Goal: Task Accomplishment & Management: Complete application form

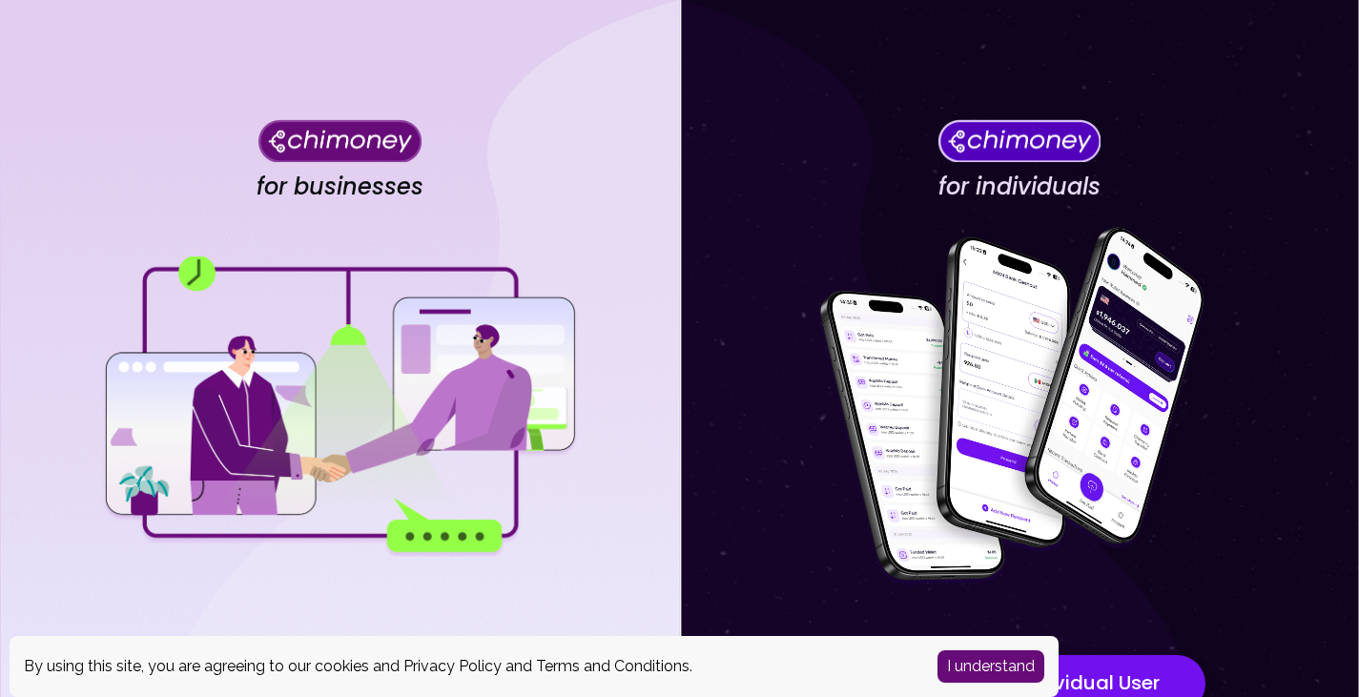
click at [978, 667] on button "I understand" at bounding box center [991, 666] width 107 height 32
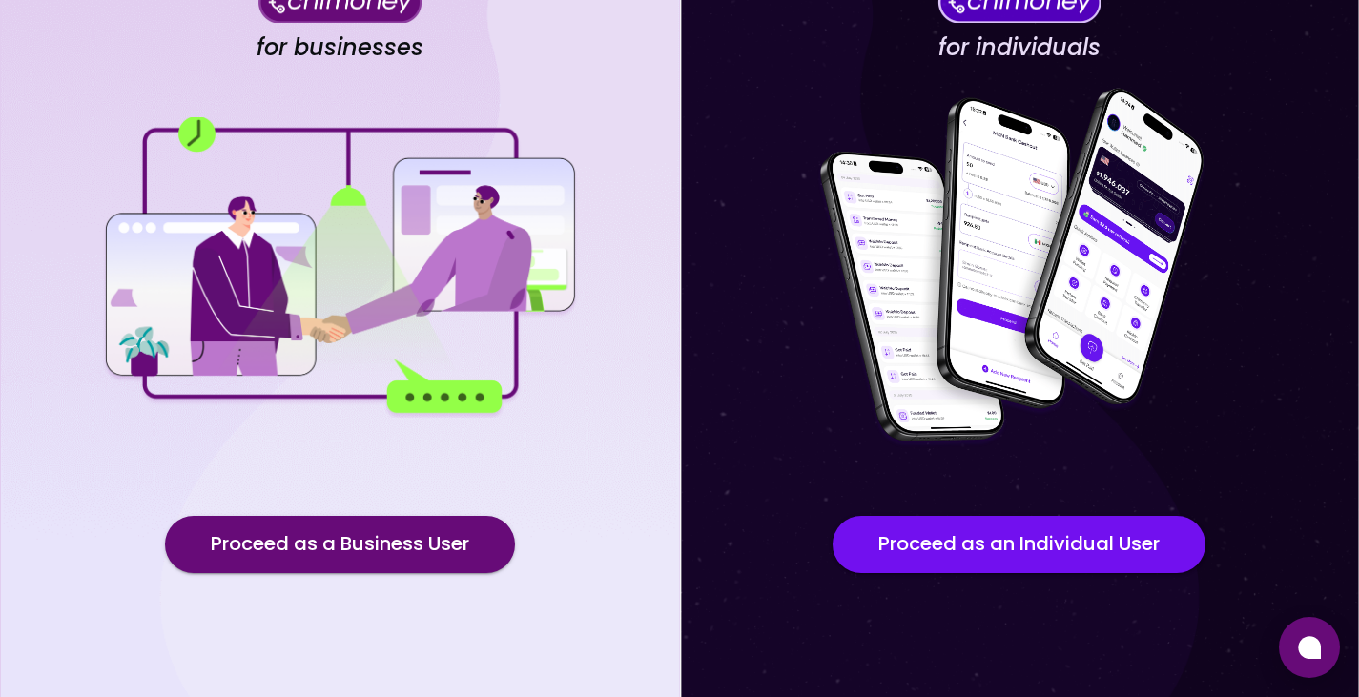
scroll to position [164, 0]
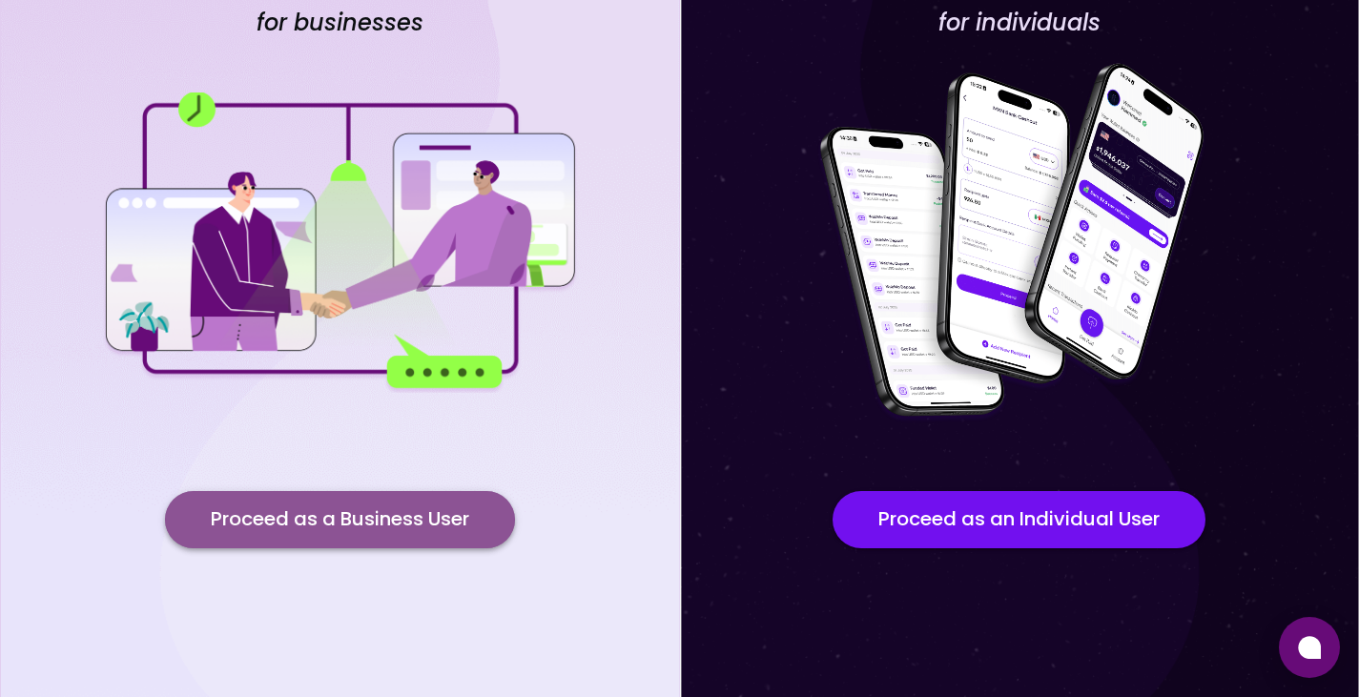
click at [395, 522] on button "Proceed as a Business User" at bounding box center [340, 519] width 350 height 57
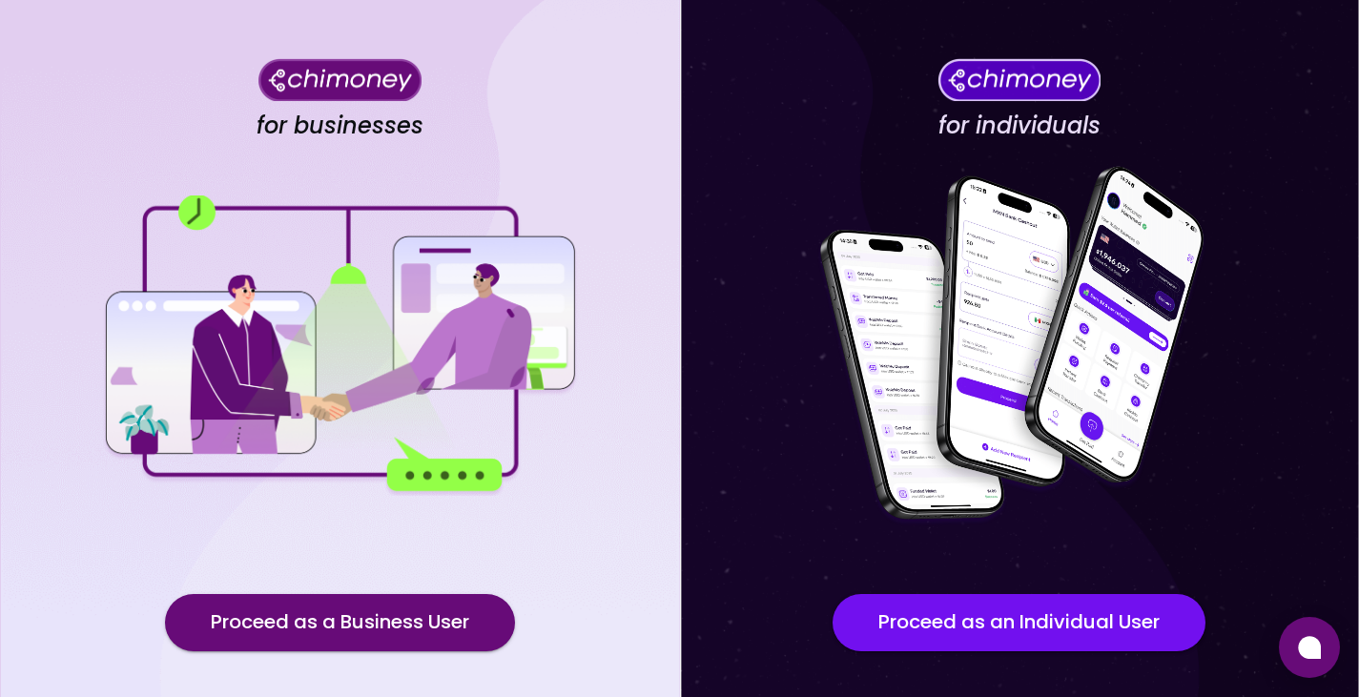
scroll to position [95, 0]
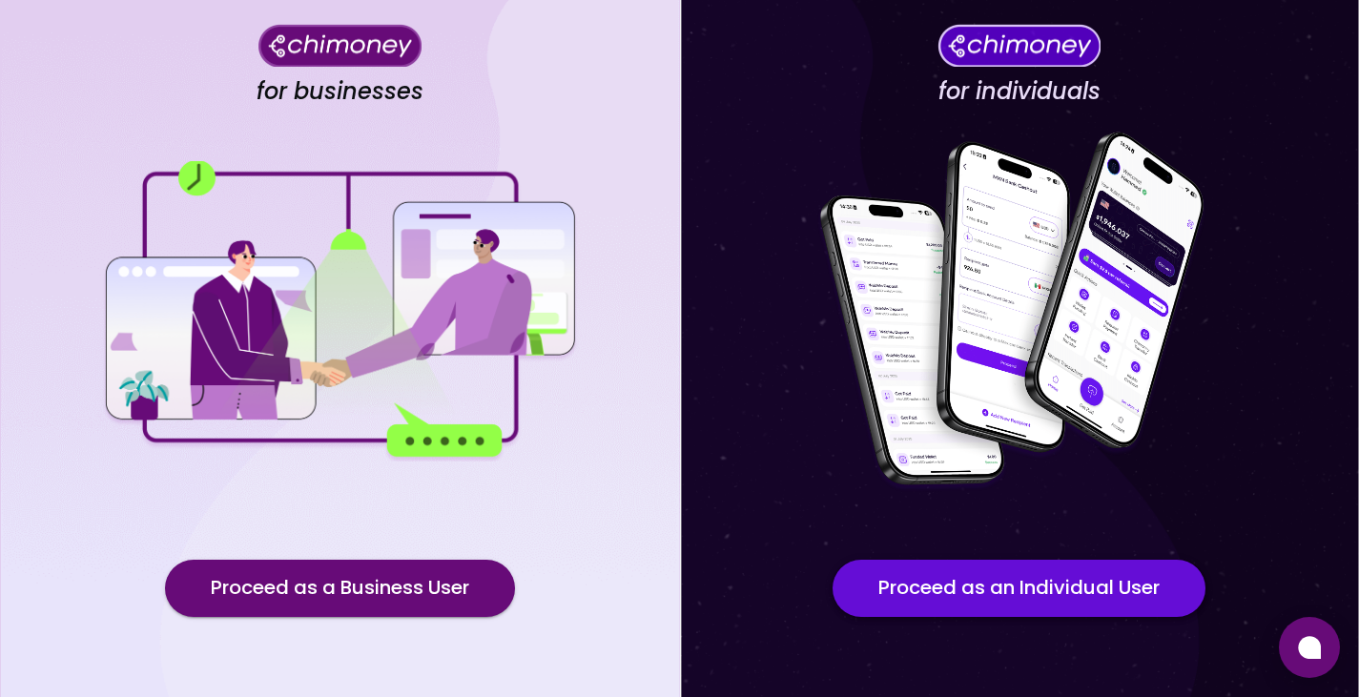
click at [1123, 592] on button "Proceed as an Individual User" at bounding box center [1019, 588] width 373 height 57
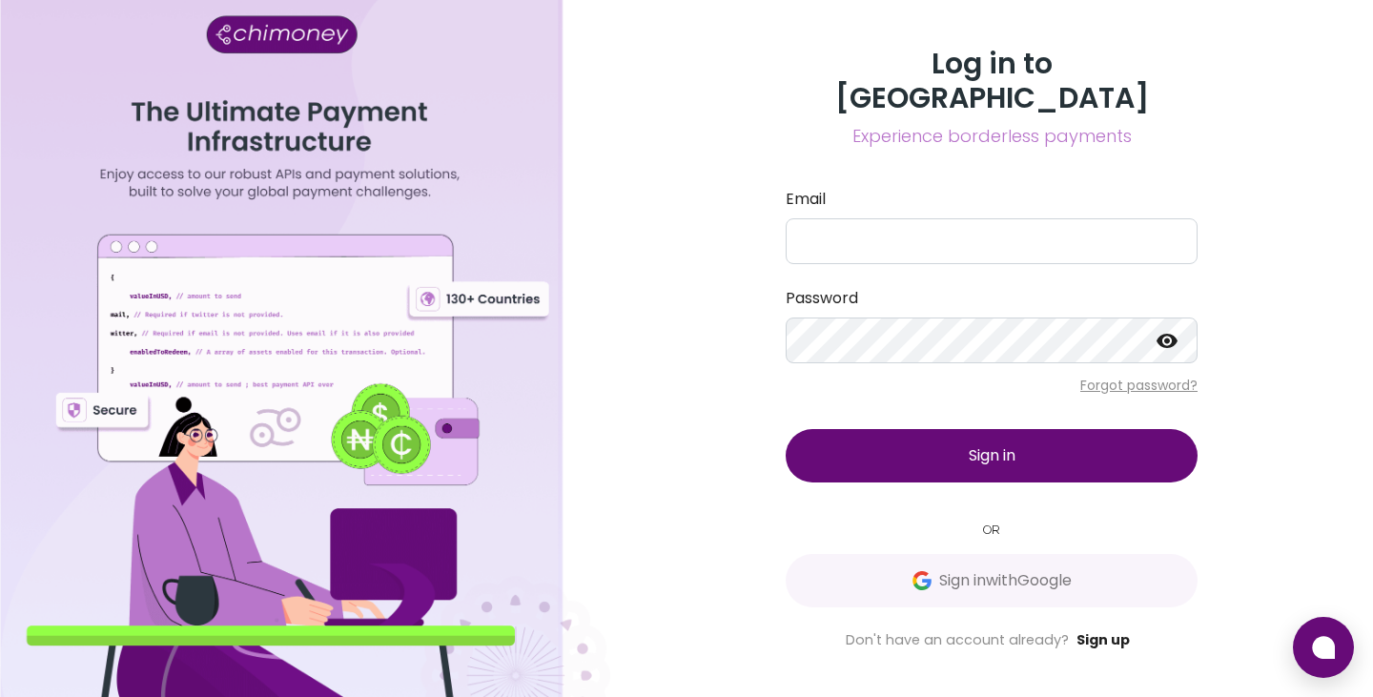
drag, startPoint x: 1095, startPoint y: 626, endPoint x: 1080, endPoint y: 616, distance: 18.0
click at [1095, 630] on link "Sign up" at bounding box center [1103, 639] width 53 height 19
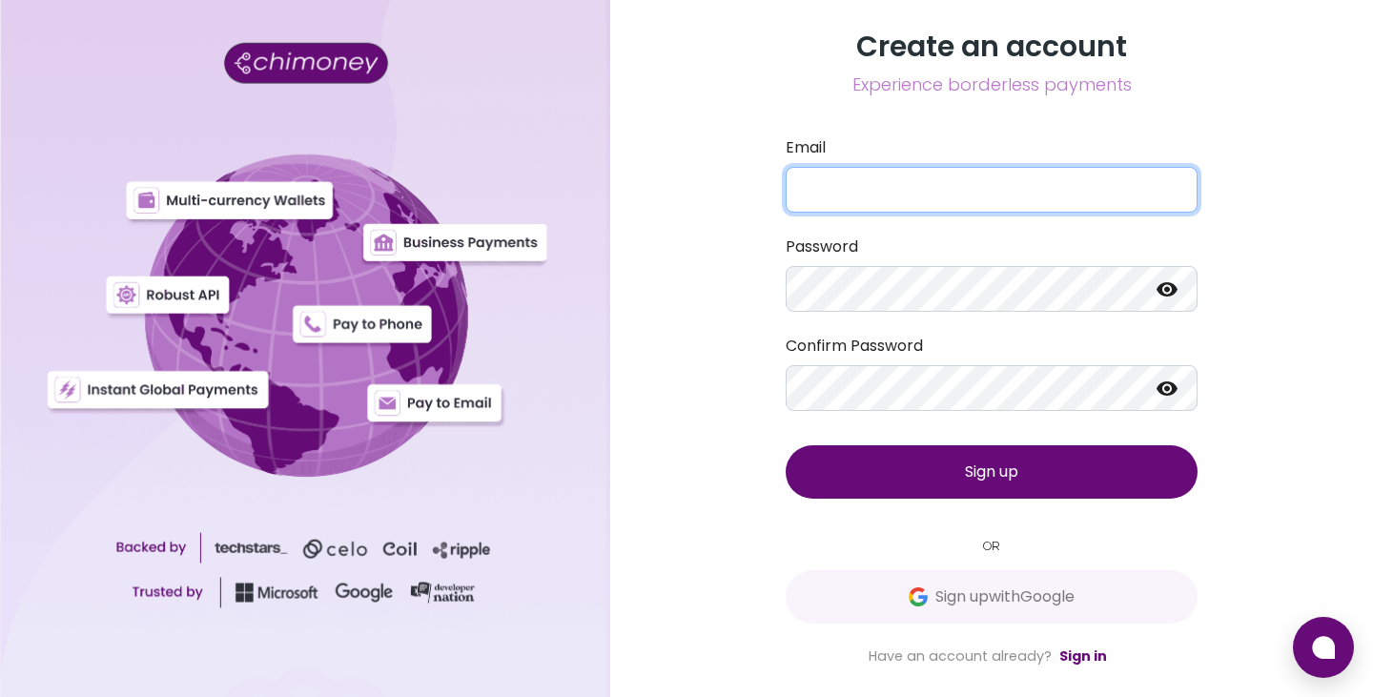
click at [865, 195] on input "Email" at bounding box center [992, 190] width 412 height 46
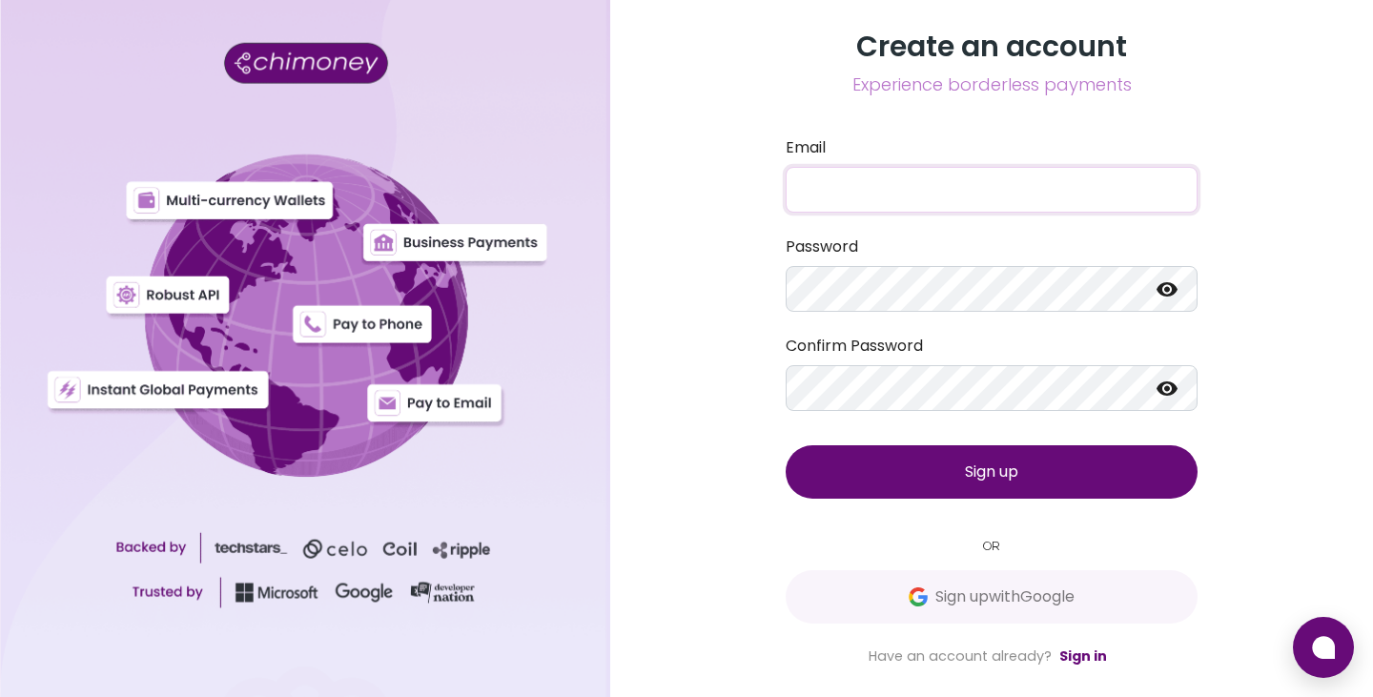
click at [865, 195] on input "Email" at bounding box center [992, 190] width 412 height 46
type input "support@pezonsit.com"
click at [965, 479] on span "Sign up" at bounding box center [991, 472] width 53 height 22
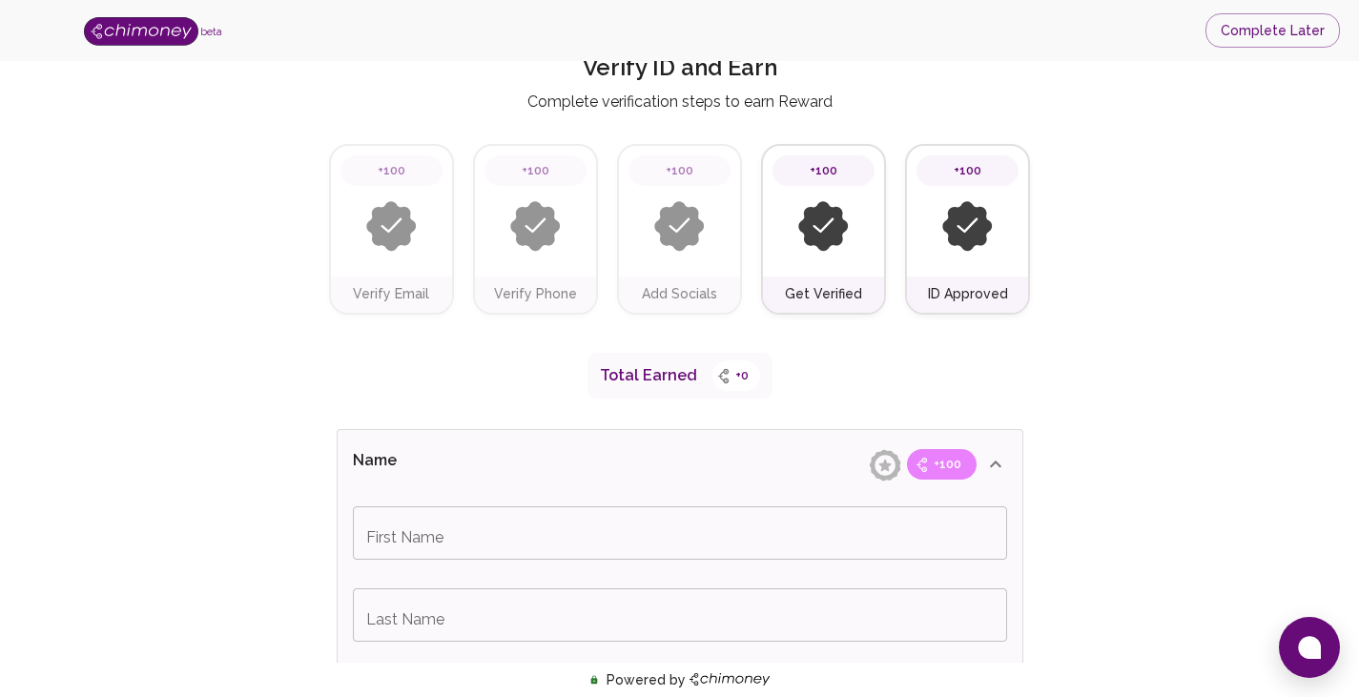
scroll to position [95, 0]
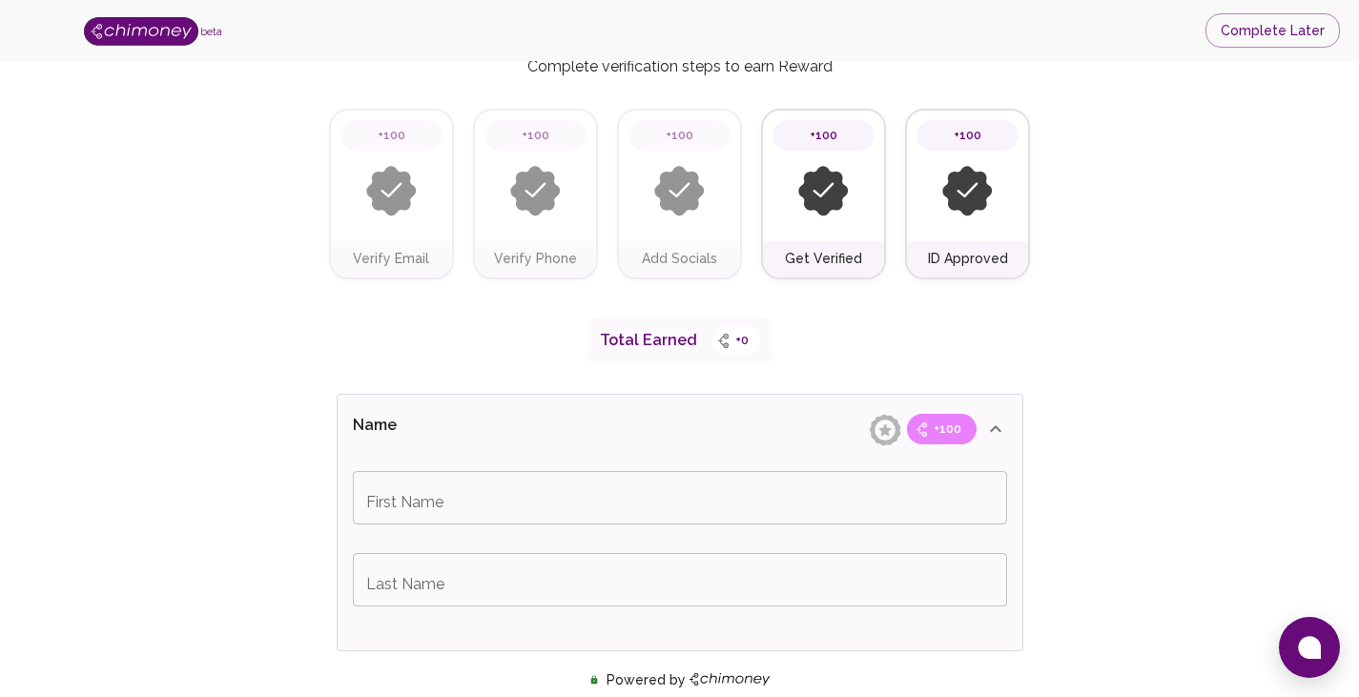
click at [989, 427] on icon at bounding box center [995, 429] width 23 height 23
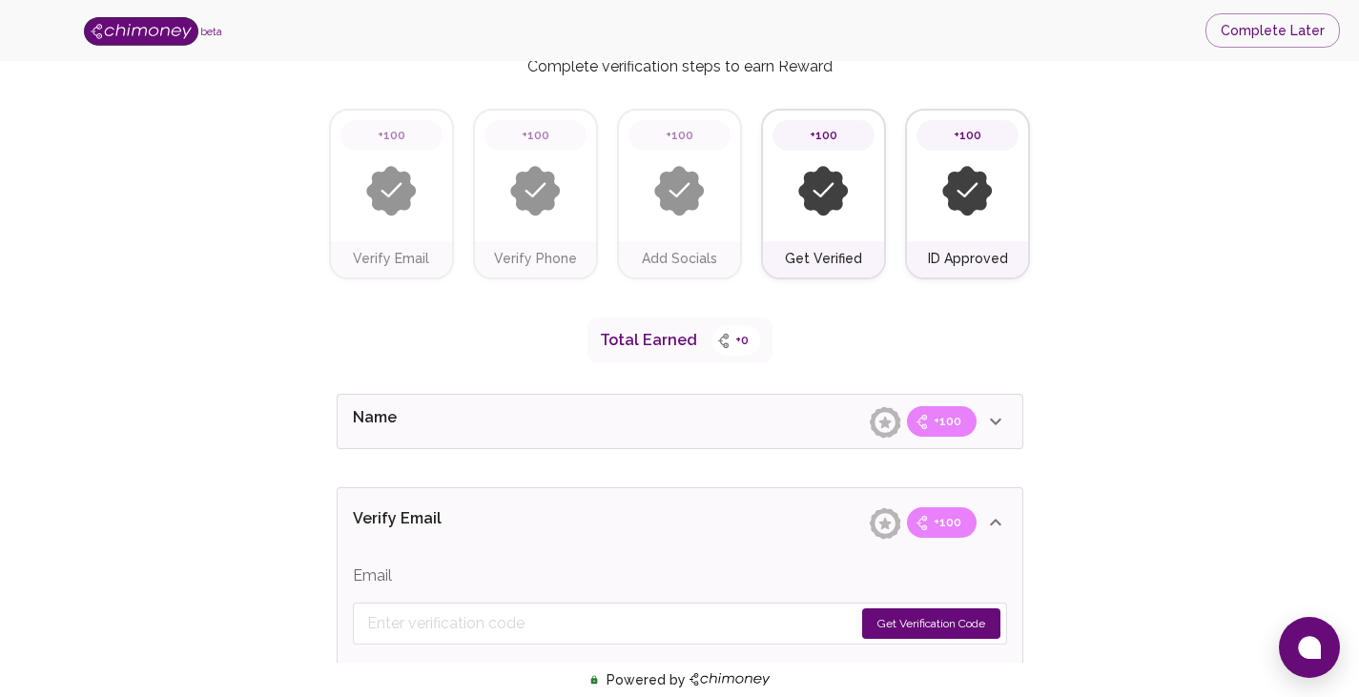
click at [994, 422] on icon at bounding box center [995, 422] width 11 height 7
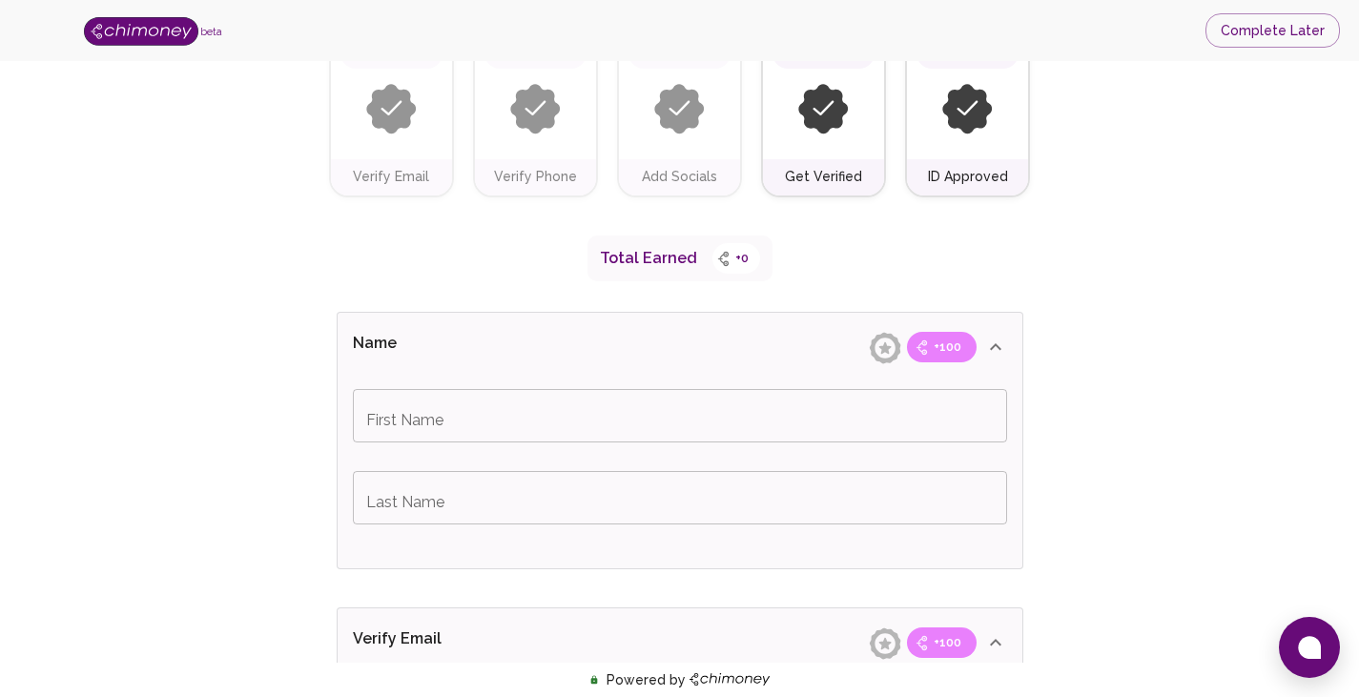
scroll to position [381, 0]
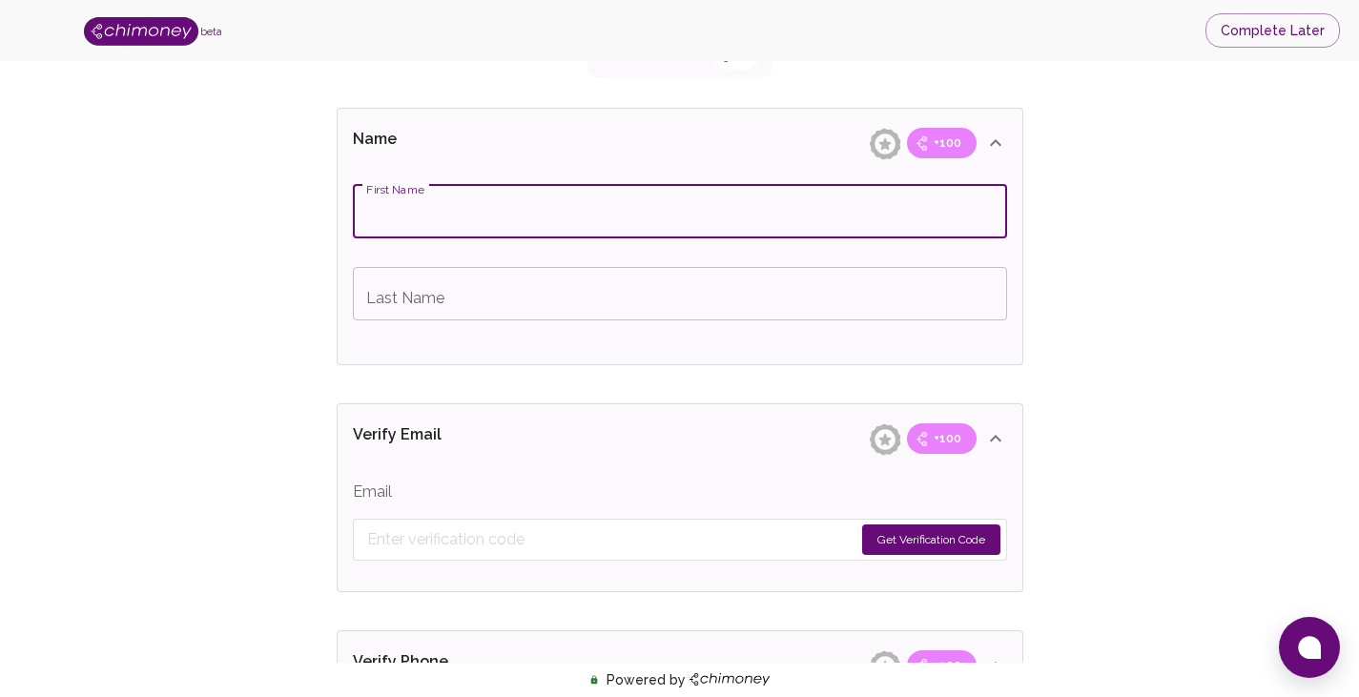
click at [591, 210] on input "First Name" at bounding box center [680, 211] width 654 height 53
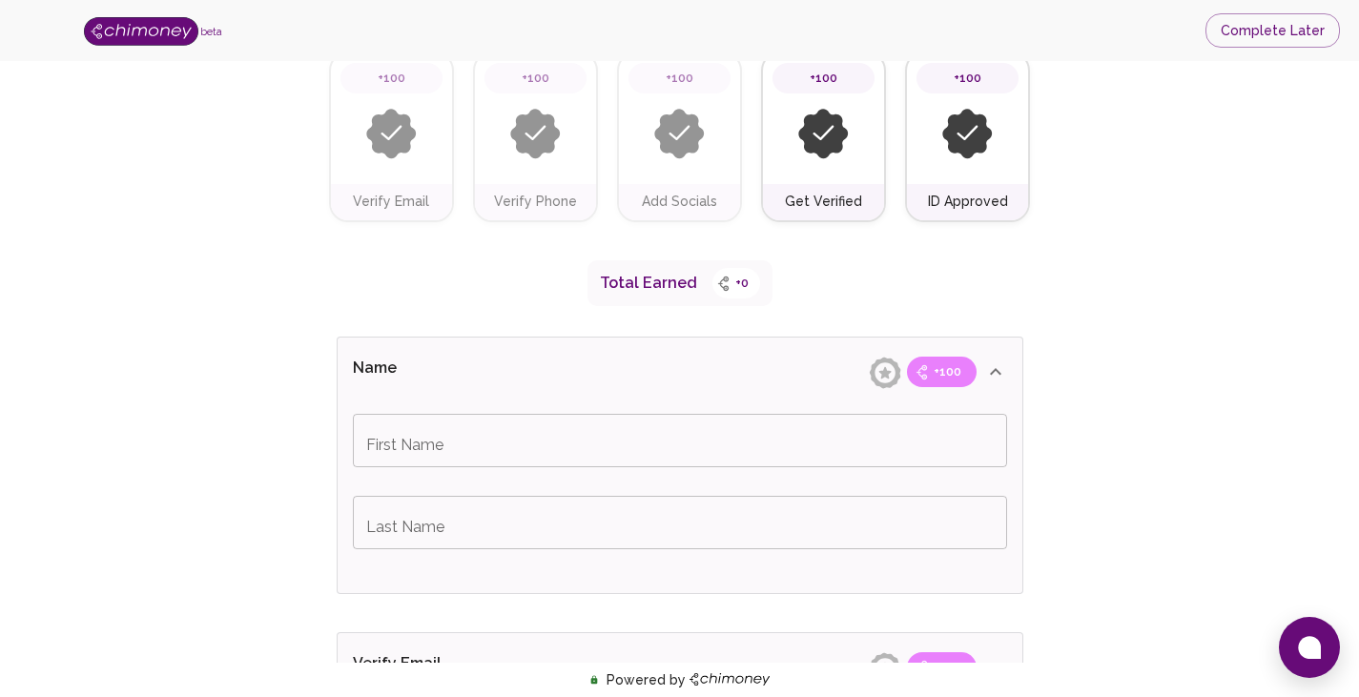
scroll to position [191, 0]
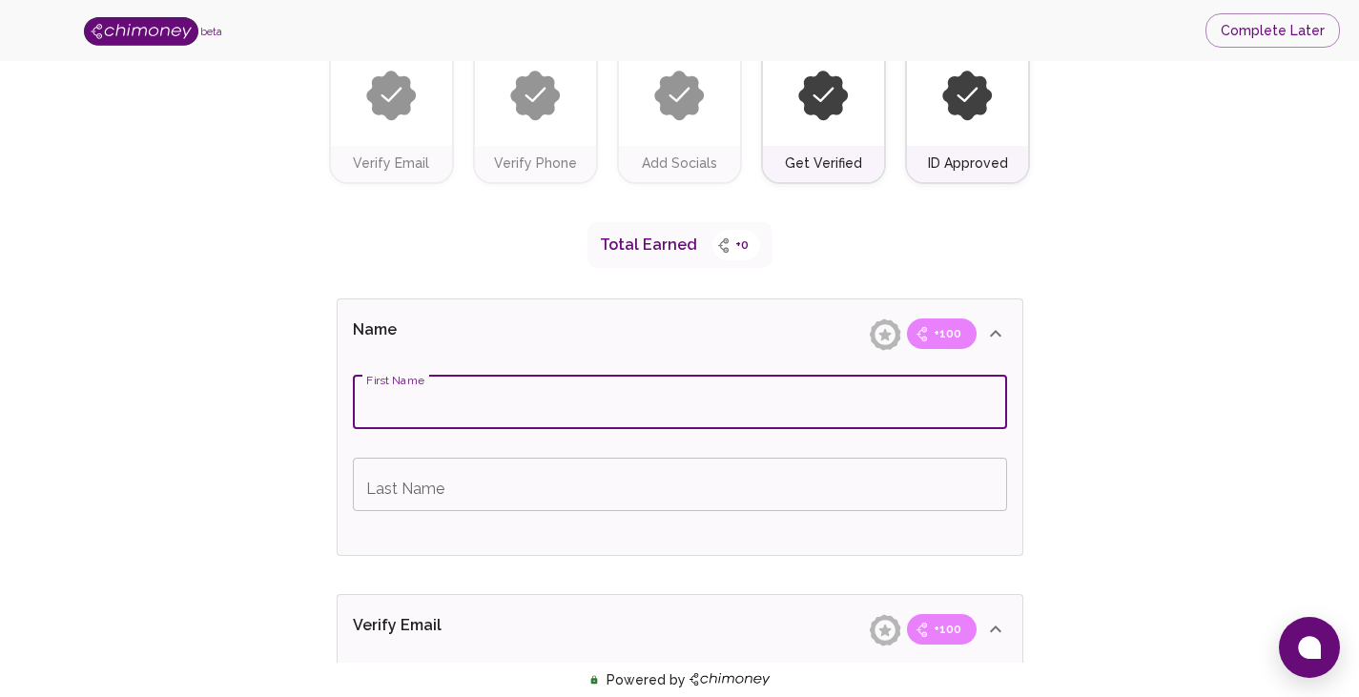
click at [620, 399] on input "First Name" at bounding box center [680, 402] width 654 height 53
type input "akm forhad hossain"
type input "pezon"
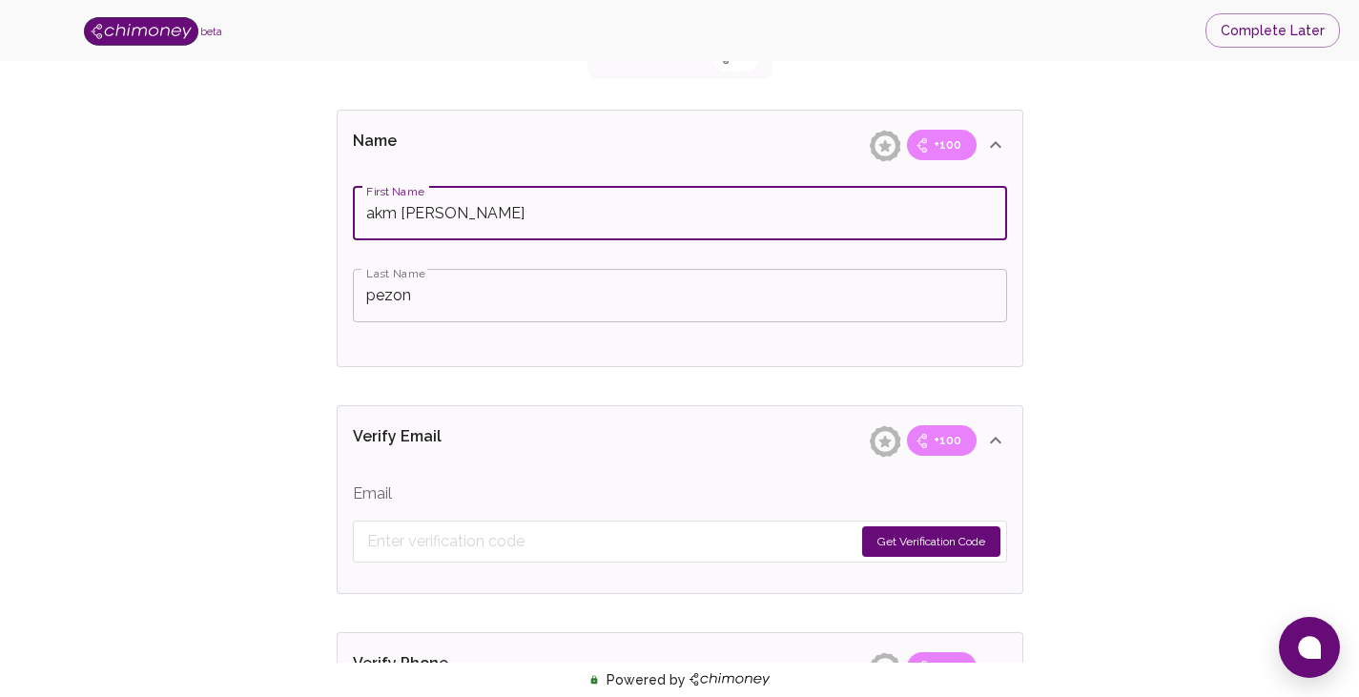
scroll to position [381, 0]
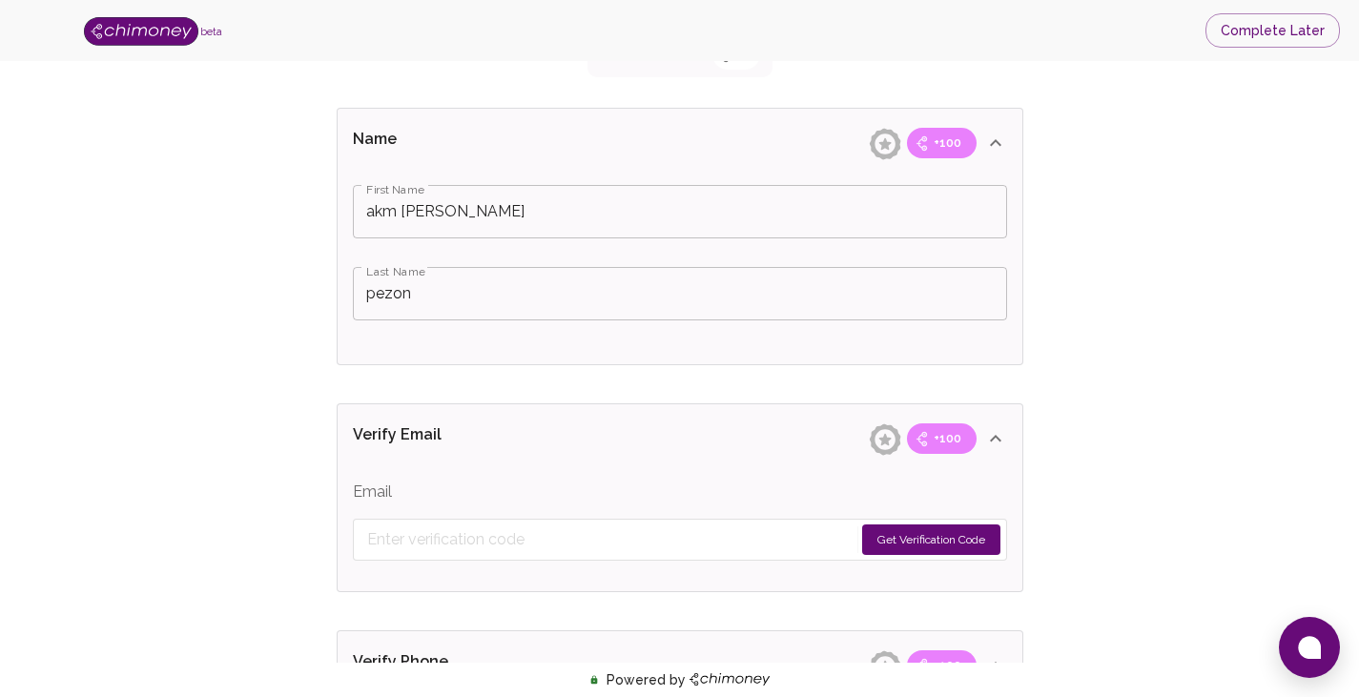
click at [925, 541] on button "Get Verification Code" at bounding box center [931, 540] width 138 height 31
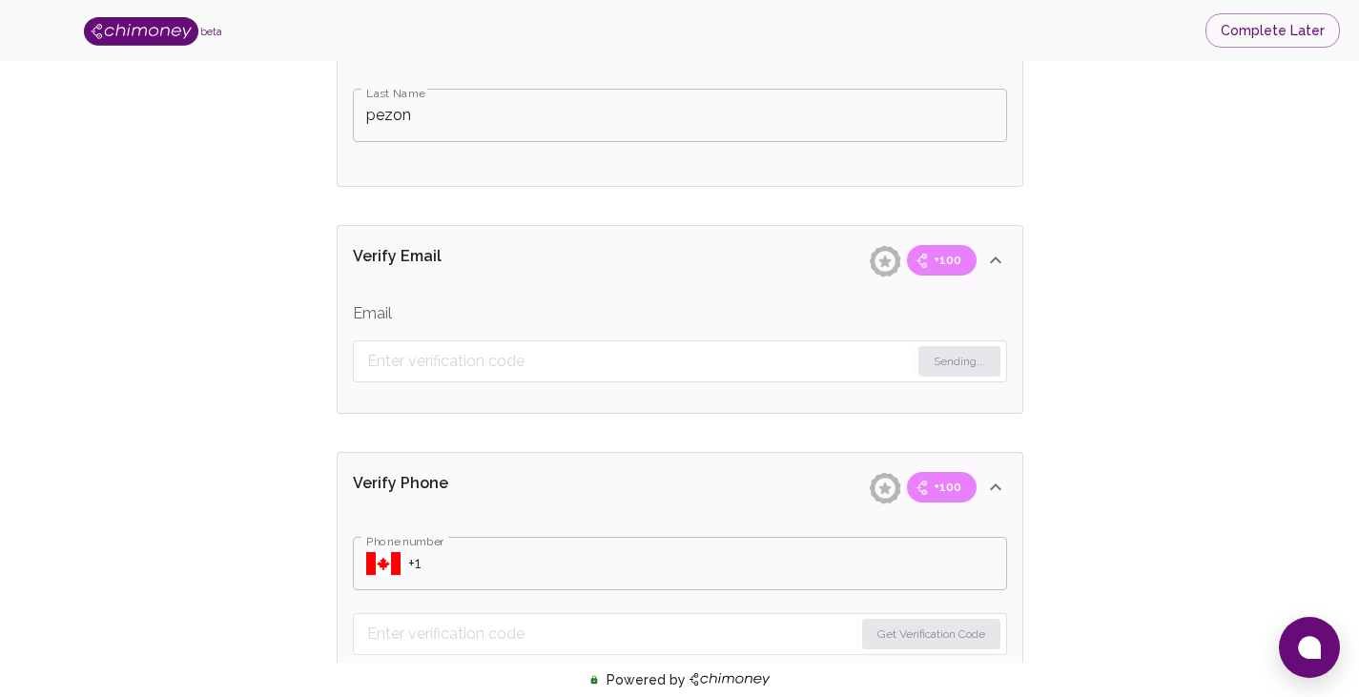
scroll to position [572, 0]
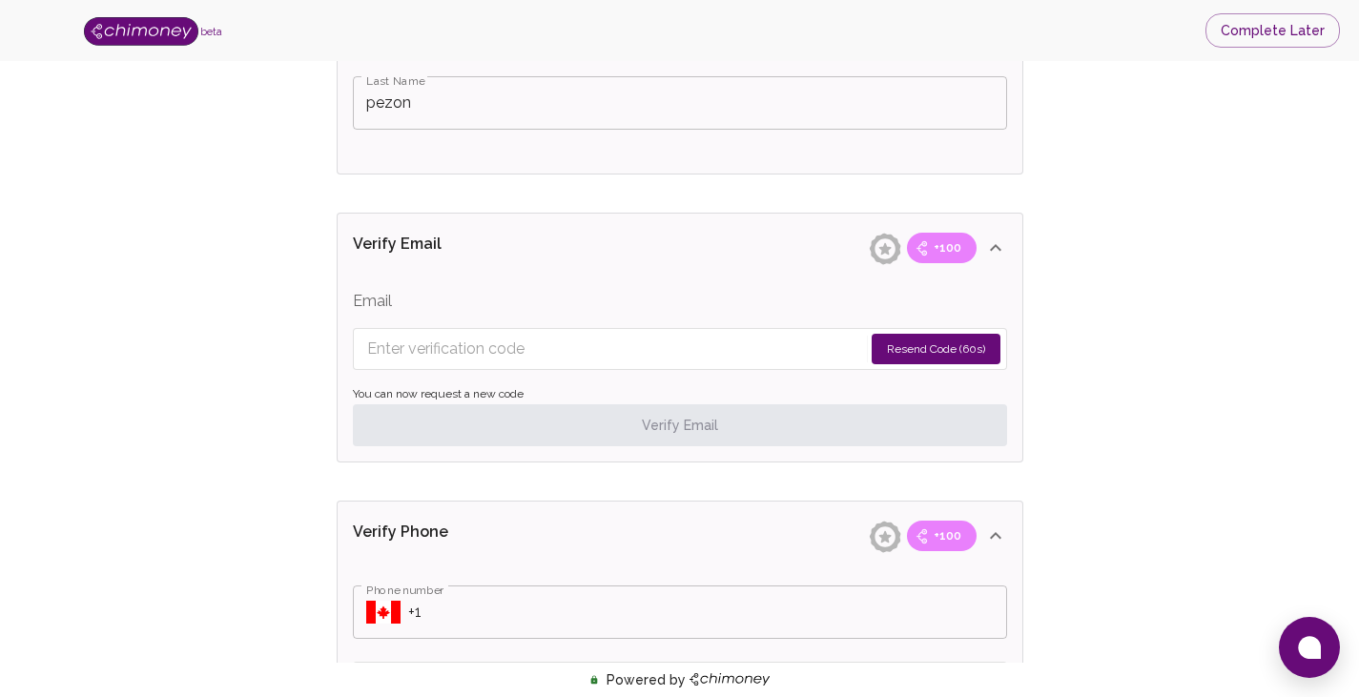
click at [675, 346] on input "Enter verification code" at bounding box center [615, 349] width 496 height 31
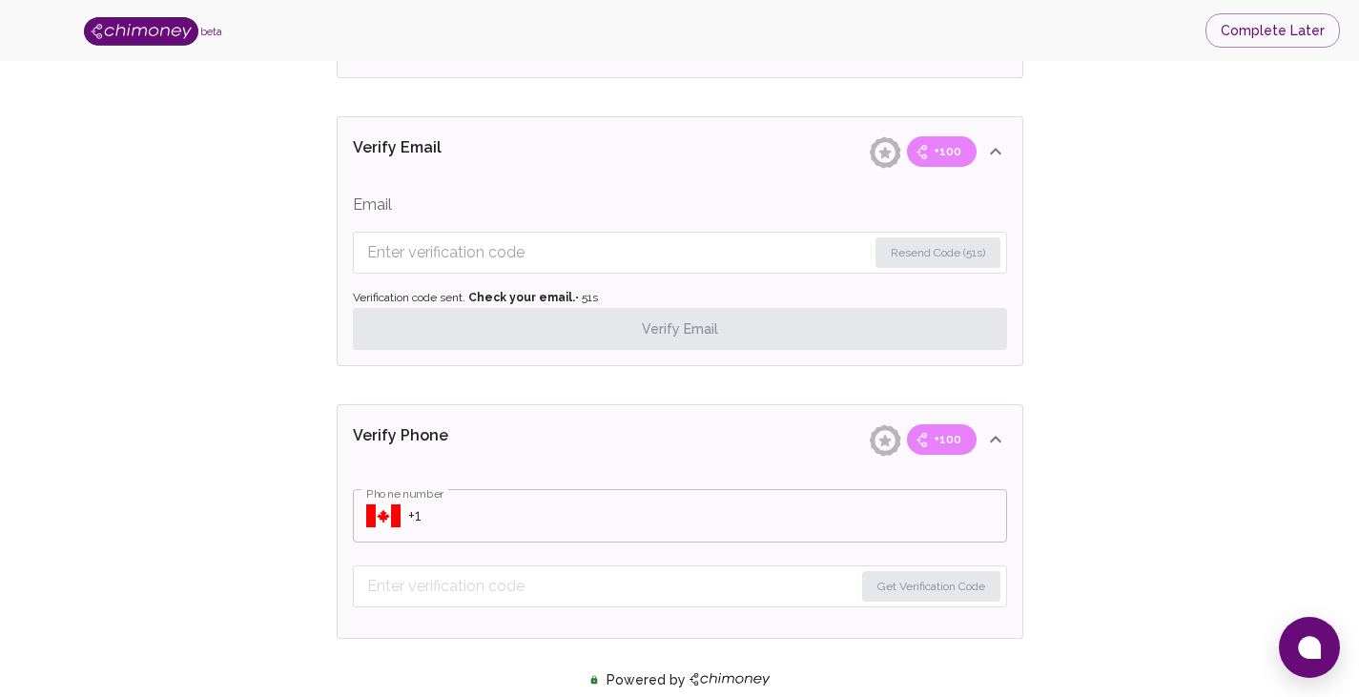
scroll to position [668, 0]
click at [469, 258] on input "Enter verification code" at bounding box center [615, 253] width 497 height 31
click at [469, 258] on input "Enter verification code" at bounding box center [616, 253] width 499 height 31
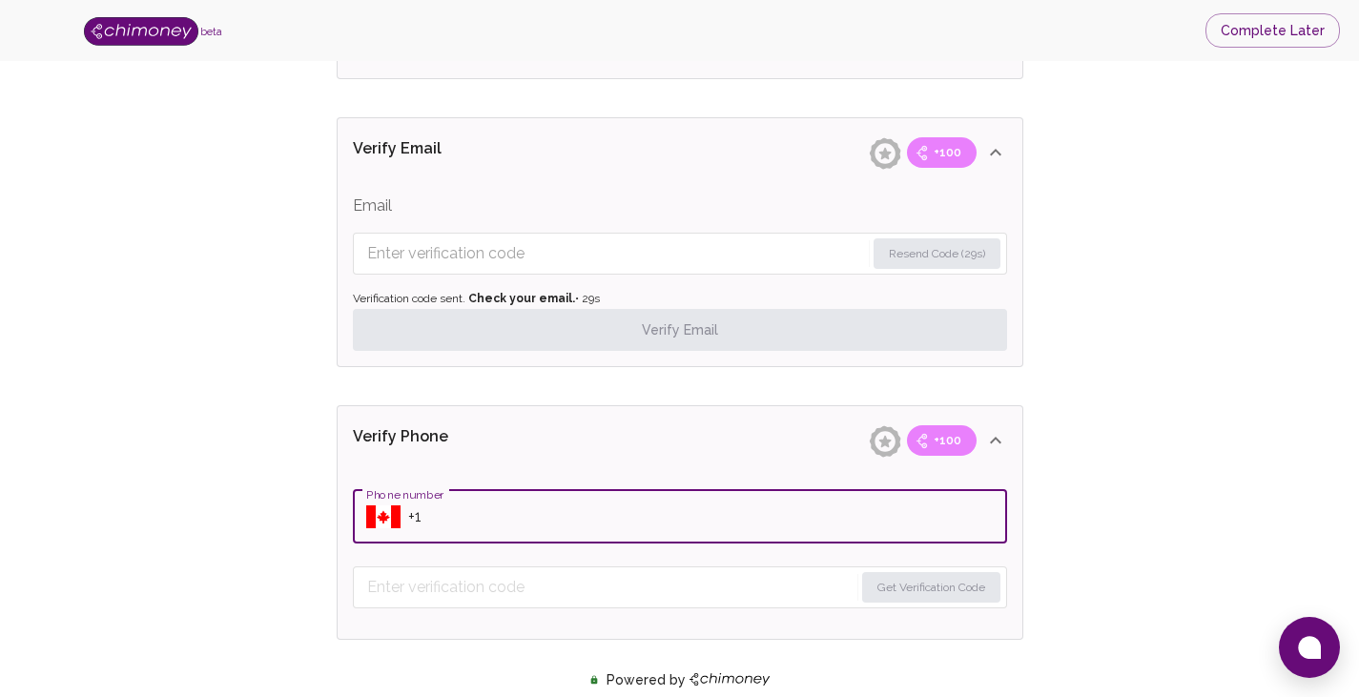
drag, startPoint x: 539, startPoint y: 521, endPoint x: 526, endPoint y: 524, distance: 12.7
click at [538, 521] on input "Phone number" at bounding box center [707, 516] width 599 height 53
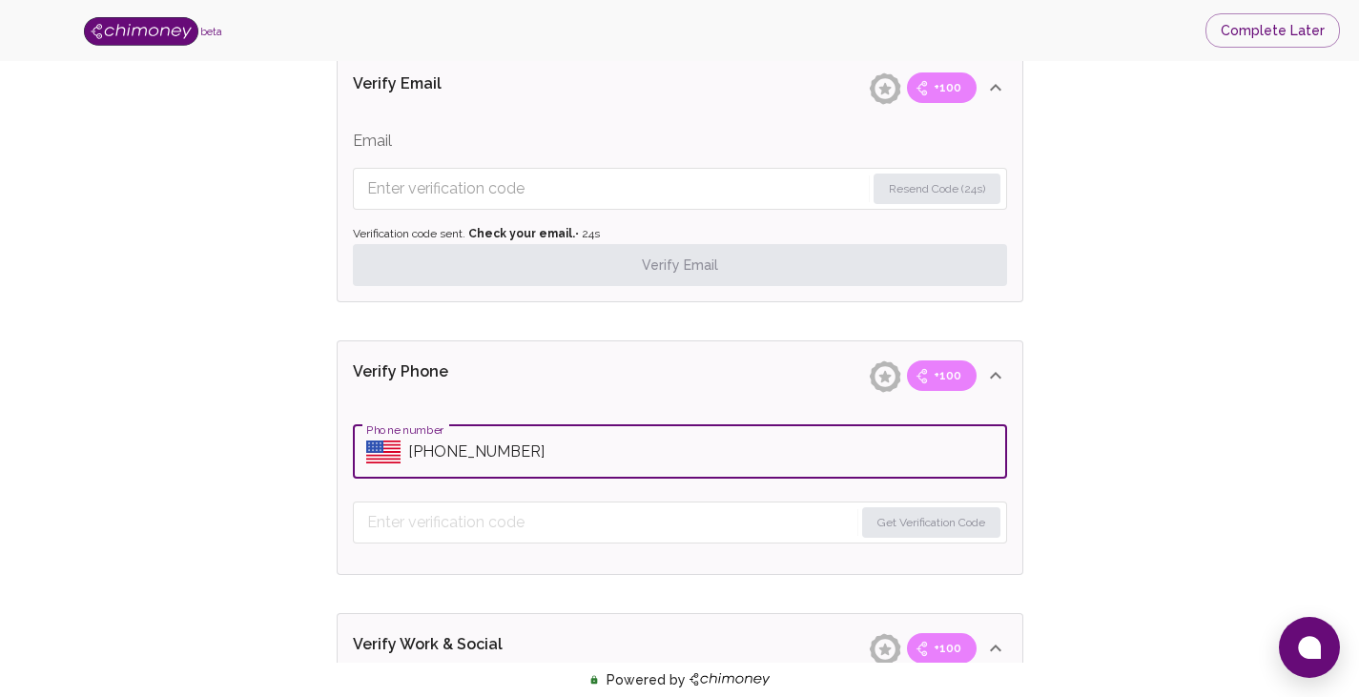
scroll to position [858, 0]
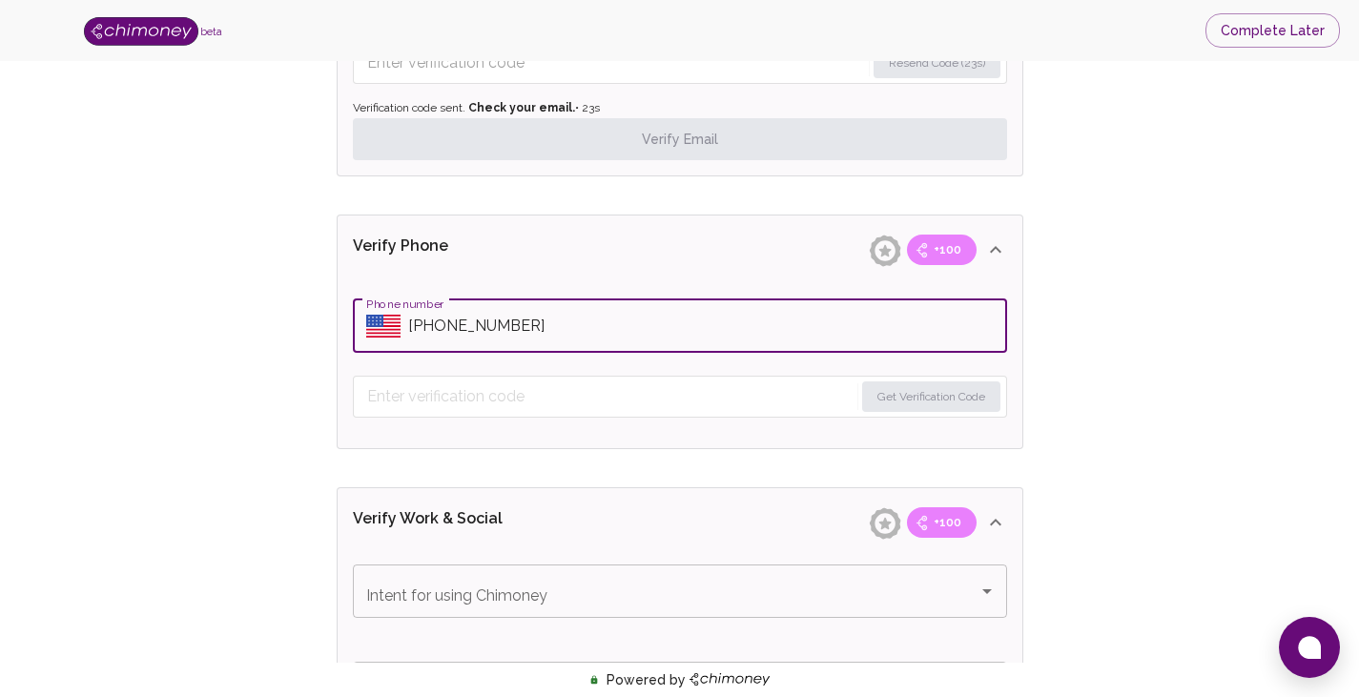
type input "+1 (332) 334-2343"
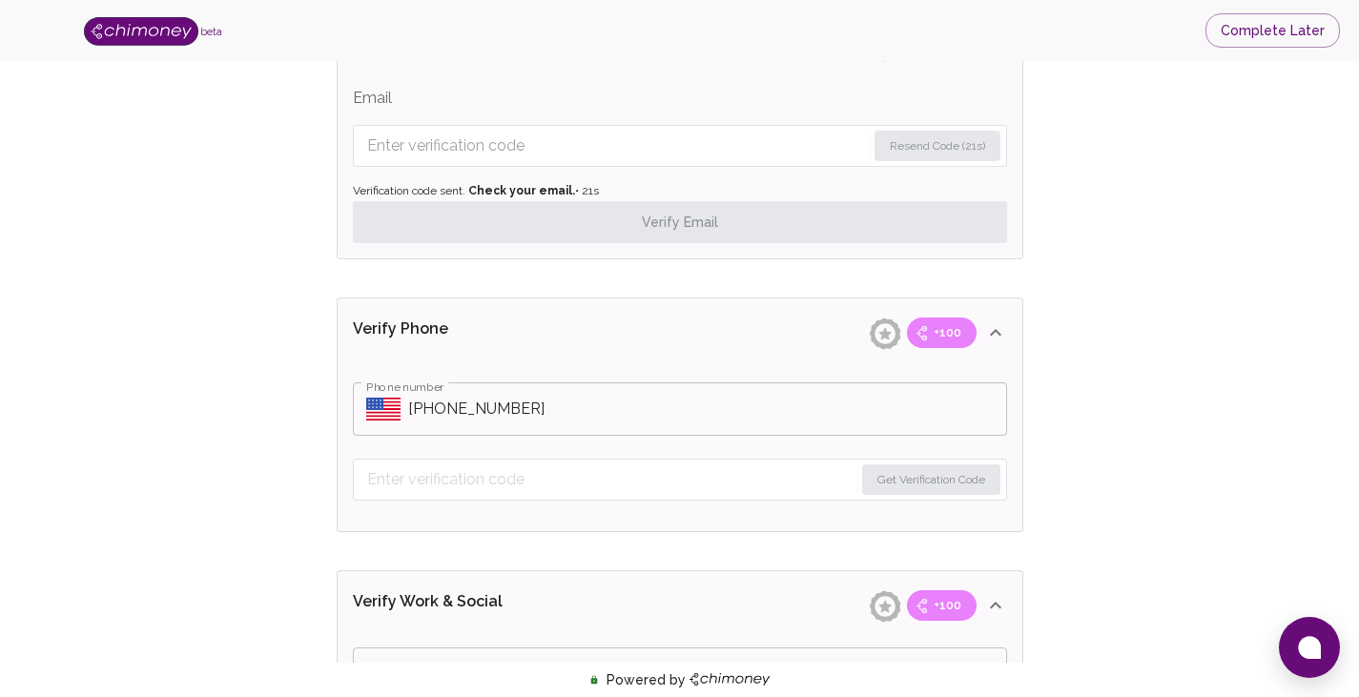
scroll to position [668, 0]
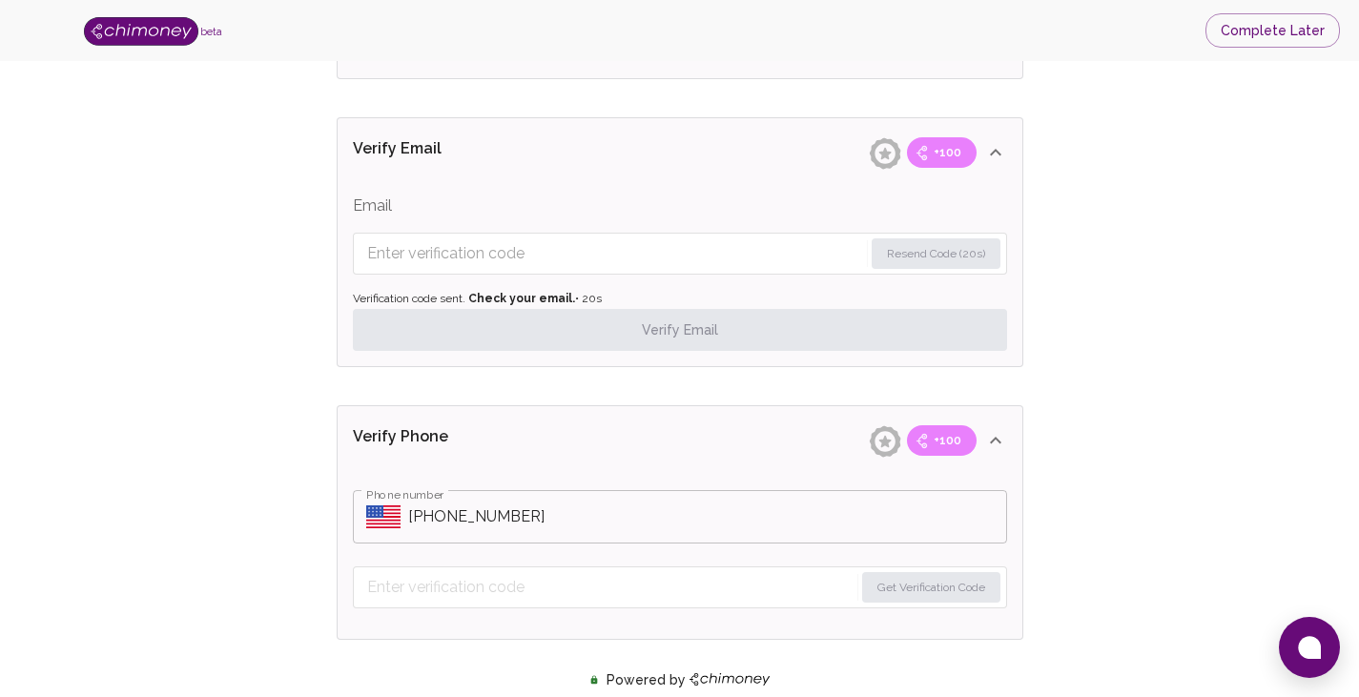
click at [606, 261] on input "Enter verification code" at bounding box center [615, 253] width 496 height 31
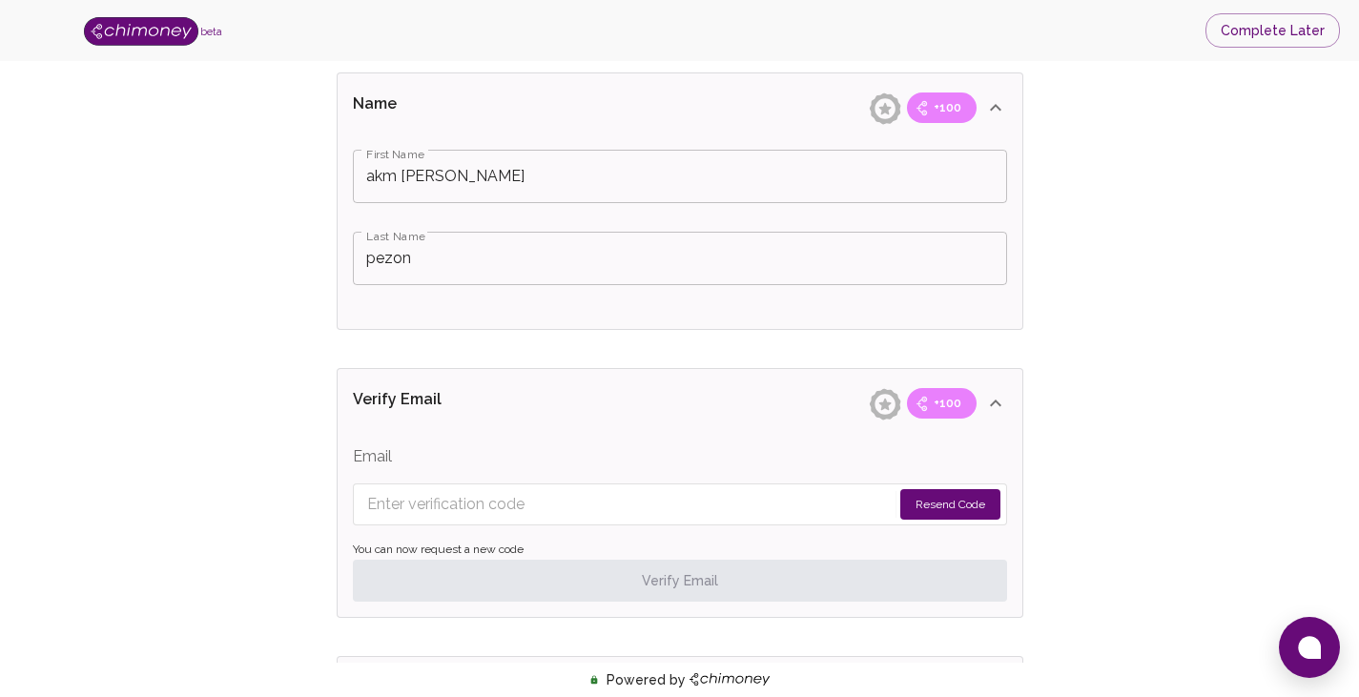
scroll to position [572, 0]
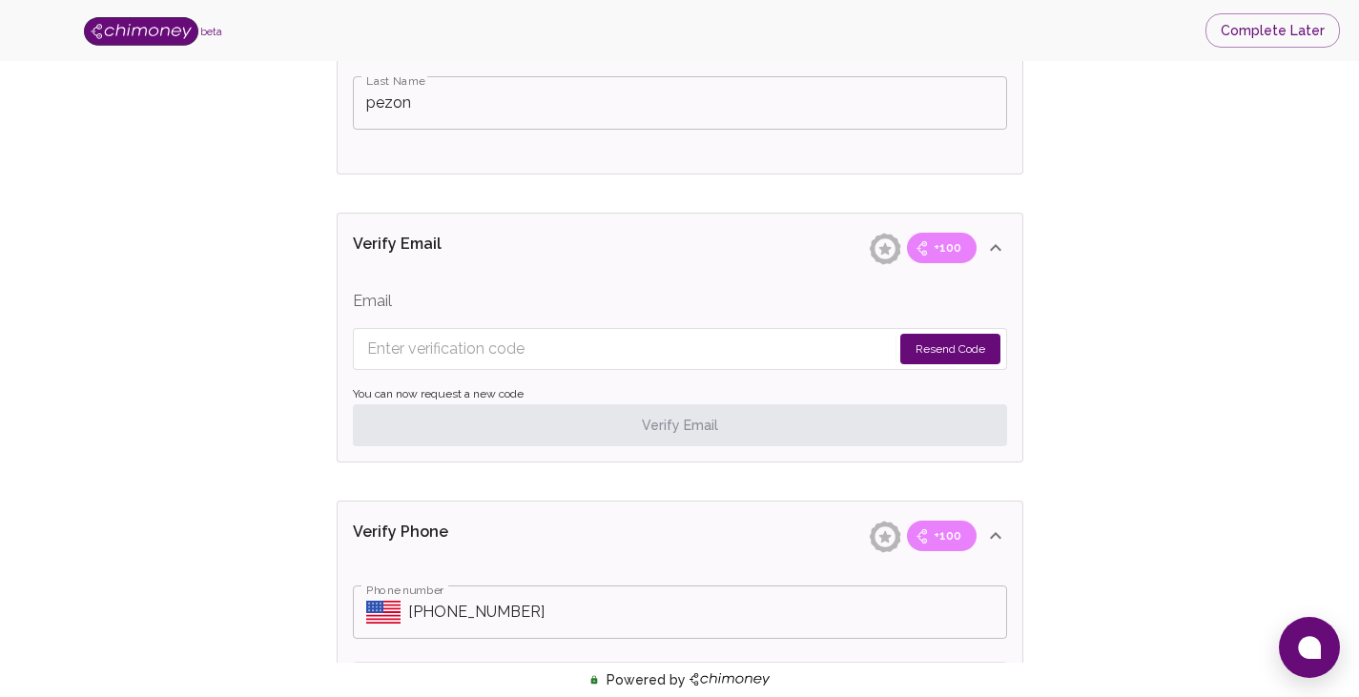
click at [501, 355] on input "Enter verification code" at bounding box center [629, 349] width 525 height 31
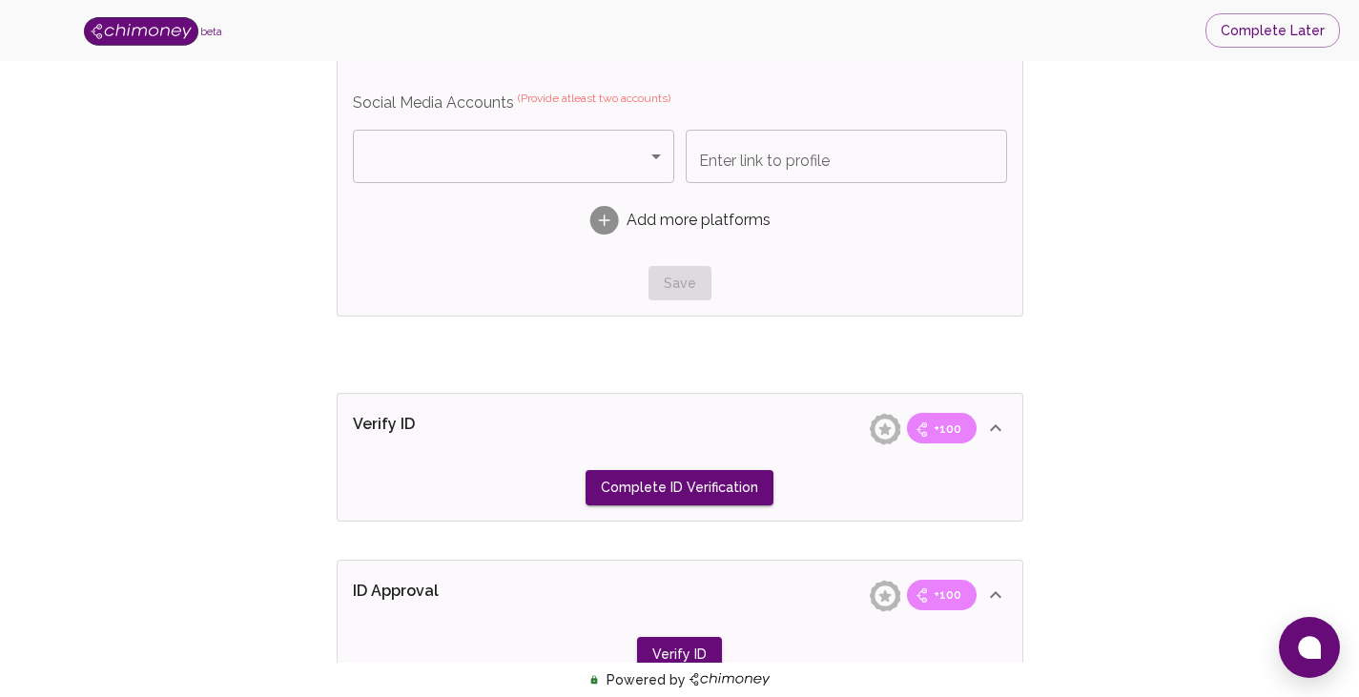
scroll to position [1754, 0]
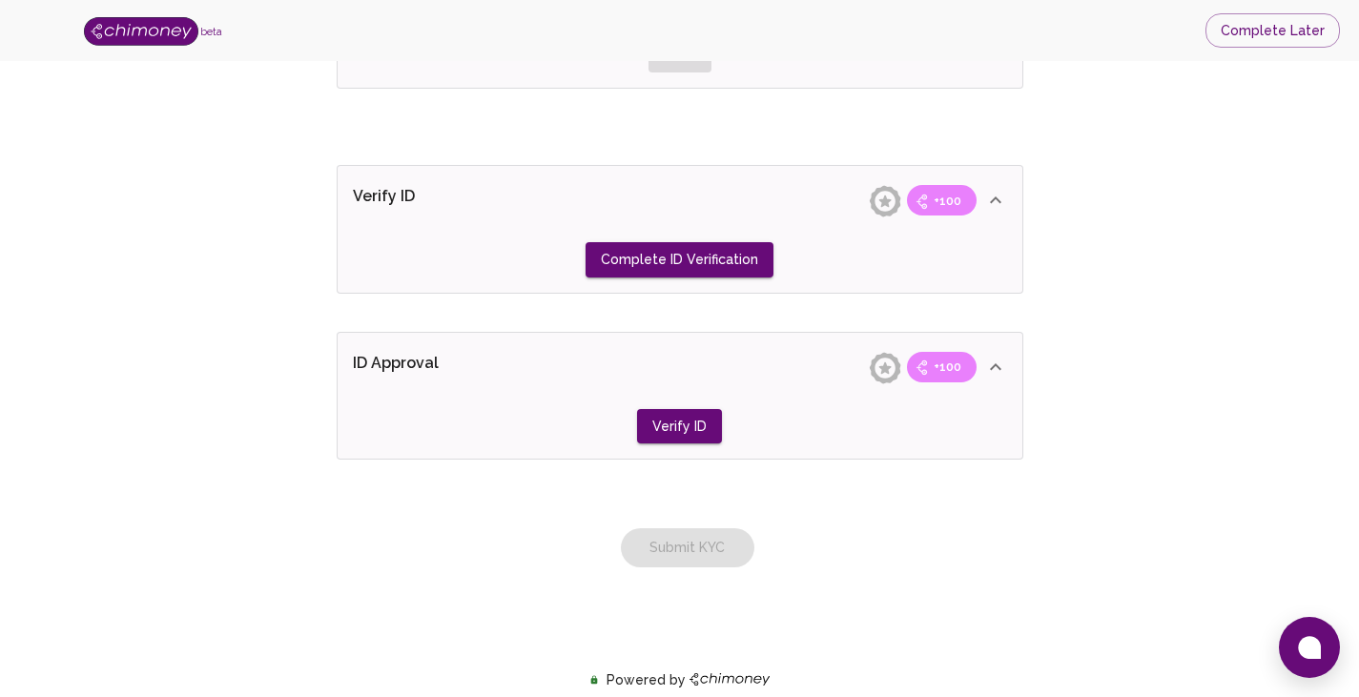
click at [710, 539] on div "Submit KYC" at bounding box center [680, 528] width 702 height 77
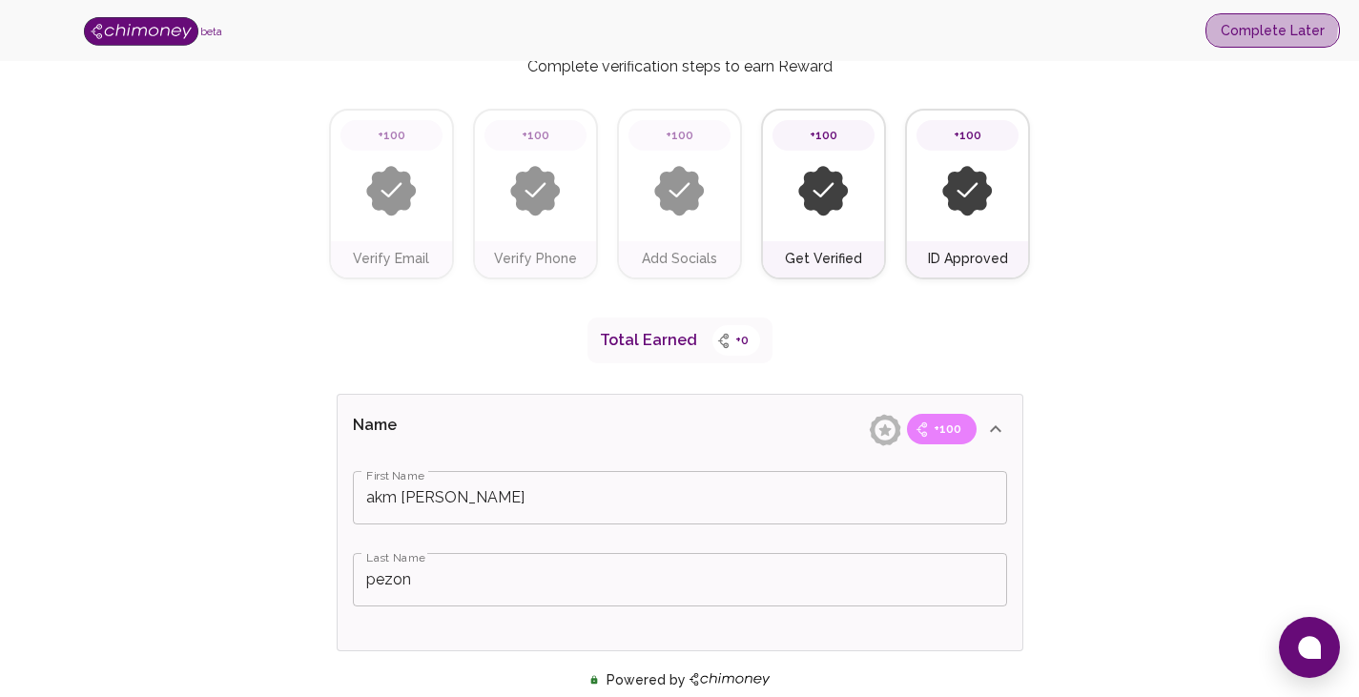
click at [1257, 24] on button "Complete Later" at bounding box center [1273, 30] width 134 height 35
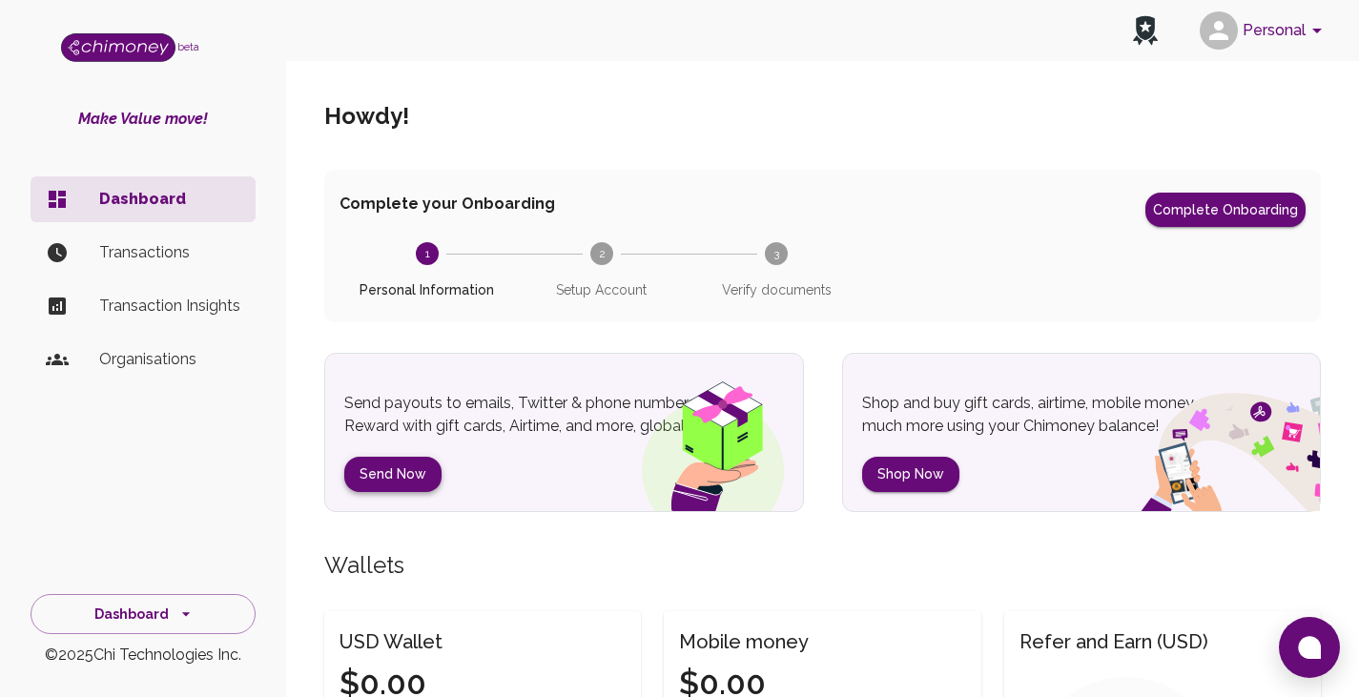
click at [394, 477] on button "Send Now" at bounding box center [392, 474] width 97 height 35
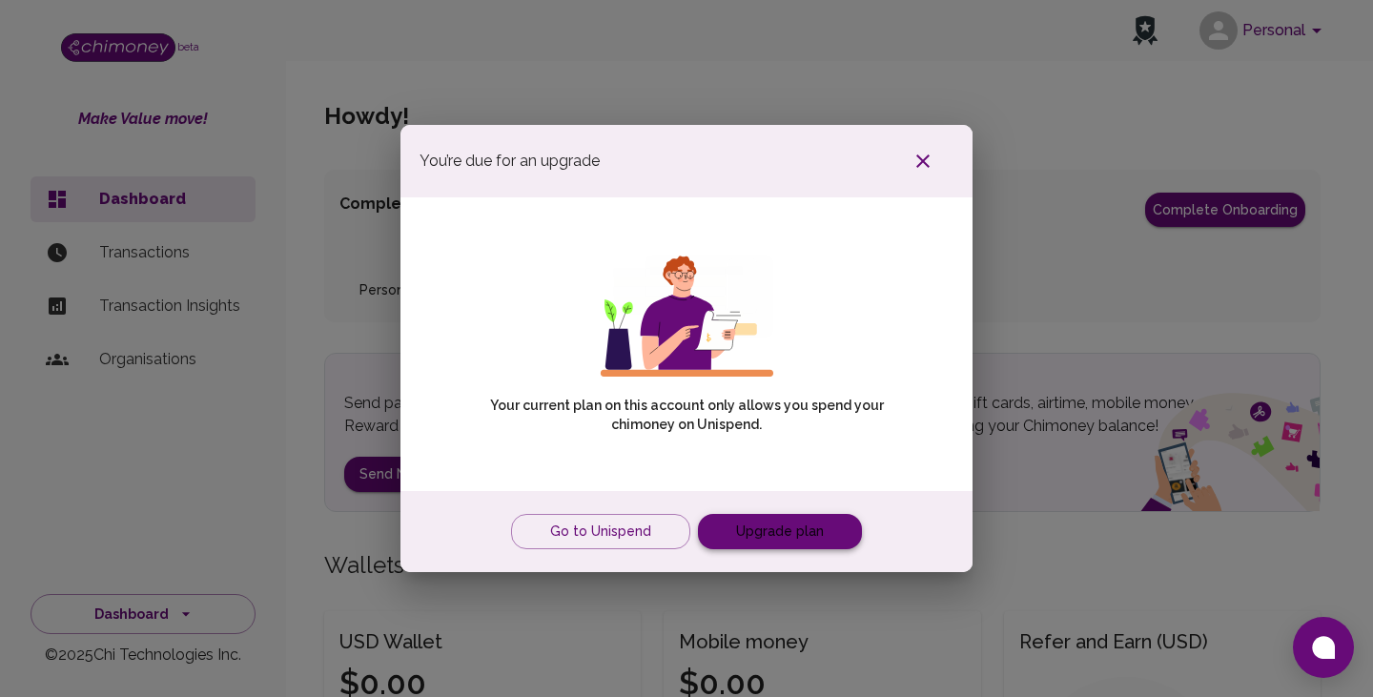
click at [743, 536] on link "Upgrade plan" at bounding box center [780, 531] width 164 height 35
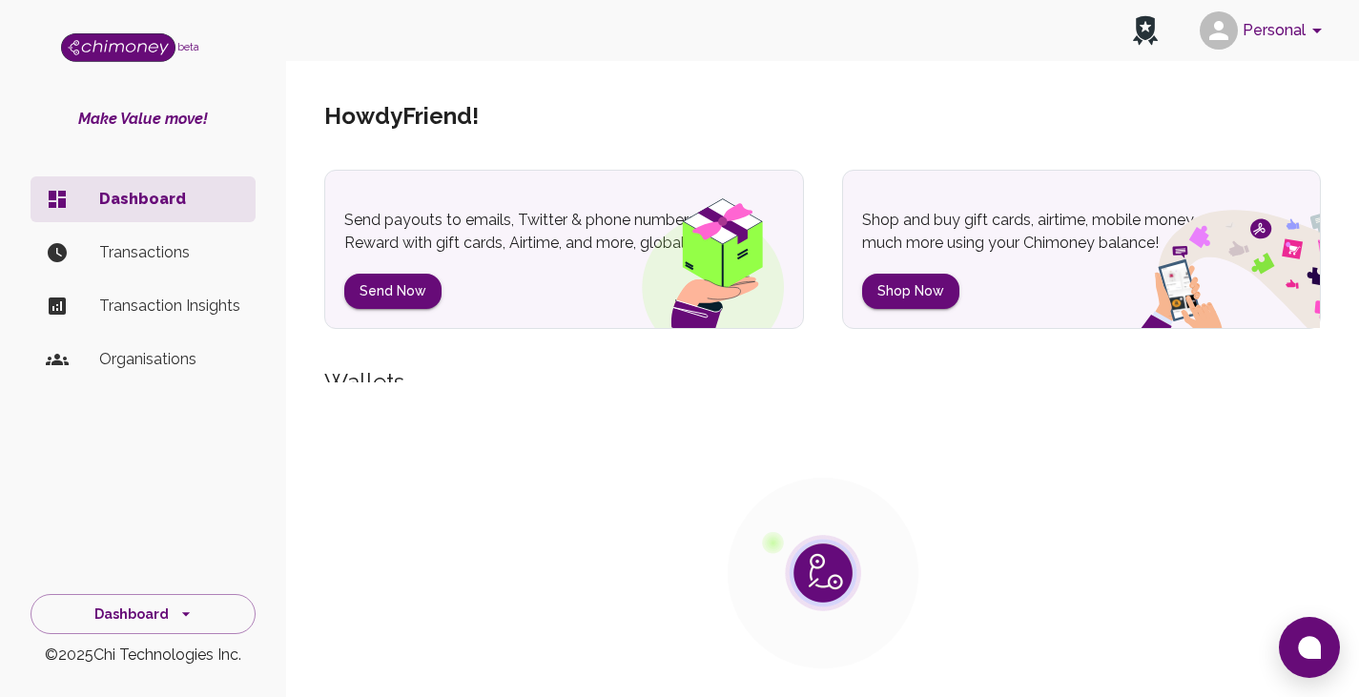
click at [147, 244] on p "Transactions" at bounding box center [169, 252] width 141 height 23
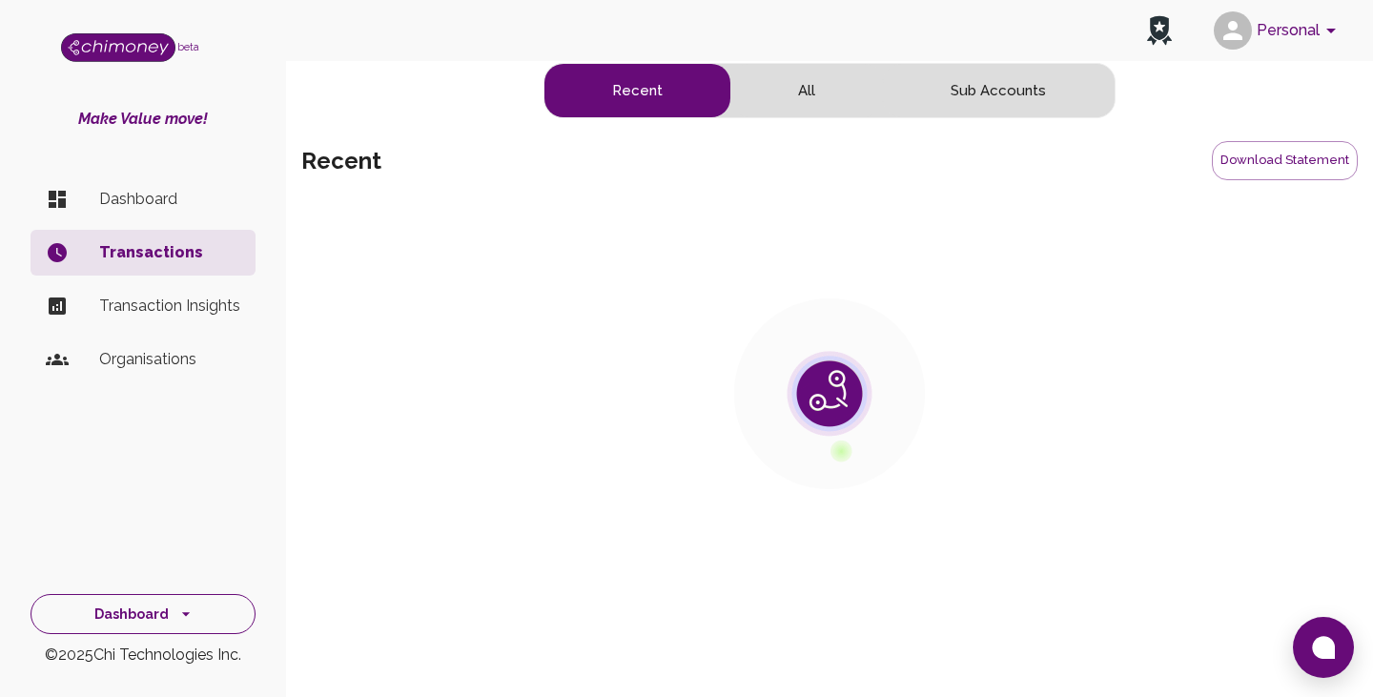
click at [176, 609] on icon "side nav" at bounding box center [185, 614] width 19 height 19
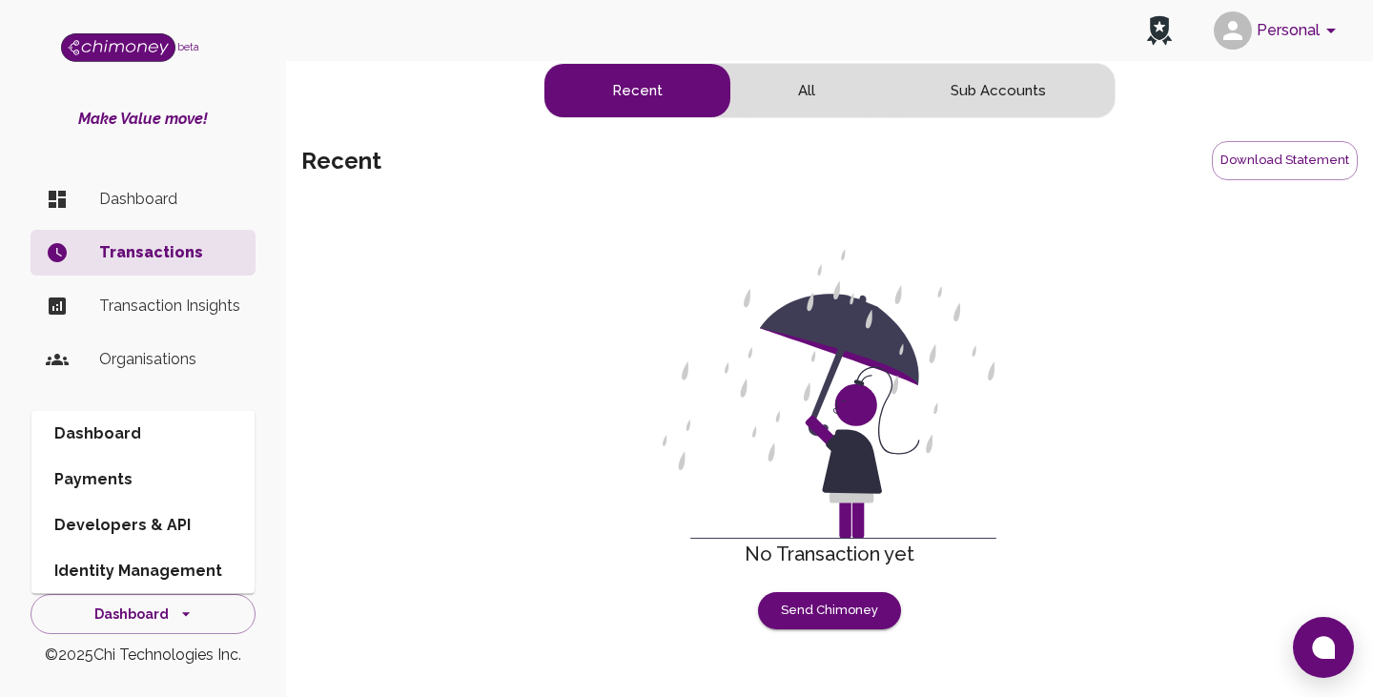
click at [158, 484] on li "Payments" at bounding box center [142, 480] width 223 height 46
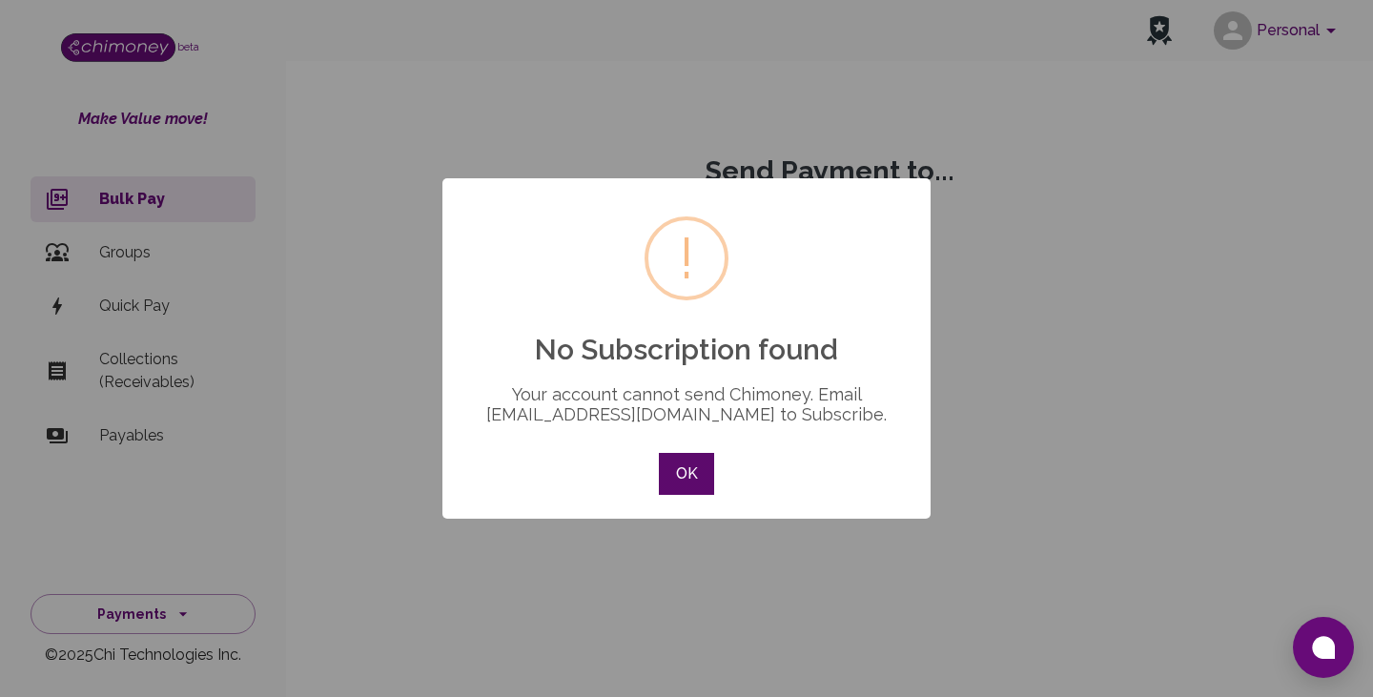
click at [682, 472] on button "OK" at bounding box center [686, 474] width 55 height 42
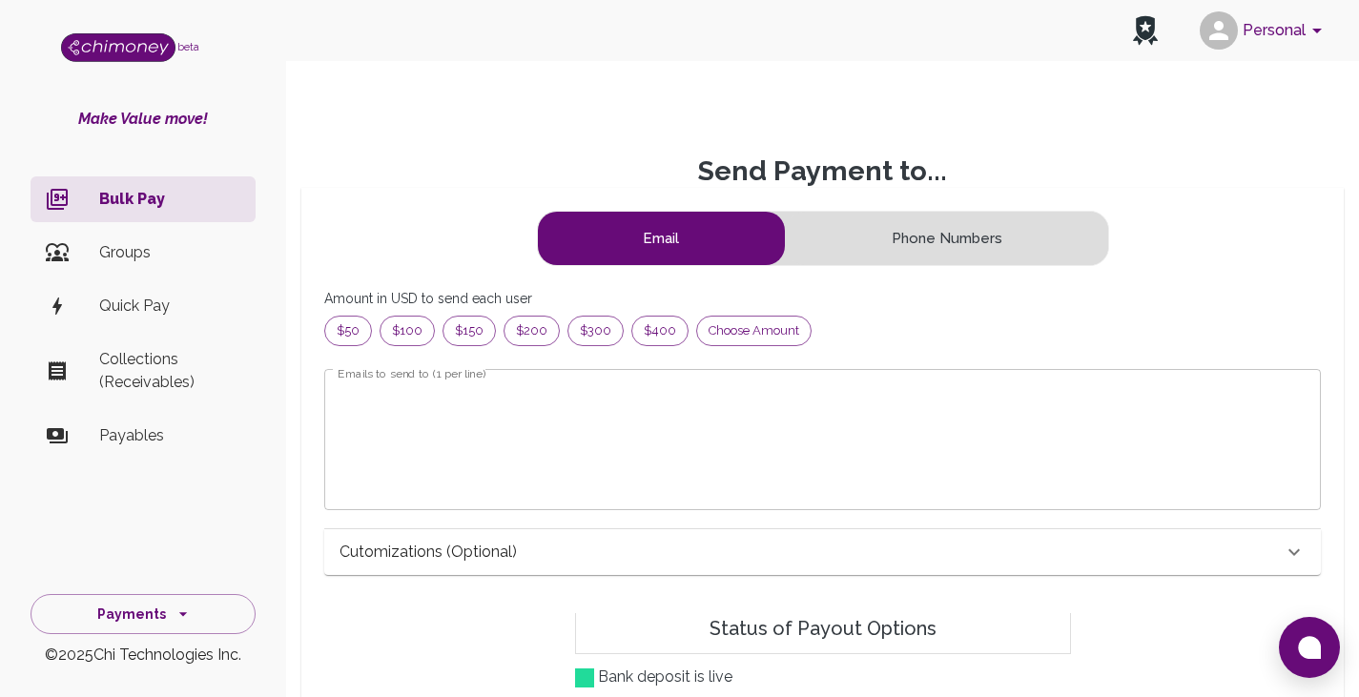
scroll to position [231, 950]
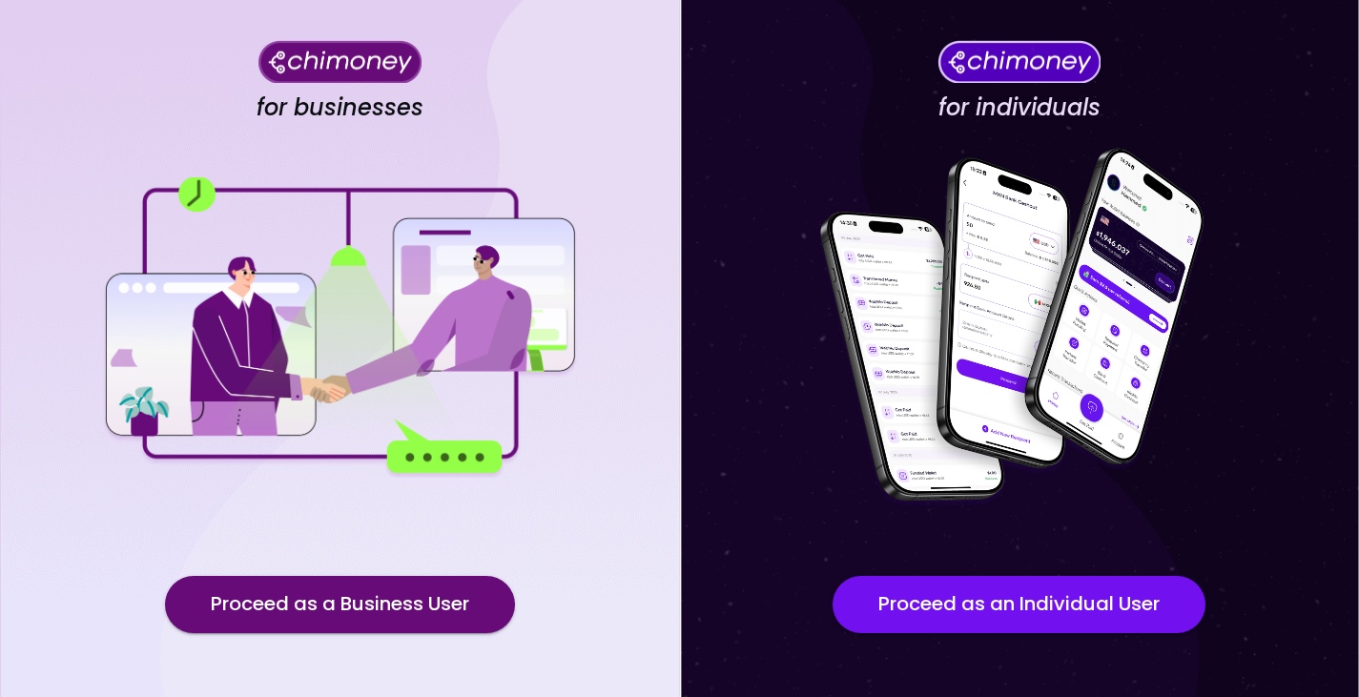
scroll to position [164, 0]
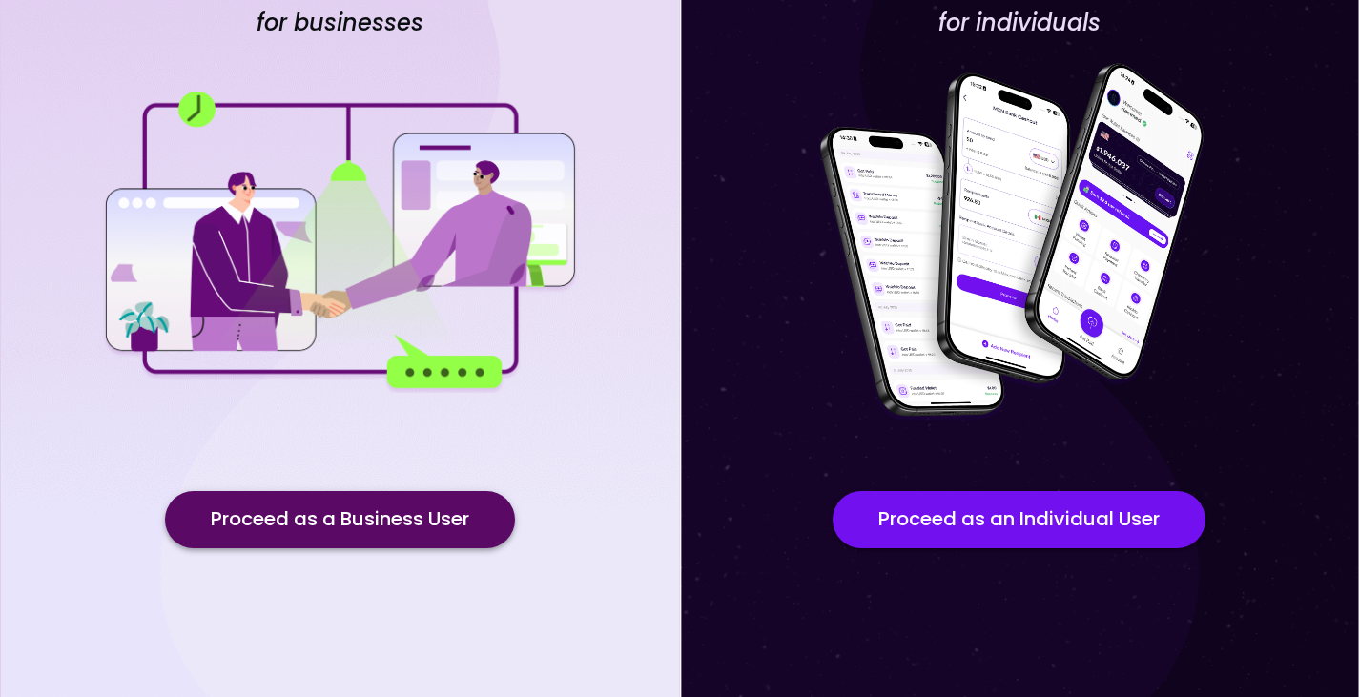
click at [423, 518] on button "Proceed as a Business User" at bounding box center [340, 519] width 350 height 57
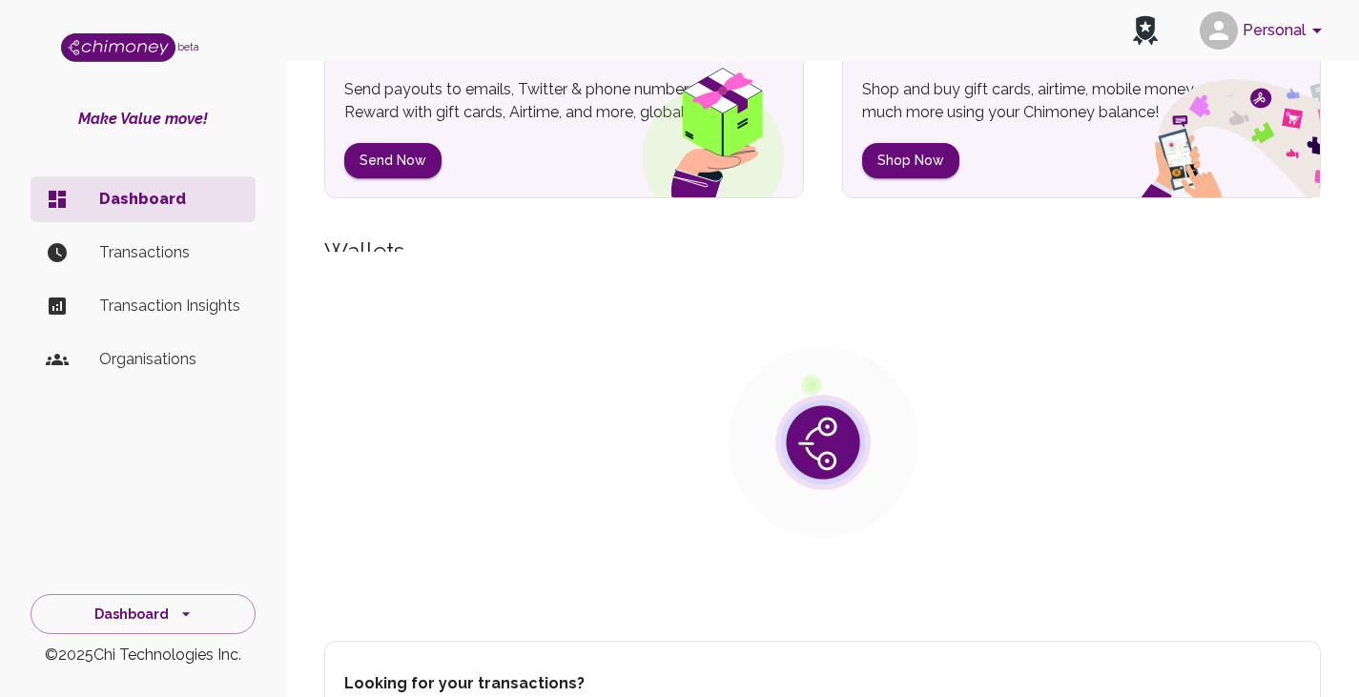
scroll to position [191, 0]
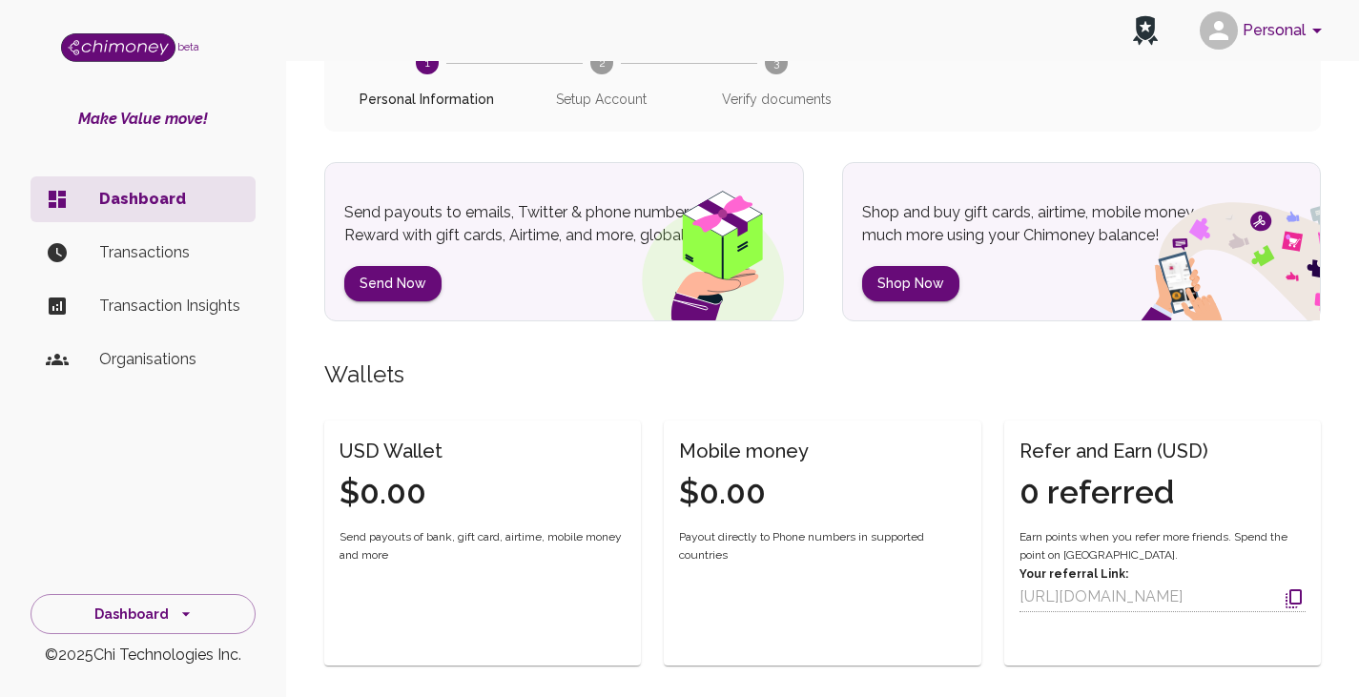
click at [1276, 33] on button "Personal" at bounding box center [1264, 31] width 144 height 50
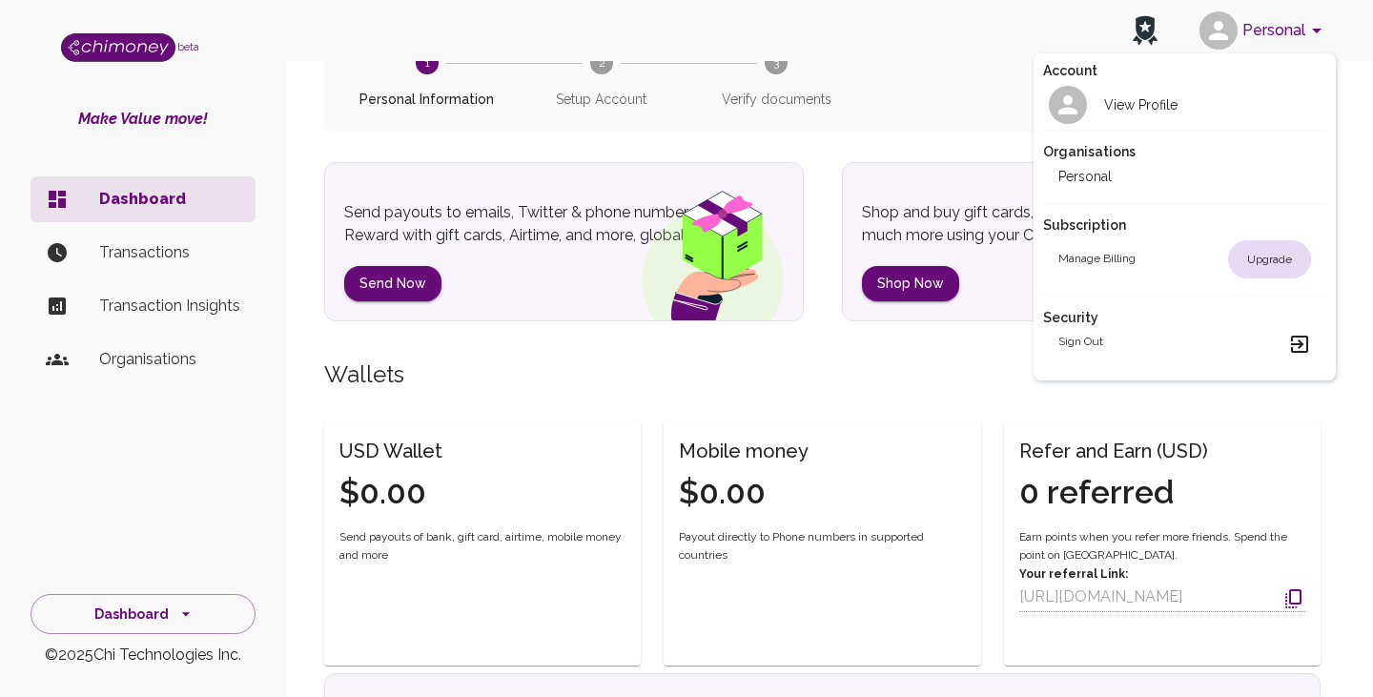
click at [890, 141] on div at bounding box center [686, 348] width 1373 height 697
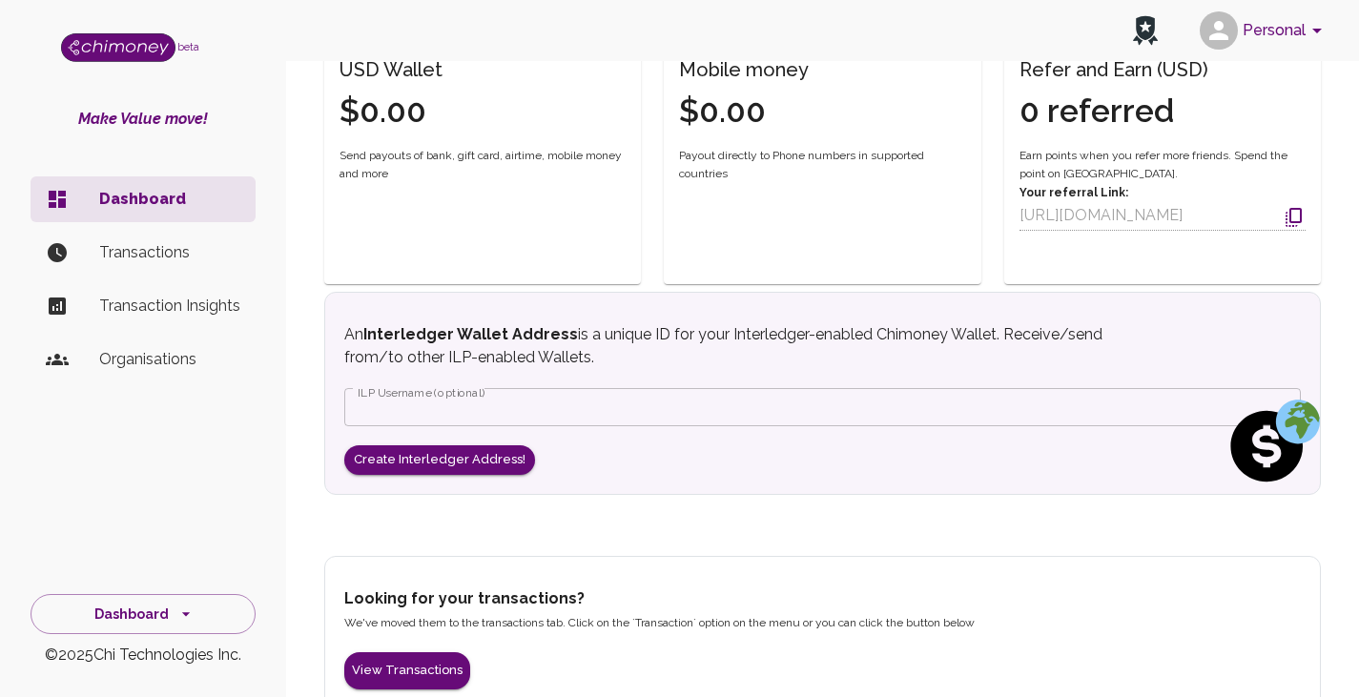
scroll to position [608, 0]
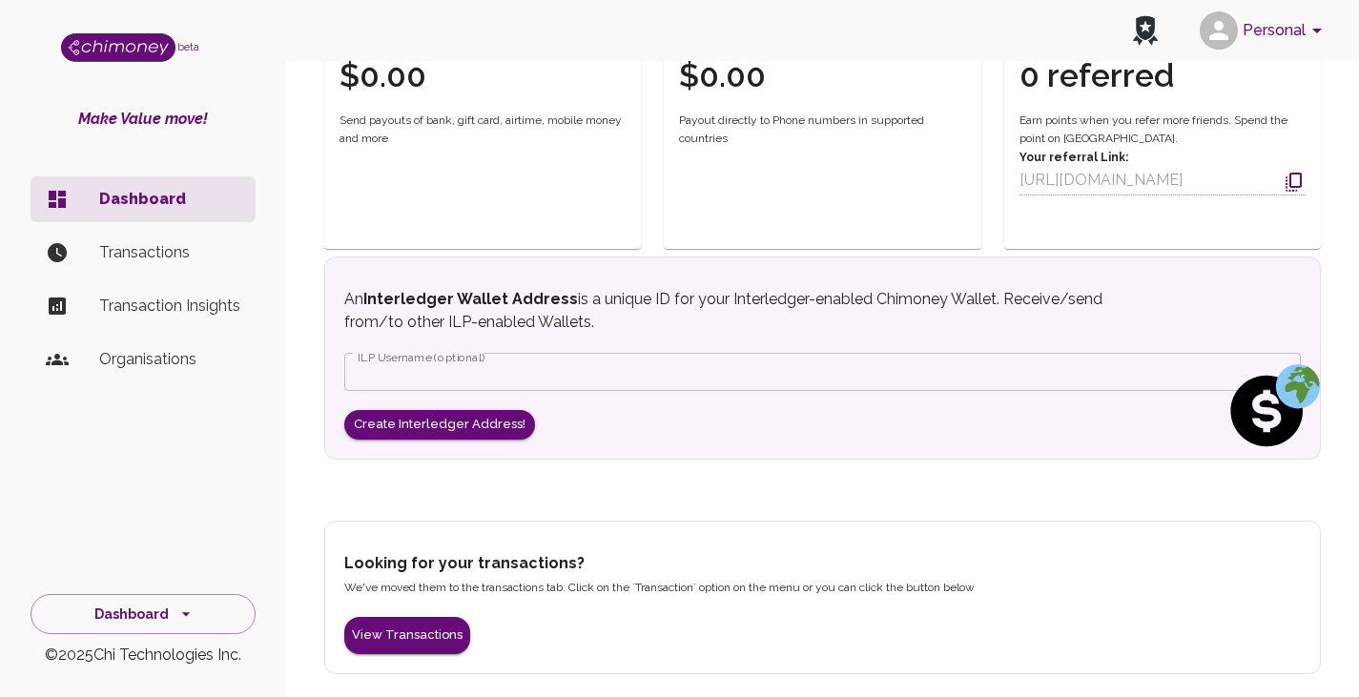
click at [183, 255] on p "Transactions" at bounding box center [169, 252] width 141 height 23
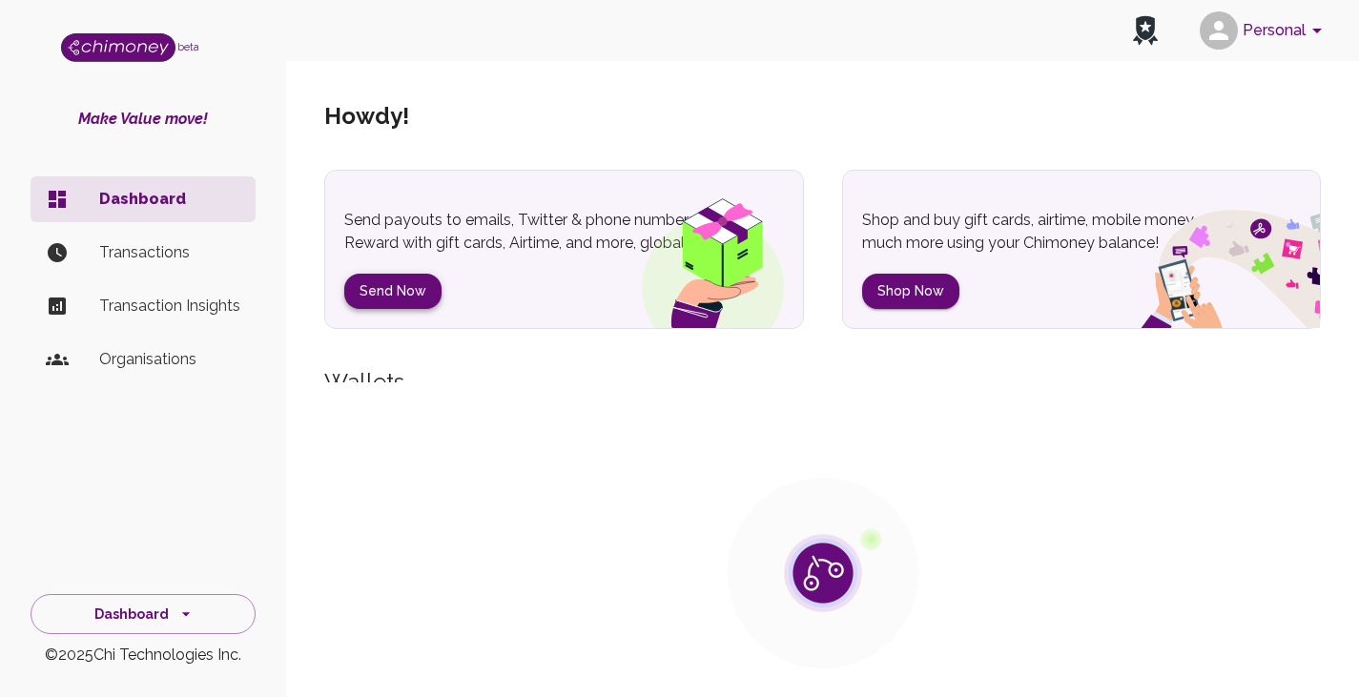
click at [396, 274] on div "Howdy ! Send payouts to emails, Twitter & phone numbers. Reward with gift cards…" at bounding box center [822, 493] width 1042 height 861
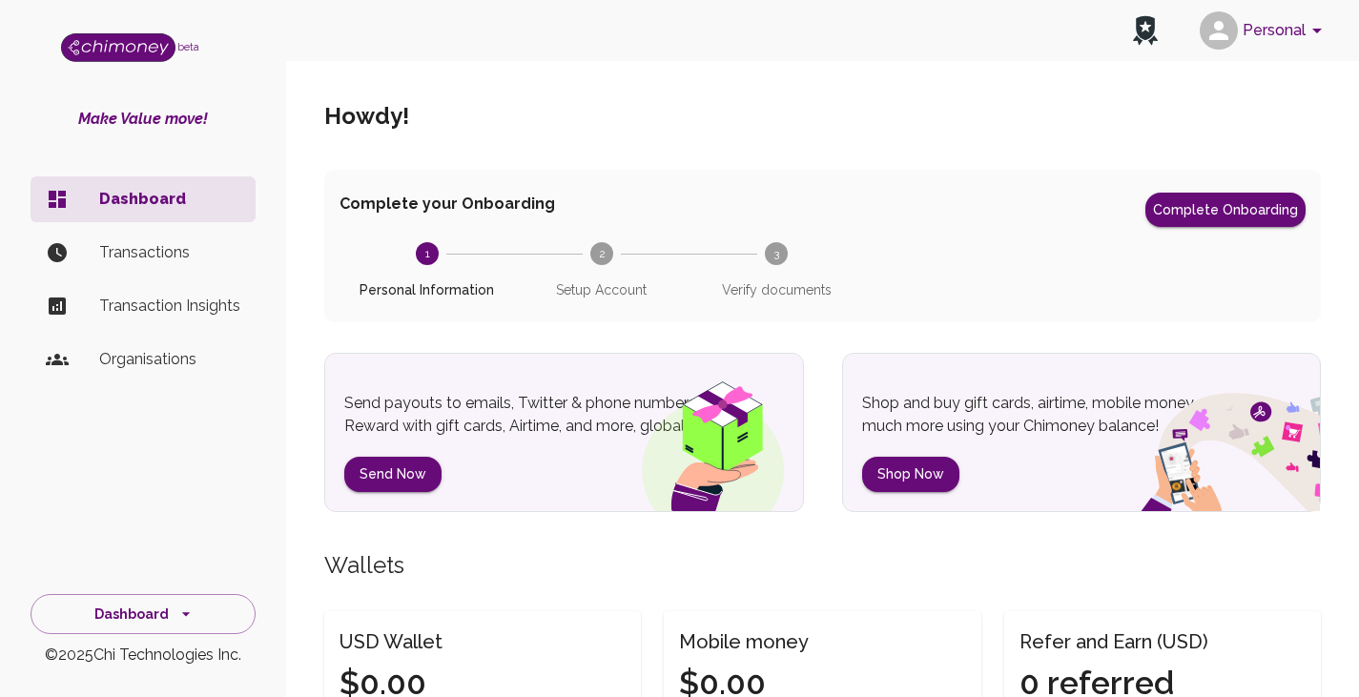
click at [769, 259] on circle at bounding box center [776, 253] width 23 height 23
drag, startPoint x: 798, startPoint y: 282, endPoint x: 810, endPoint y: 302, distance: 23.1
click at [799, 282] on span "Verify documents" at bounding box center [776, 289] width 159 height 19
click at [811, 302] on div "Complete your Onboarding Complete Onboarding 1 Personal Information 2 Setup Acc…" at bounding box center [822, 246] width 997 height 153
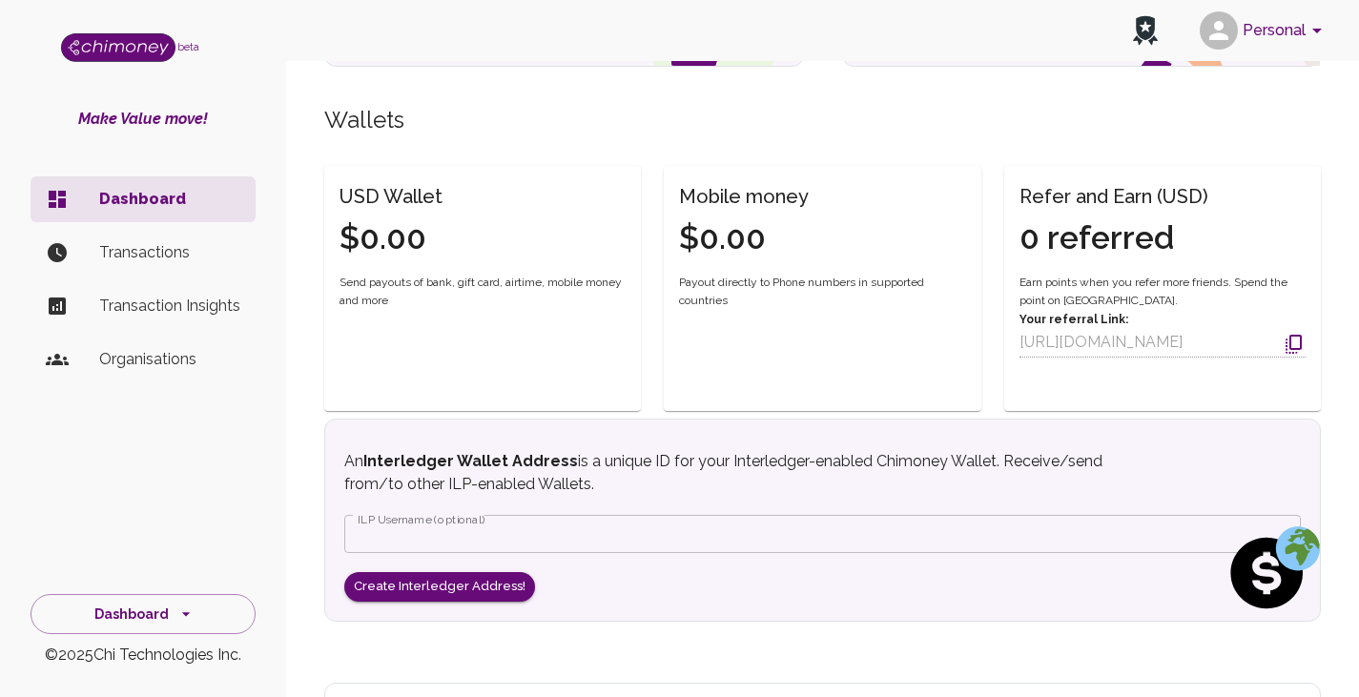
scroll to position [608, 0]
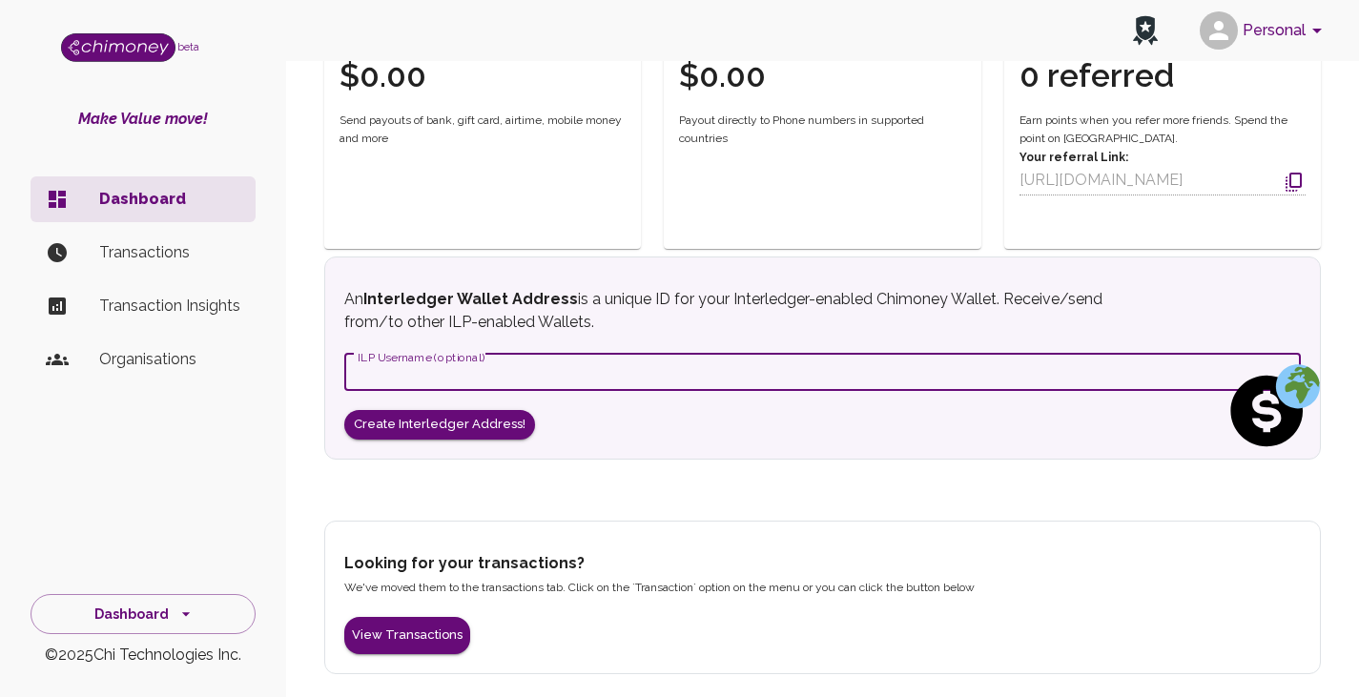
click at [479, 379] on input "ILP Username (optional)" at bounding box center [822, 372] width 957 height 38
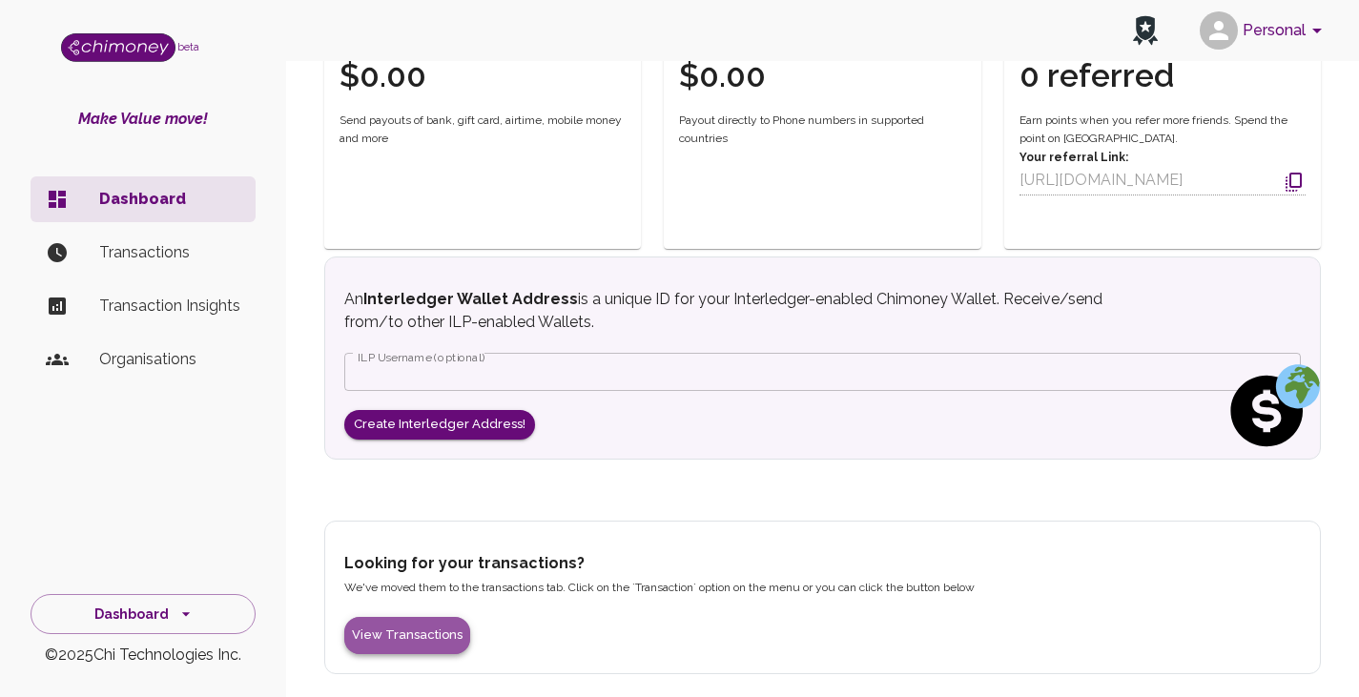
click at [433, 620] on button "View Transactions" at bounding box center [407, 635] width 126 height 37
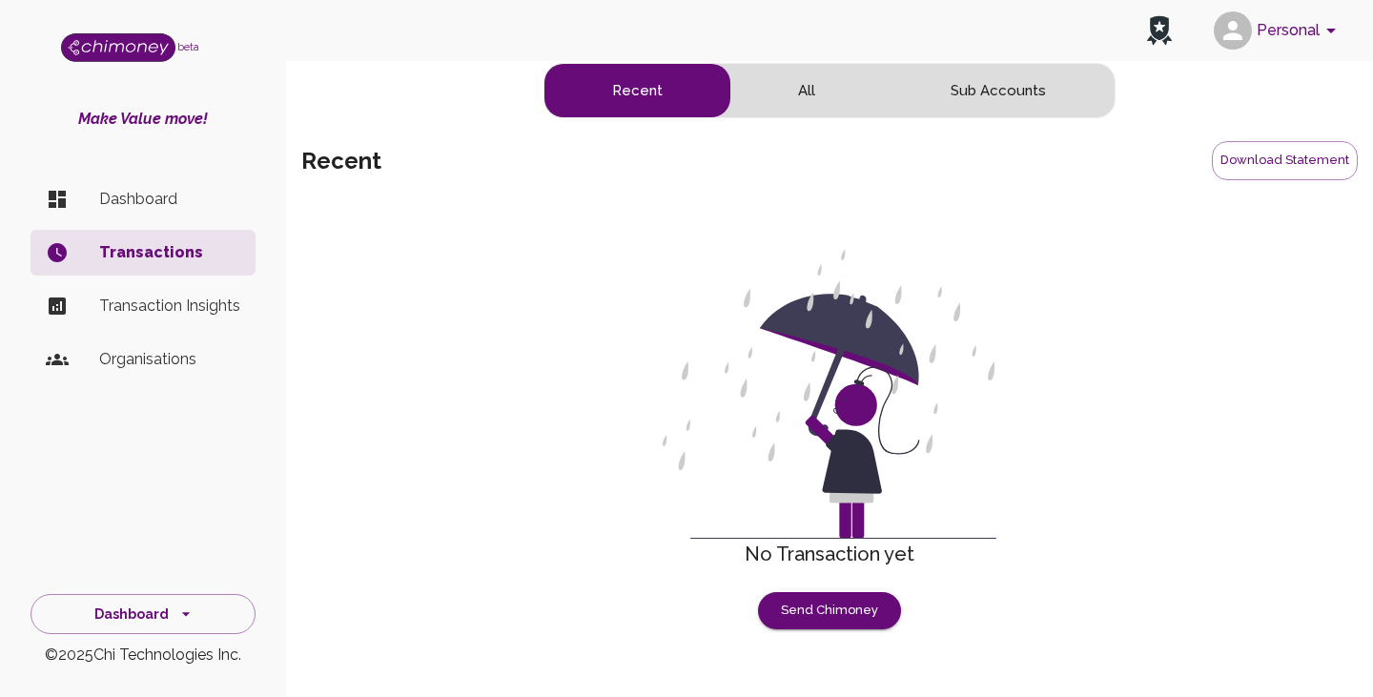
click at [799, 635] on div "Recent All Sub Accounts recent Download Statement No Transaction yet Send Chimo…" at bounding box center [829, 346] width 1087 height 597
click at [804, 612] on button "Send Chimoney" at bounding box center [829, 610] width 143 height 37
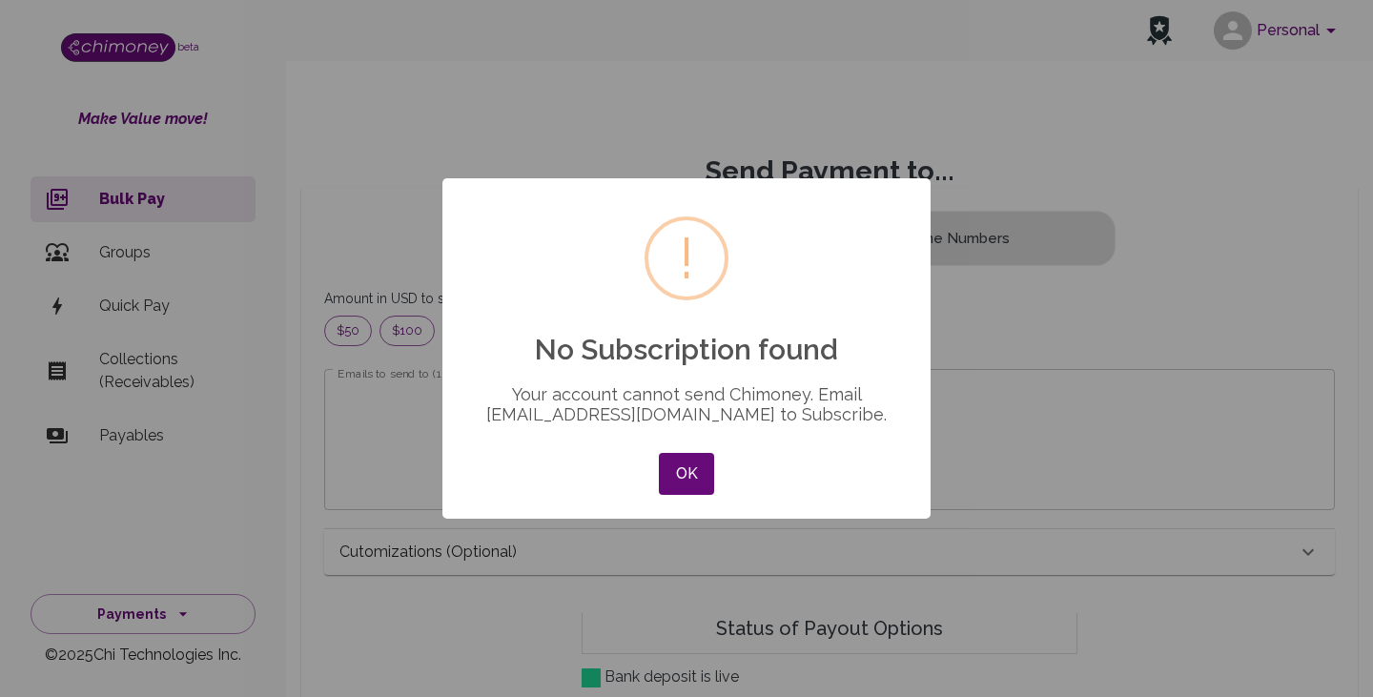
scroll to position [15, 15]
click at [691, 475] on button "OK" at bounding box center [686, 474] width 55 height 42
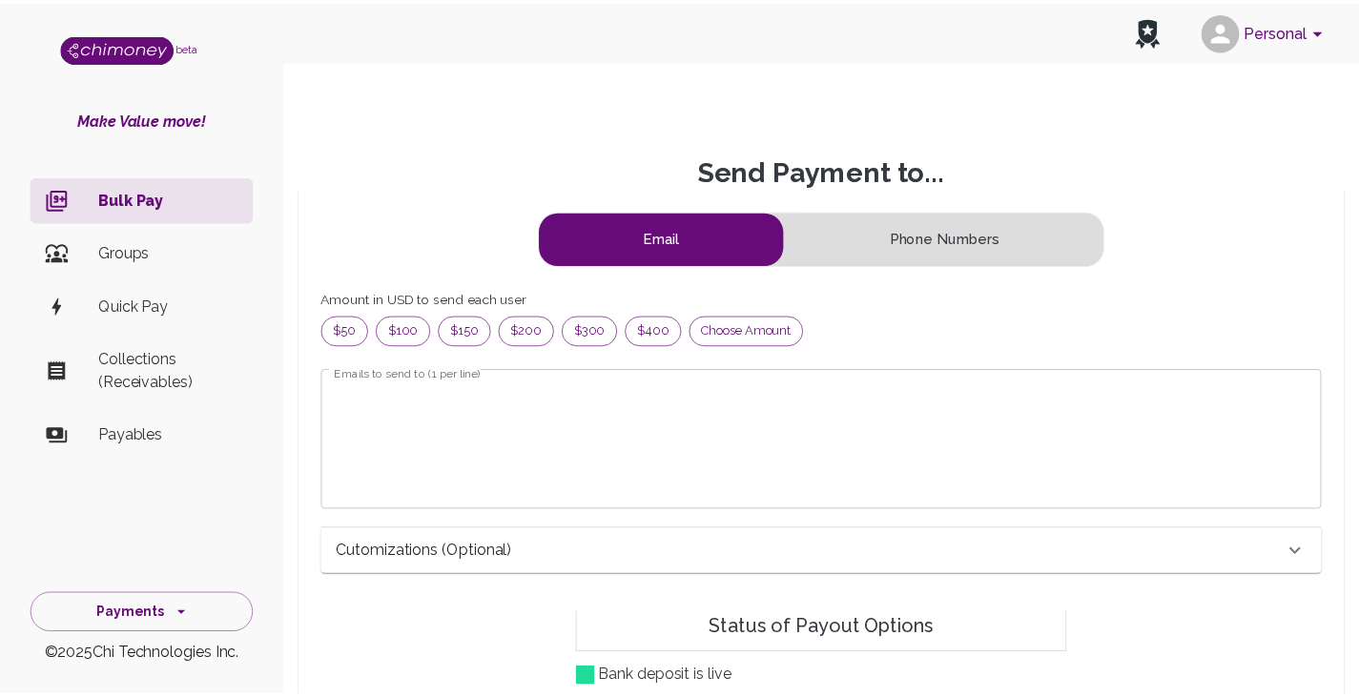
scroll to position [231, 950]
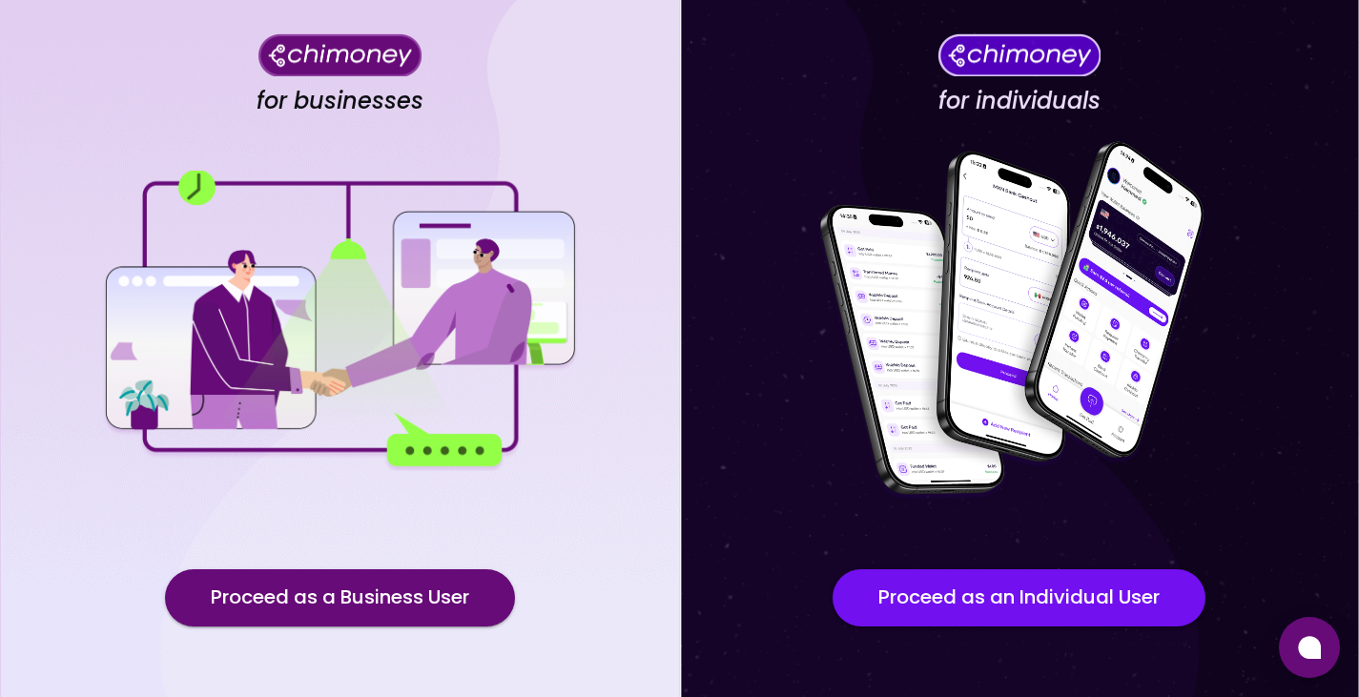
scroll to position [164, 0]
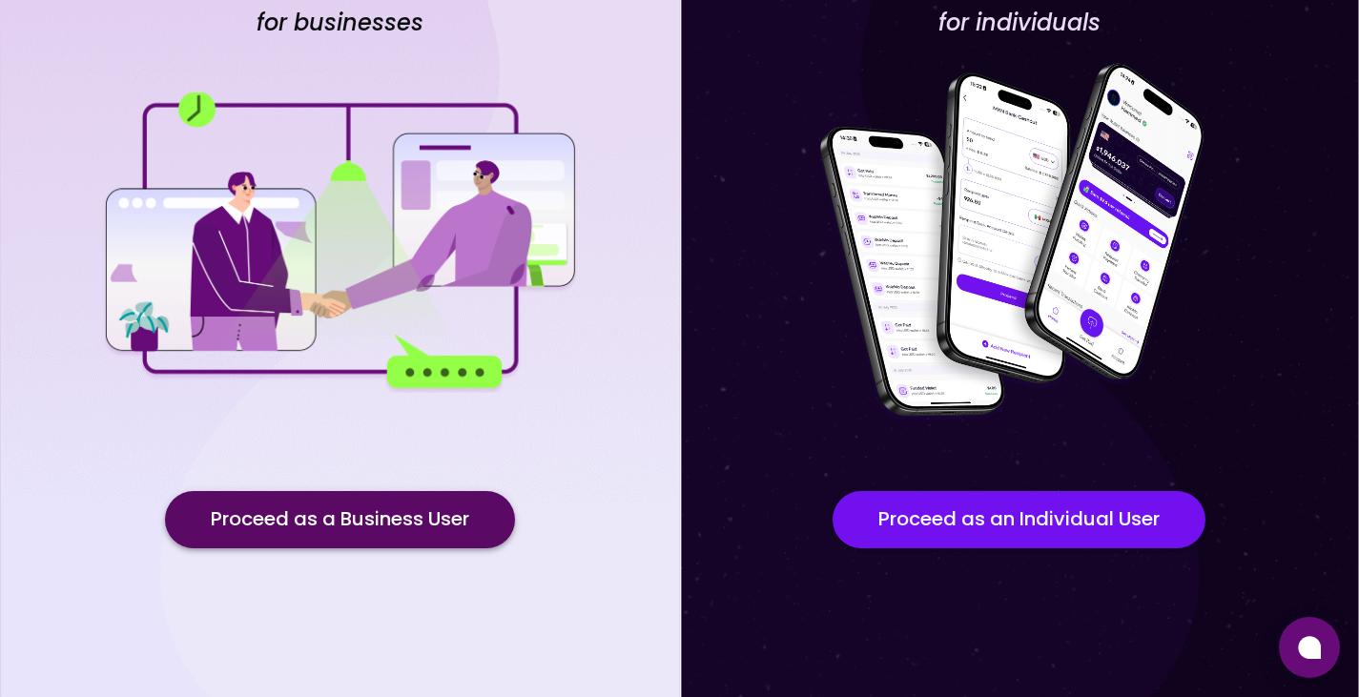
click at [434, 527] on button "Proceed as a Business User" at bounding box center [340, 519] width 350 height 57
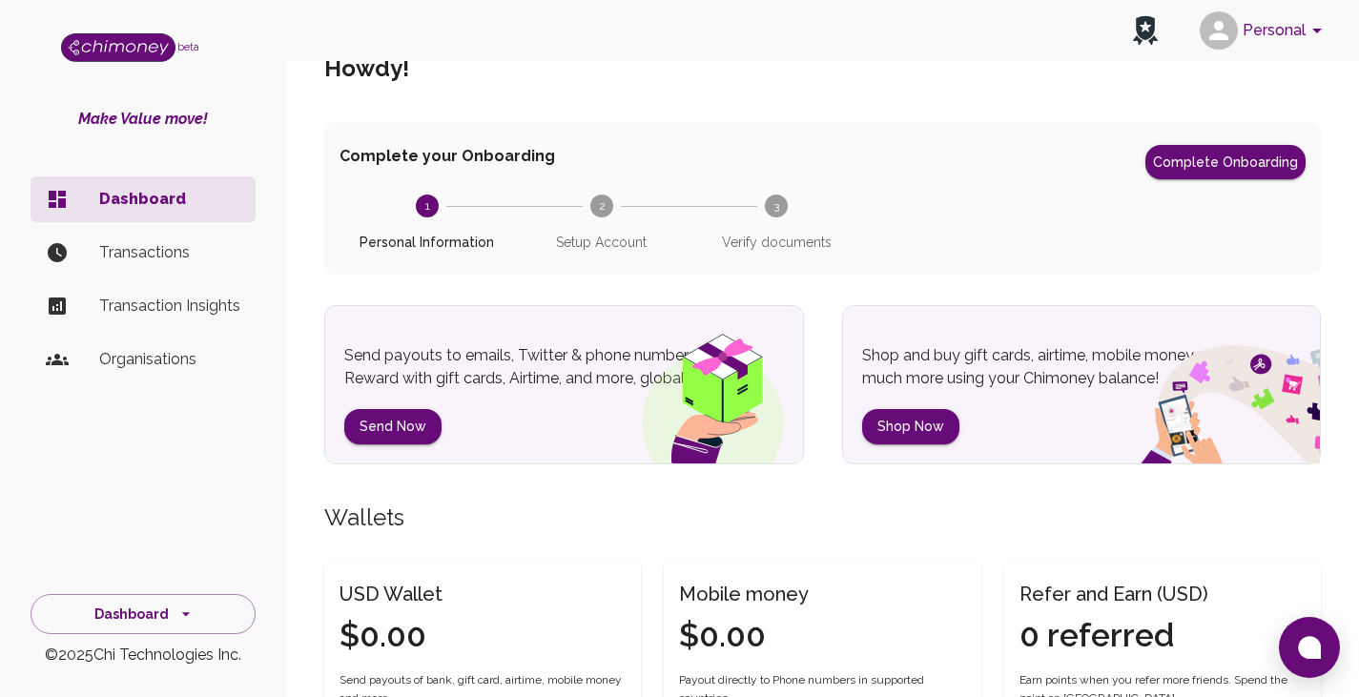
scroll to position [35, 0]
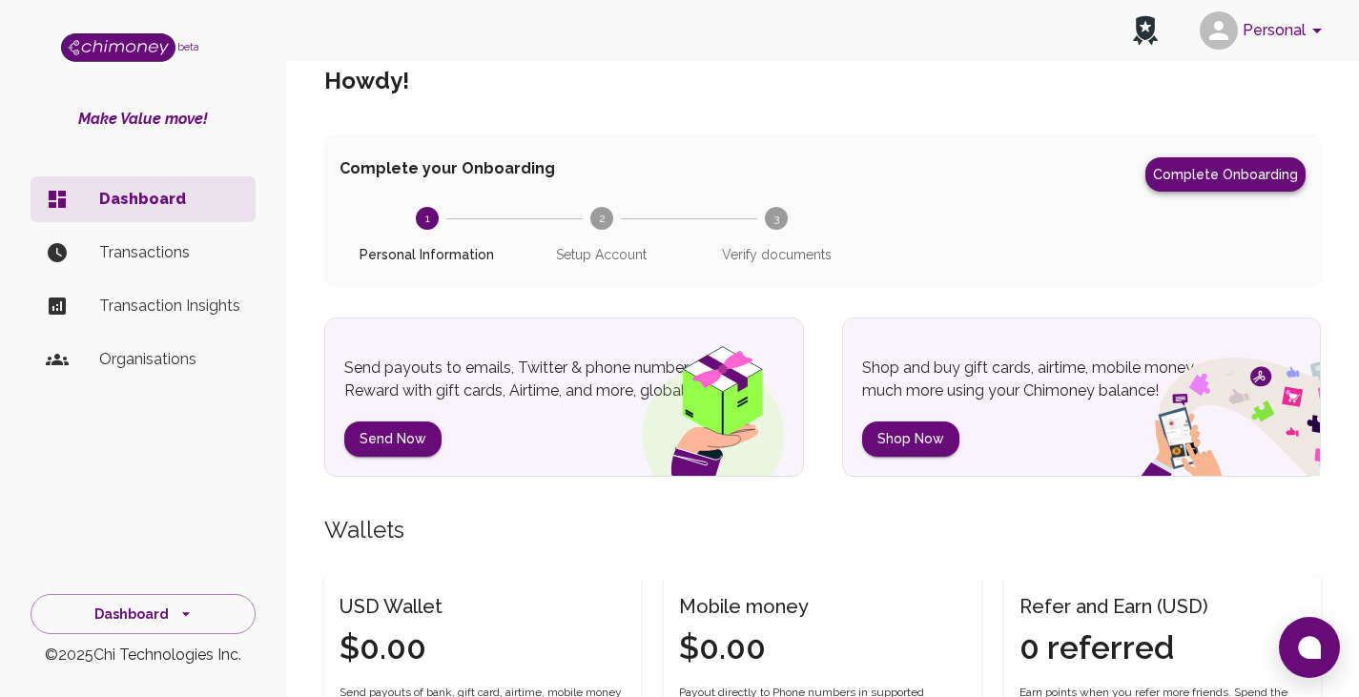
click at [1204, 169] on button "Complete Onboarding" at bounding box center [1225, 174] width 160 height 34
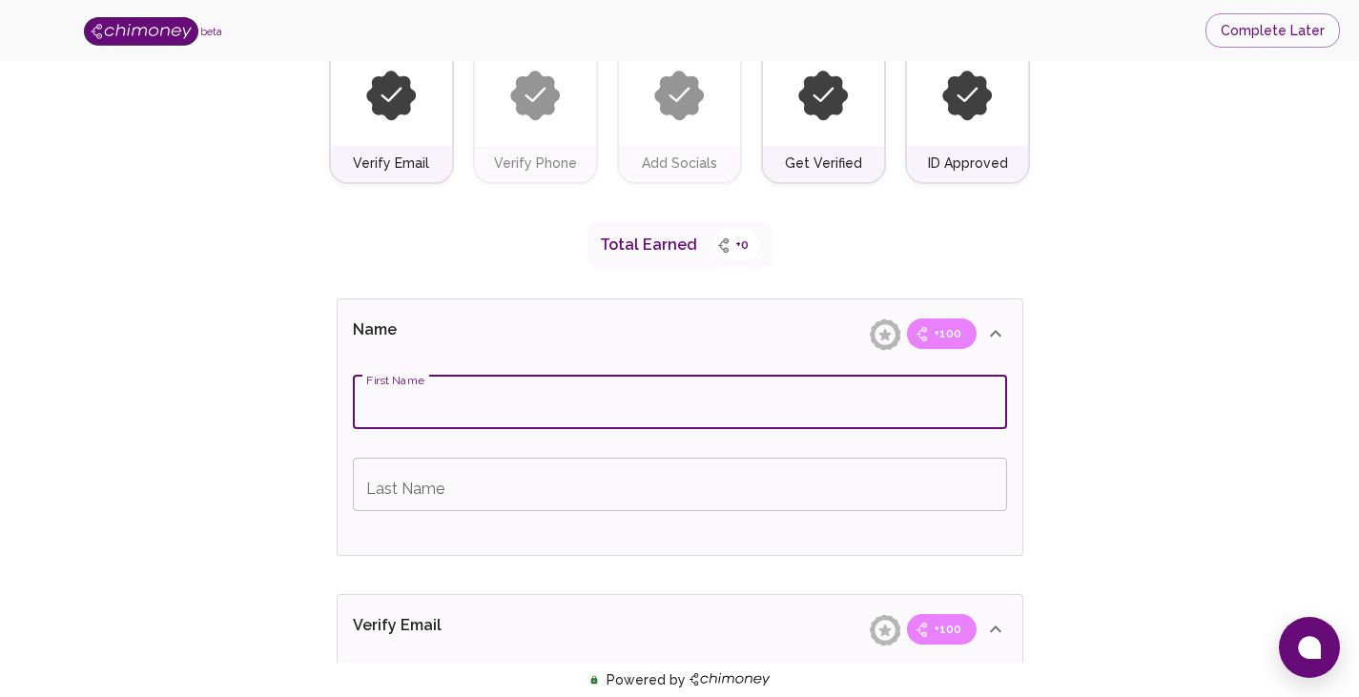
click at [494, 392] on input "First Name" at bounding box center [680, 402] width 654 height 53
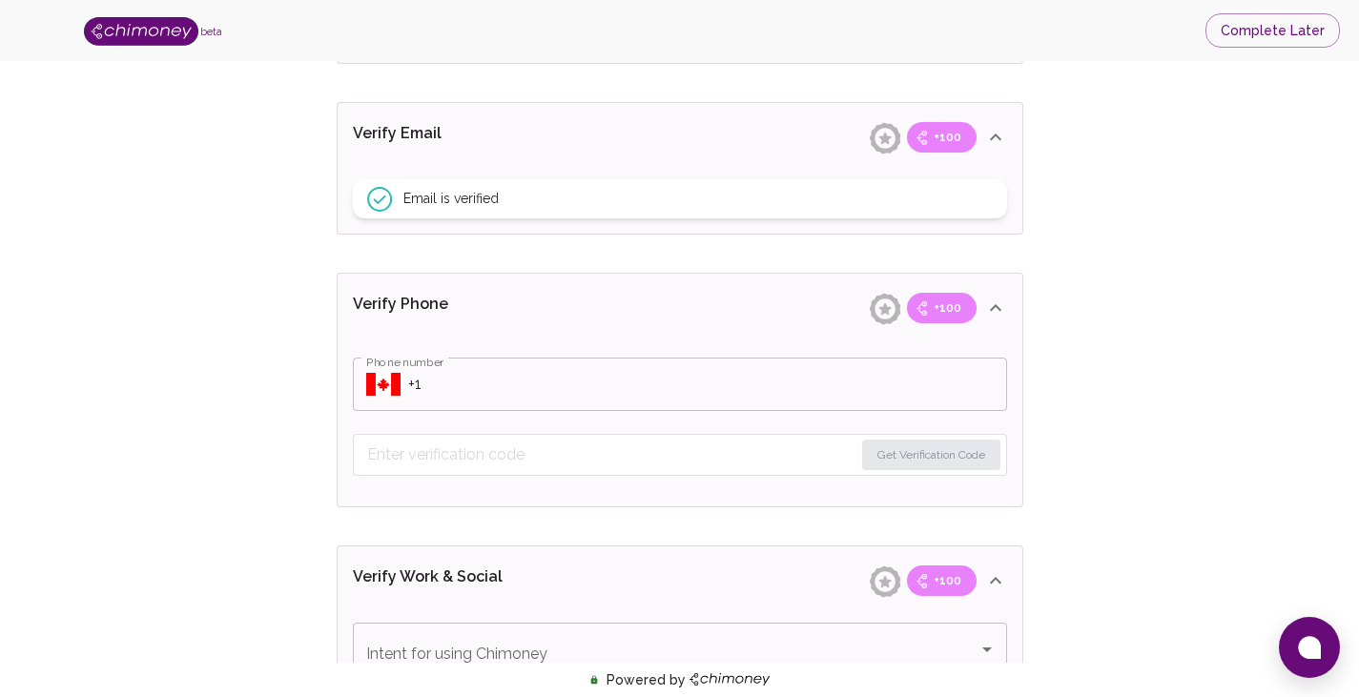
scroll to position [206, 0]
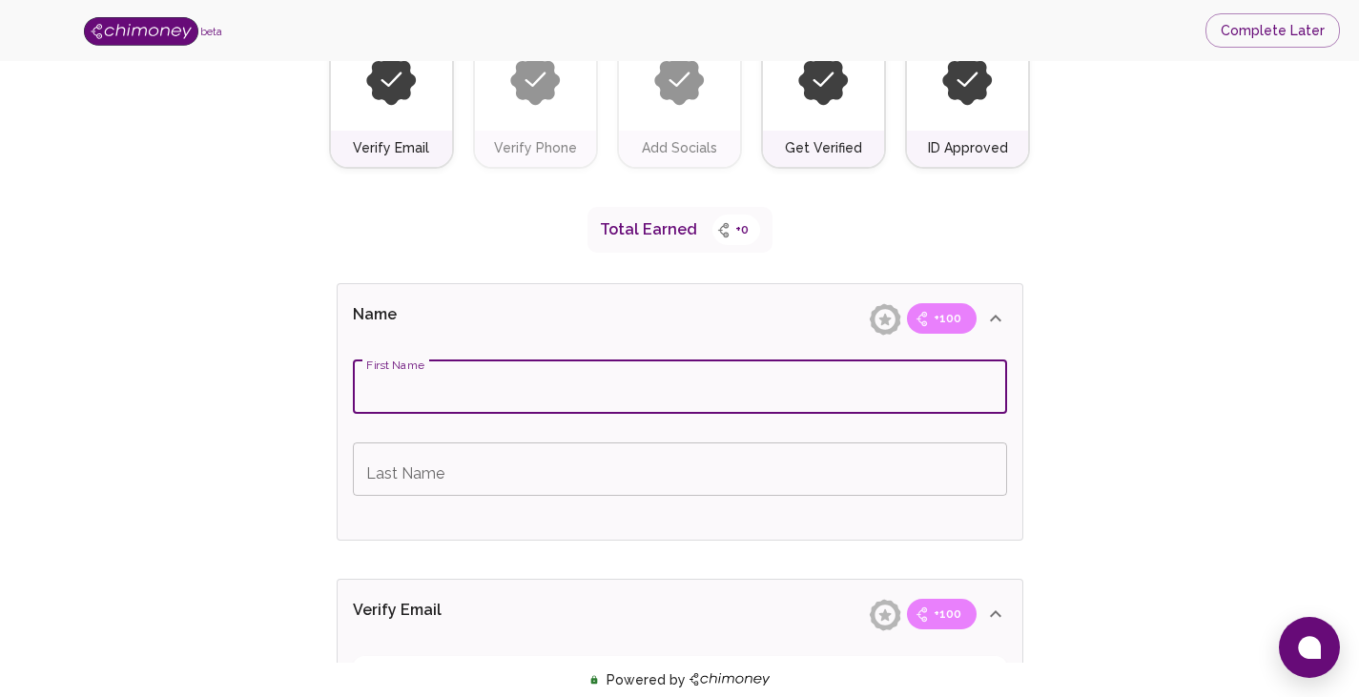
click at [694, 383] on input "First Name" at bounding box center [680, 387] width 654 height 53
type input "akm forhad hossain"
type input "pezon"
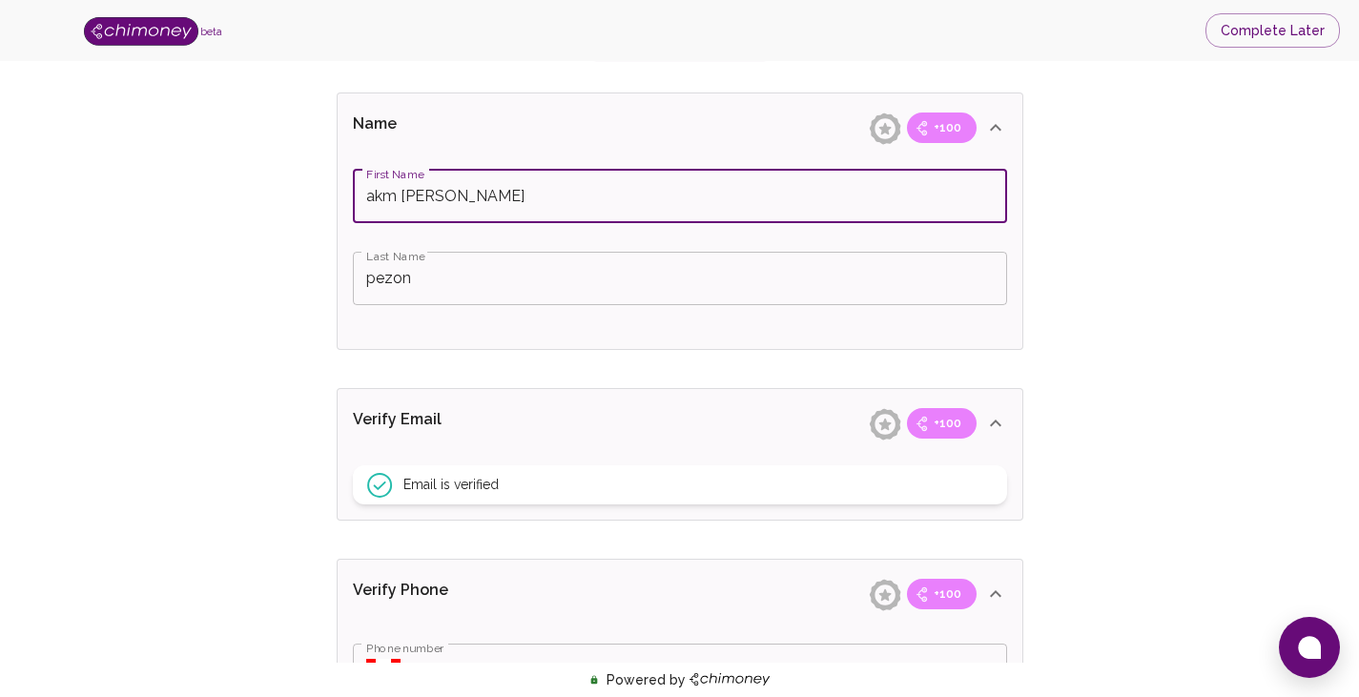
scroll to position [683, 0]
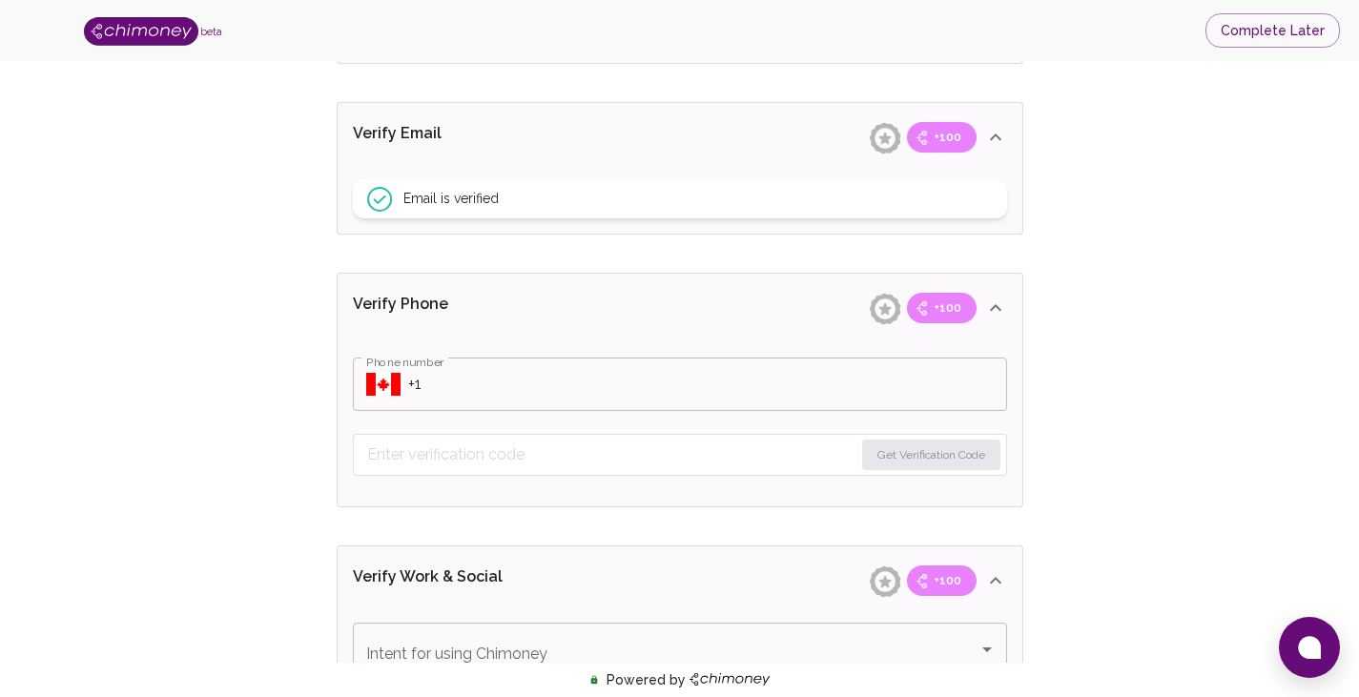
click at [463, 388] on input "Phone number" at bounding box center [707, 384] width 599 height 53
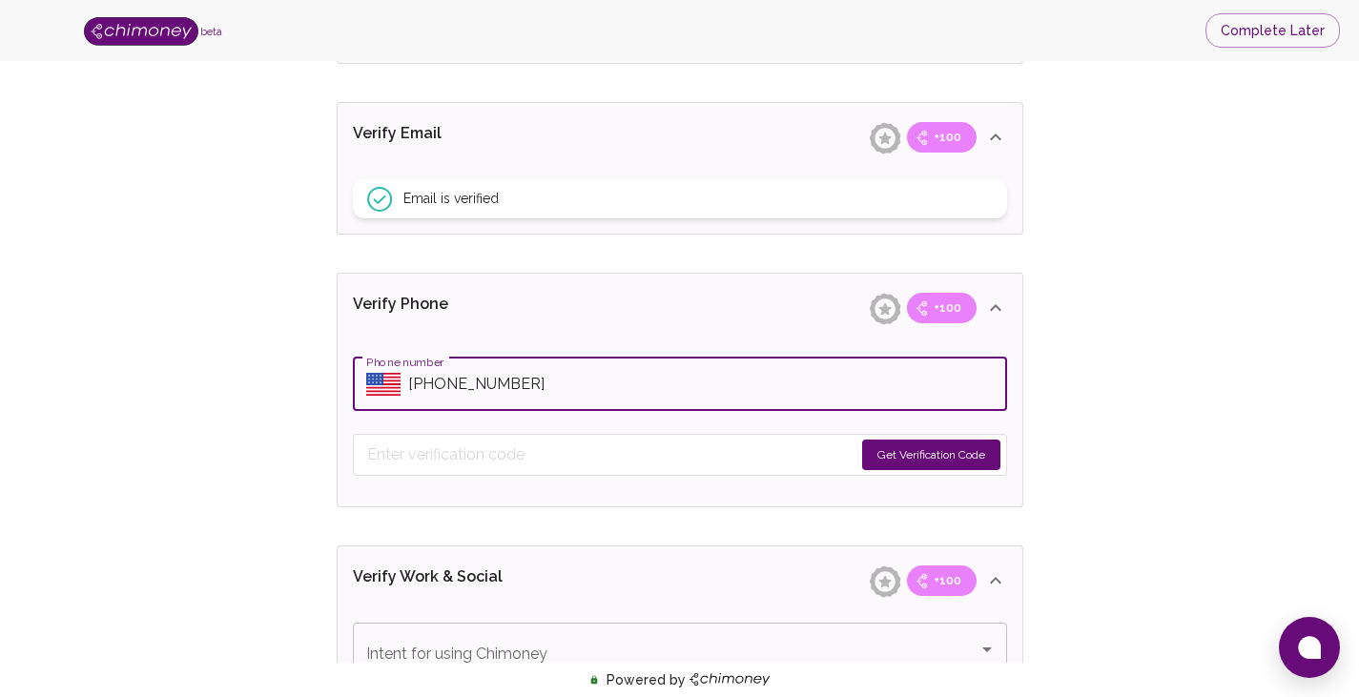
type input "+1 (332) 334-2343"
click at [900, 448] on button "Get Verification Code" at bounding box center [931, 455] width 138 height 31
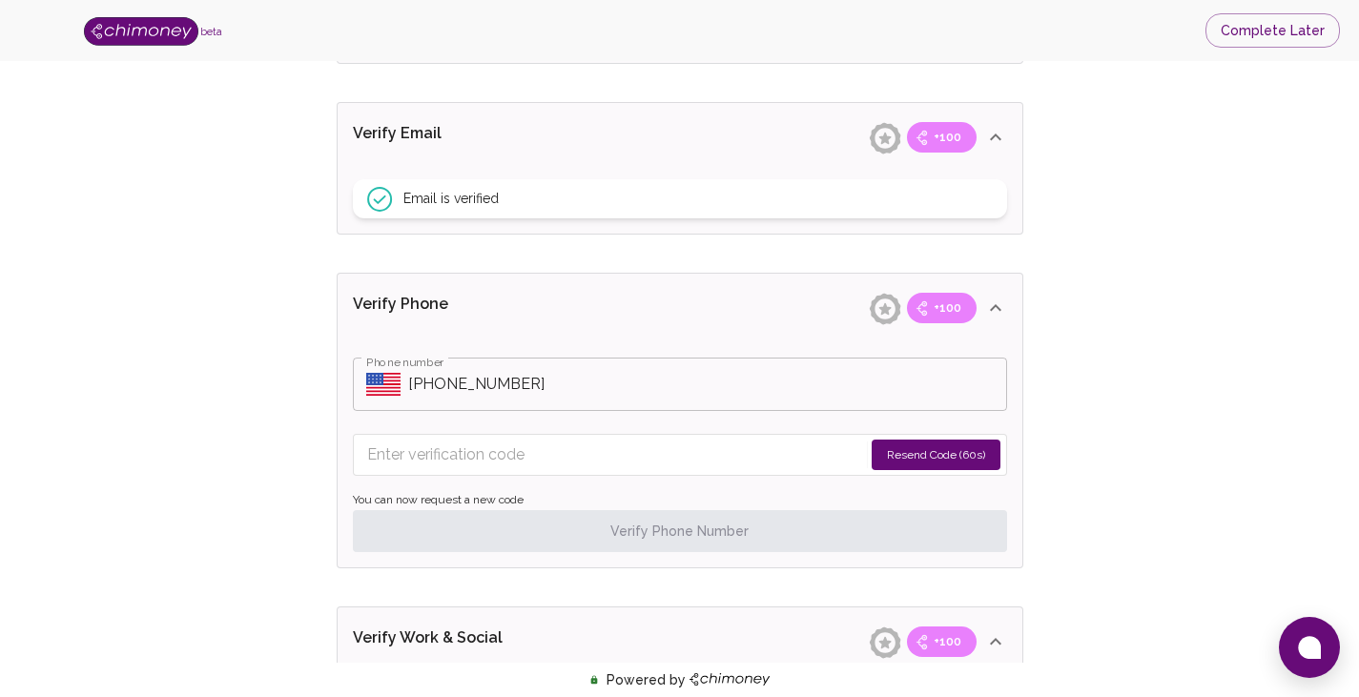
click at [492, 453] on input "Enter verification code" at bounding box center [615, 455] width 496 height 31
click at [495, 453] on input "Enter verification code" at bounding box center [616, 455] width 498 height 31
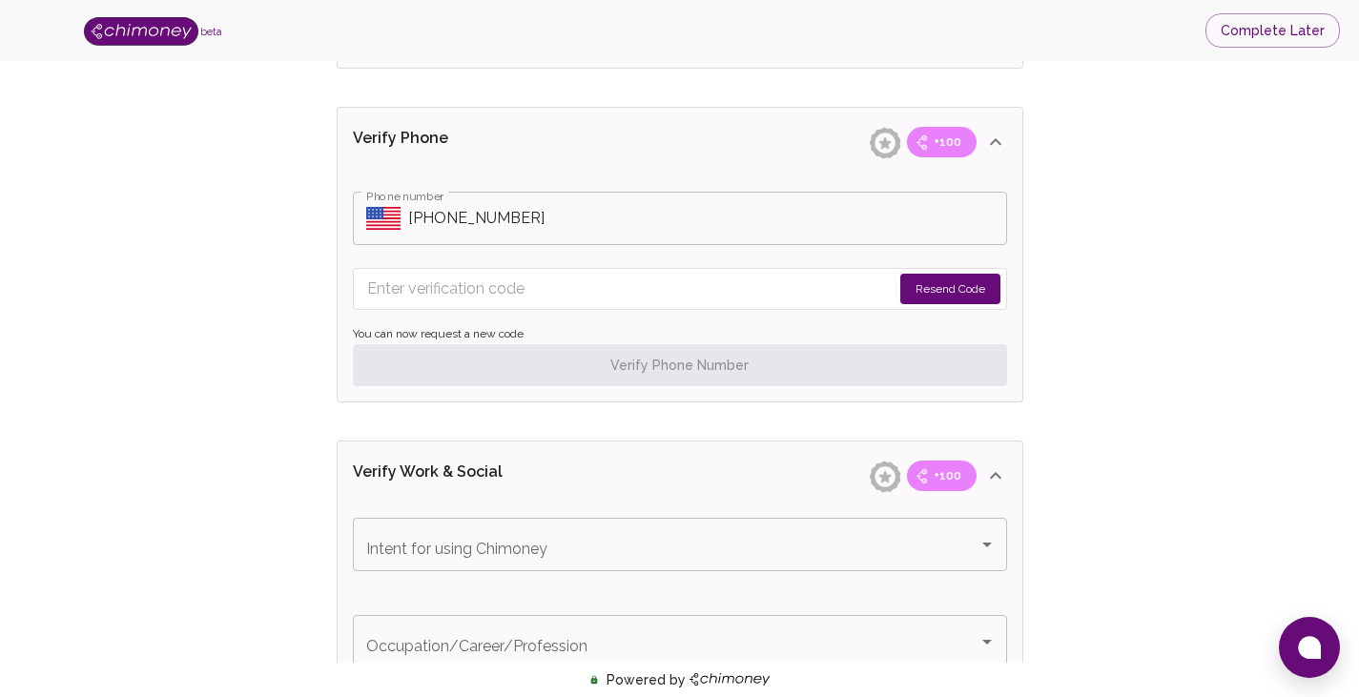
scroll to position [969, 0]
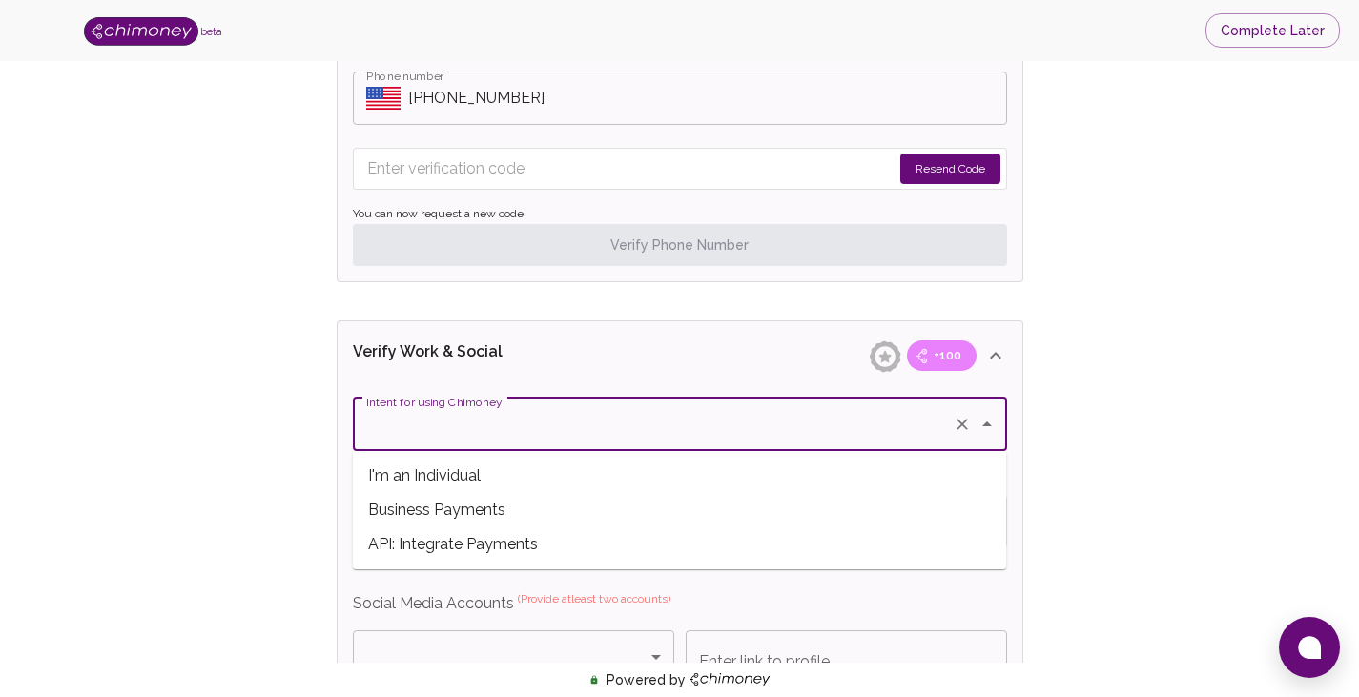
click at [626, 429] on input "Intent for using Chimoney" at bounding box center [653, 424] width 584 height 36
click at [546, 508] on span "Business Payments" at bounding box center [680, 510] width 654 height 34
type input "Business Payments"
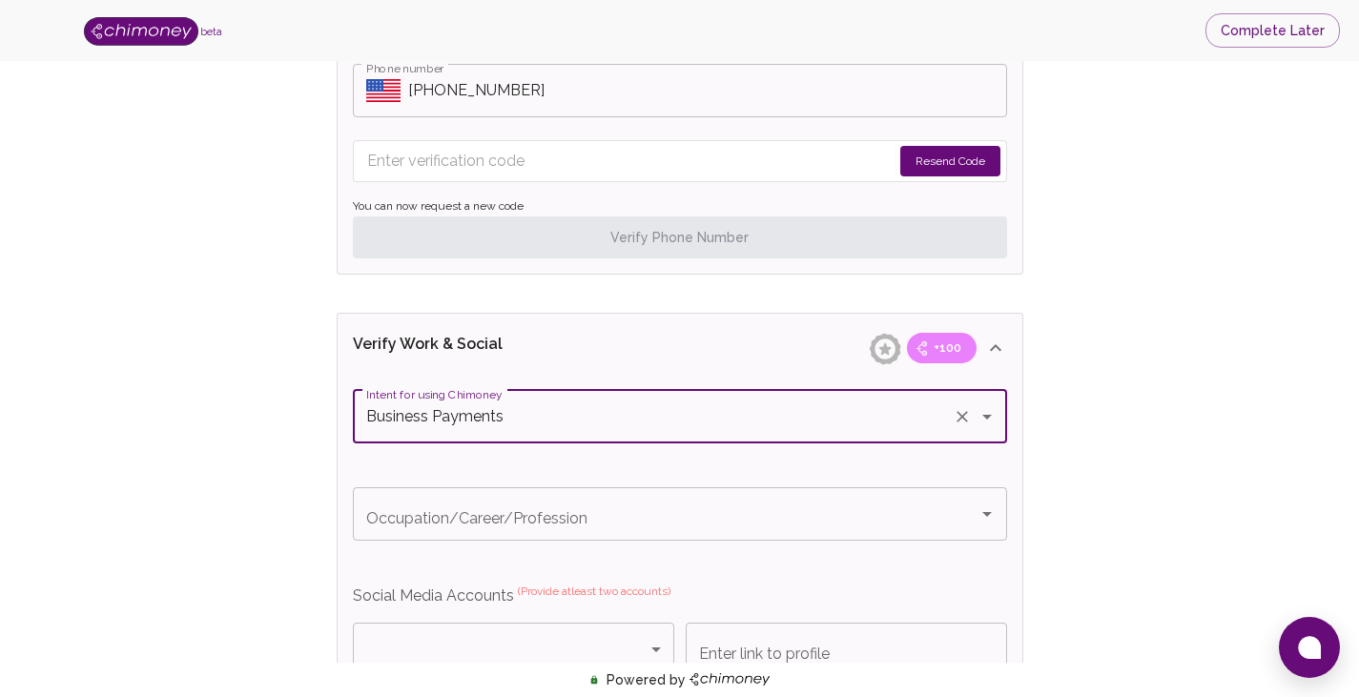
scroll to position [1064, 0]
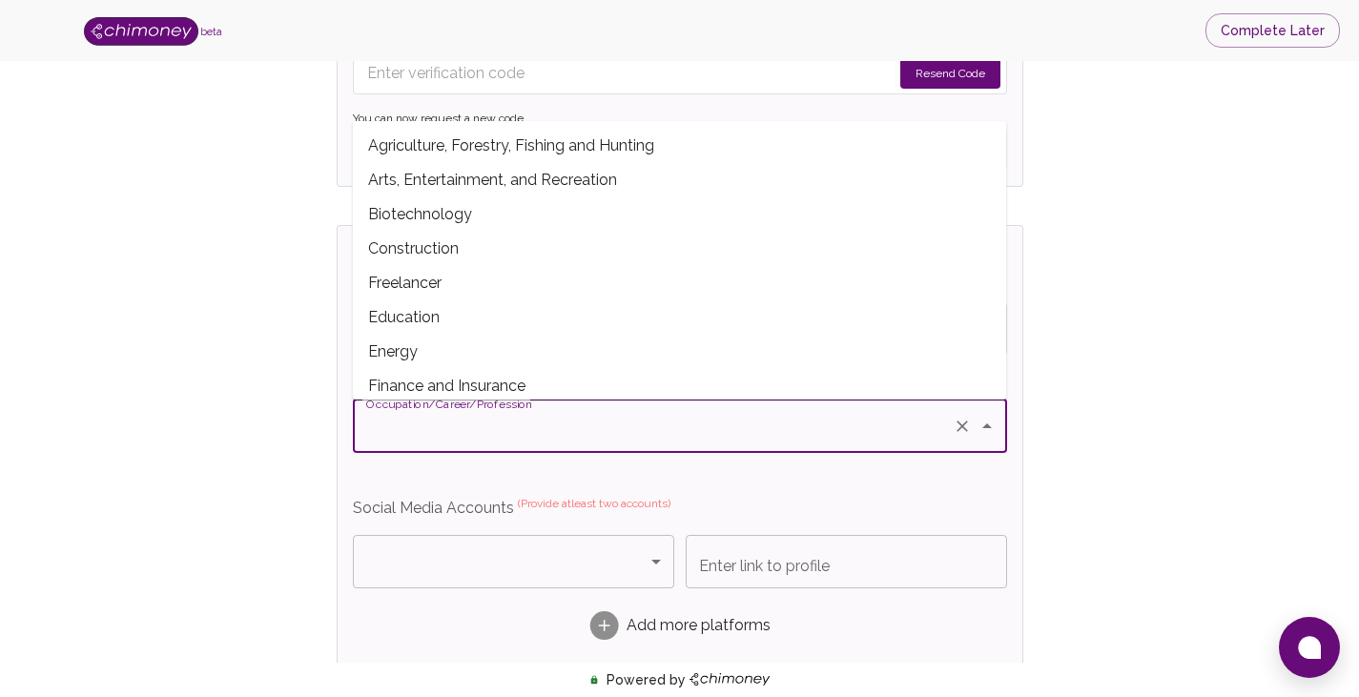
click at [539, 432] on input "Occupation/Career/Profession" at bounding box center [653, 426] width 584 height 36
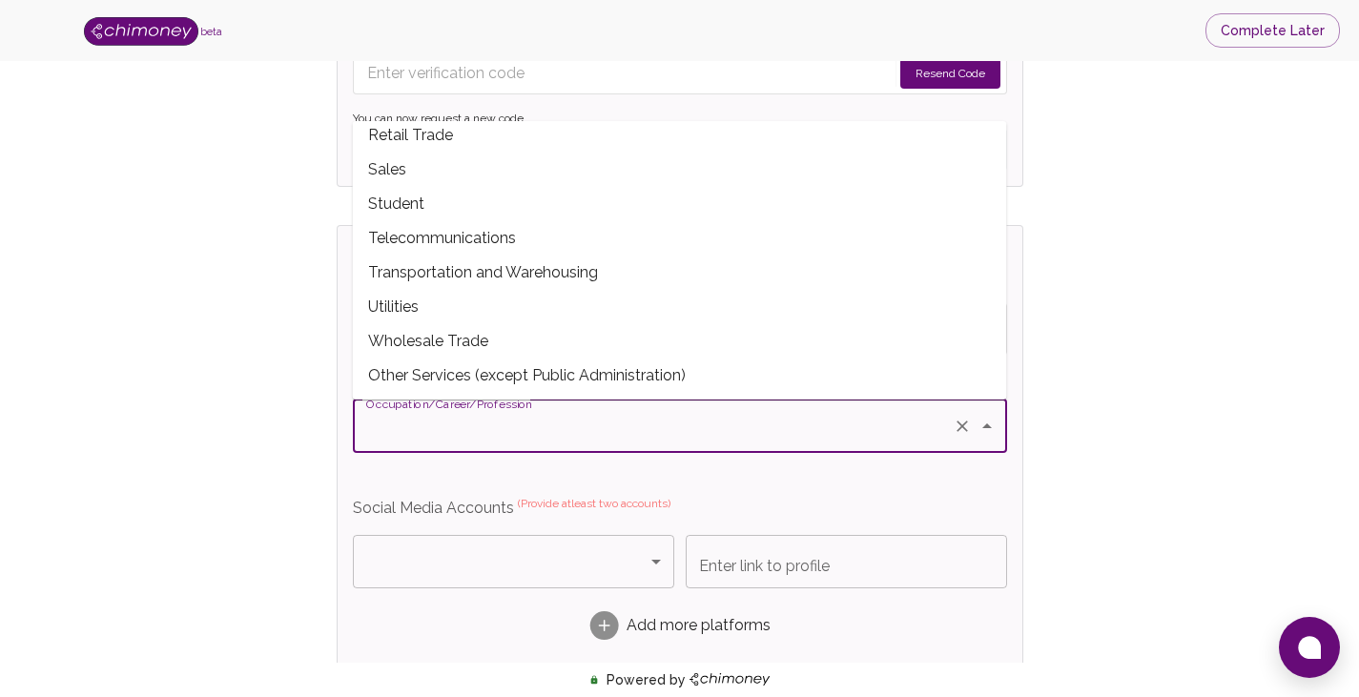
scroll to position [472, 0]
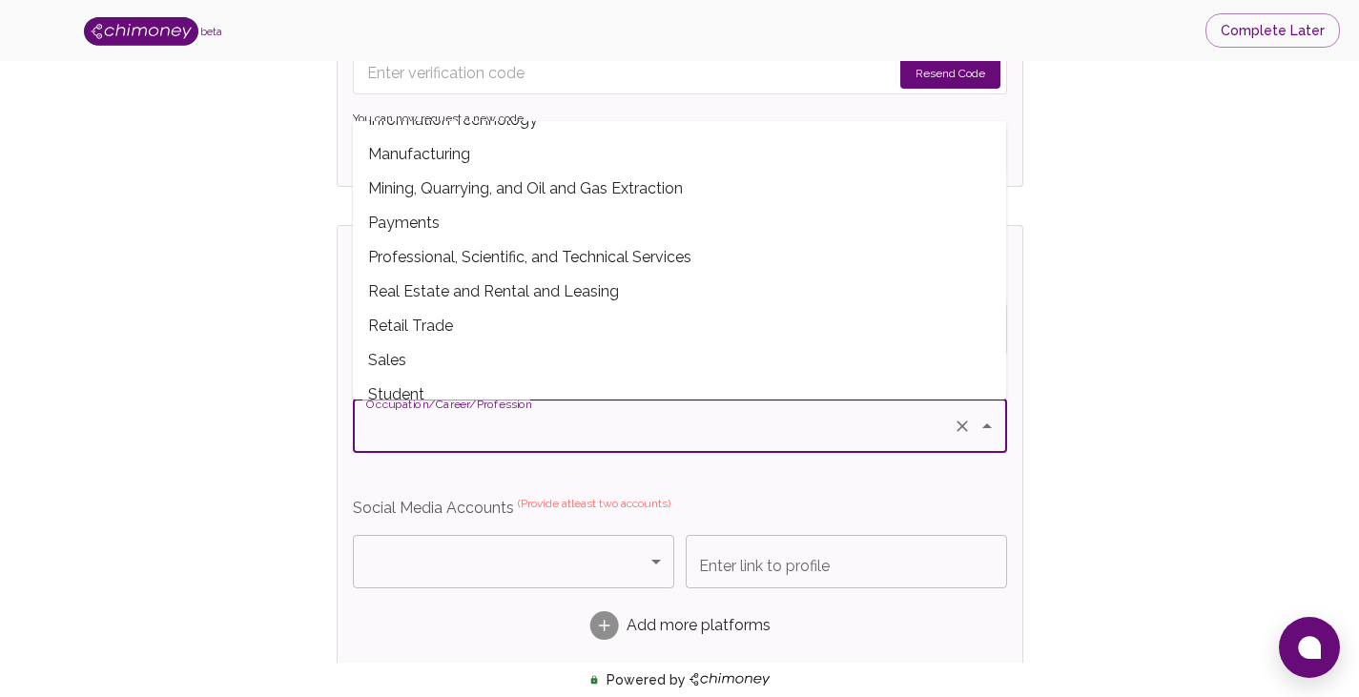
click at [512, 224] on span "Payments" at bounding box center [680, 223] width 654 height 34
type input "Payments"
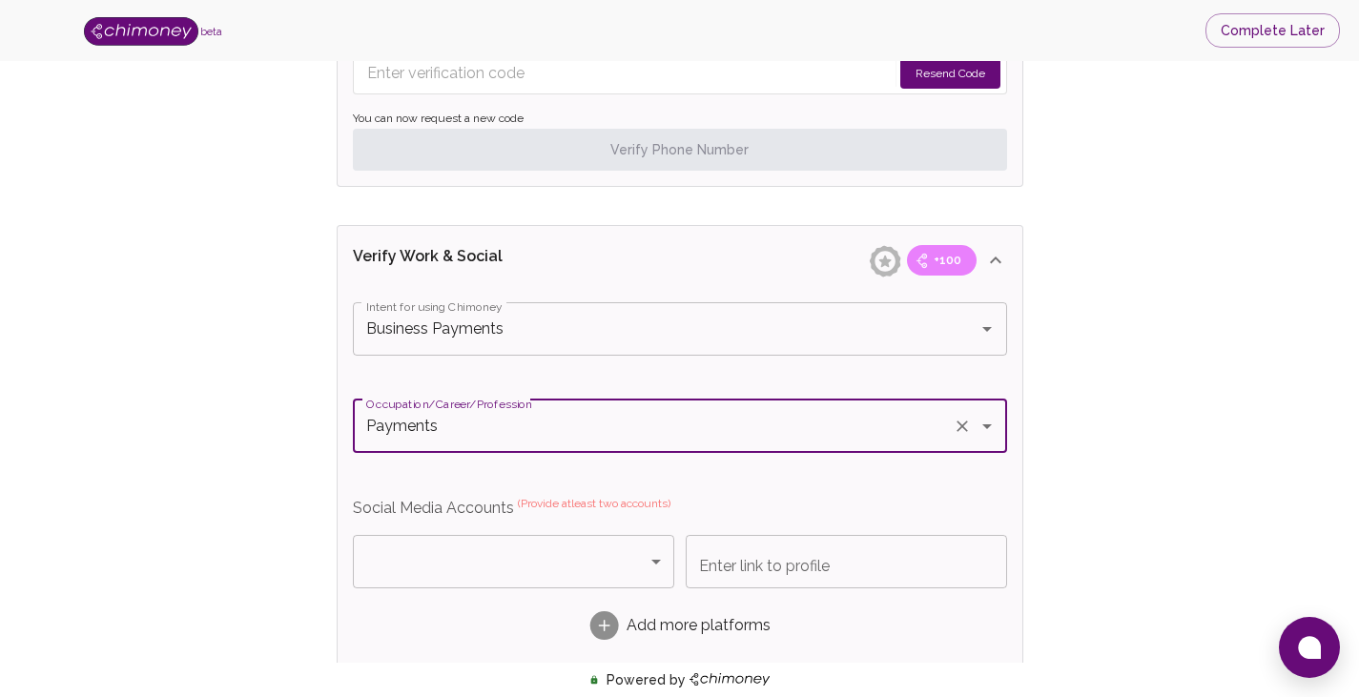
scroll to position [1160, 0]
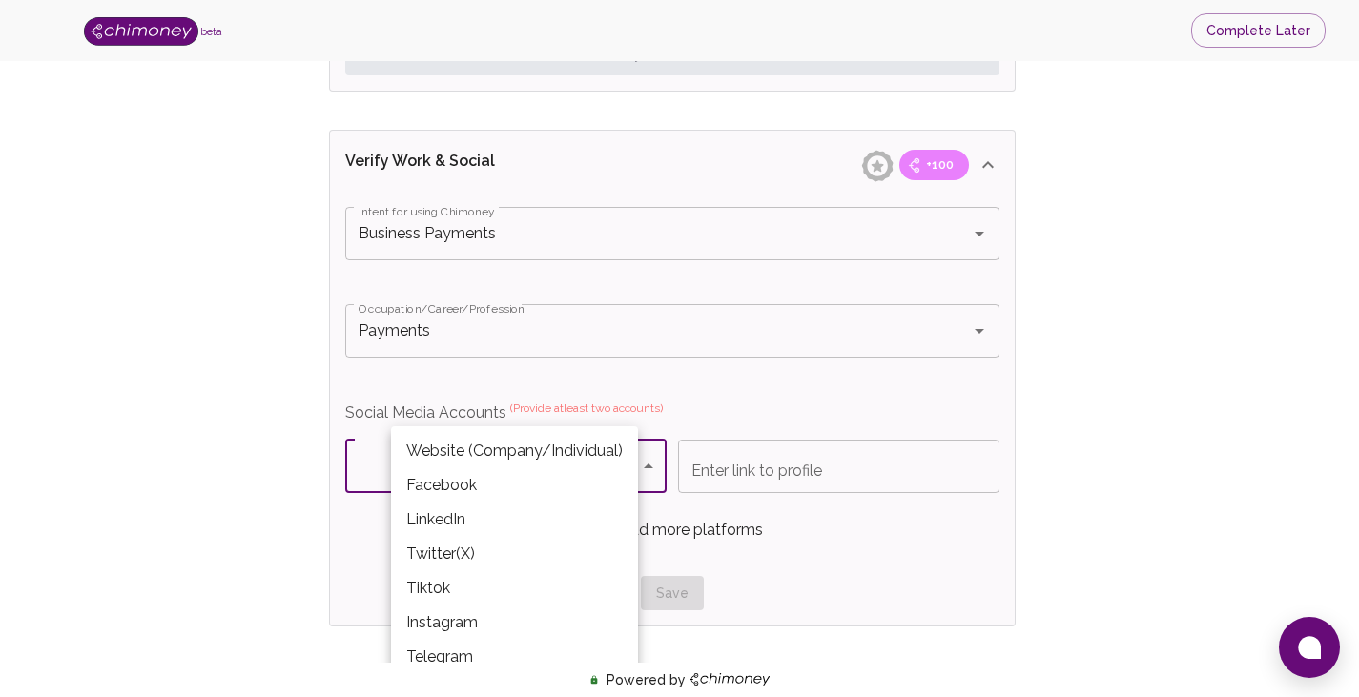
click at [503, 469] on body "beta Complete Later Verify ID and Earn Complete verification steps to earn Rewa…" at bounding box center [679, 37] width 1359 height 2395
click at [494, 457] on li "Website (Company/Individual)" at bounding box center [514, 451] width 247 height 34
type input "Website (Company/Individual)"
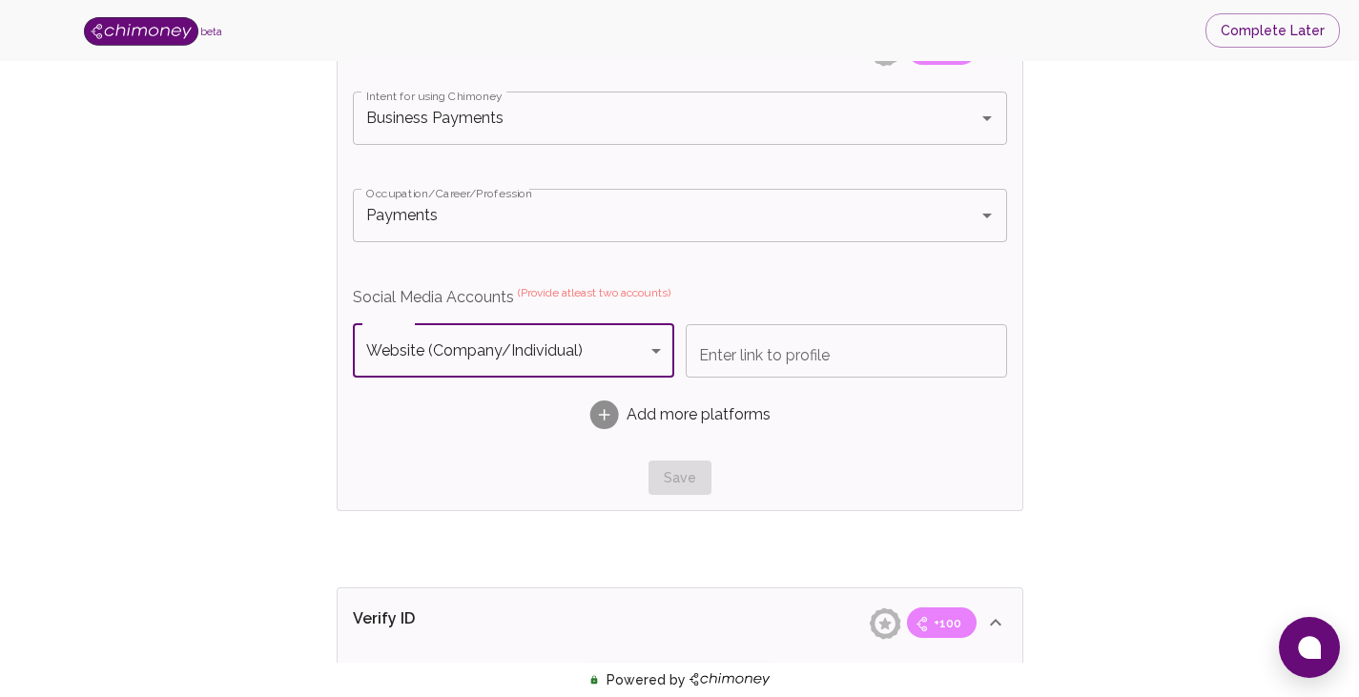
scroll to position [1350, 0]
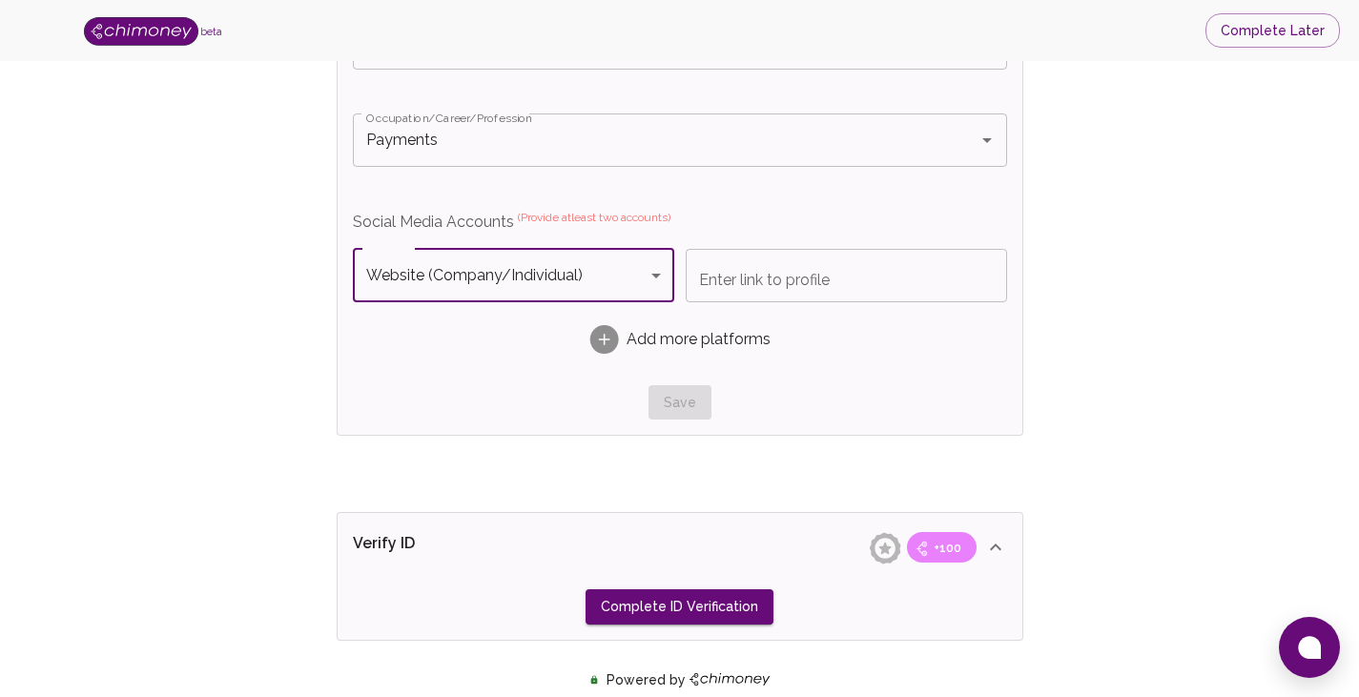
click at [816, 277] on input "Enter link to profile" at bounding box center [846, 275] width 321 height 53
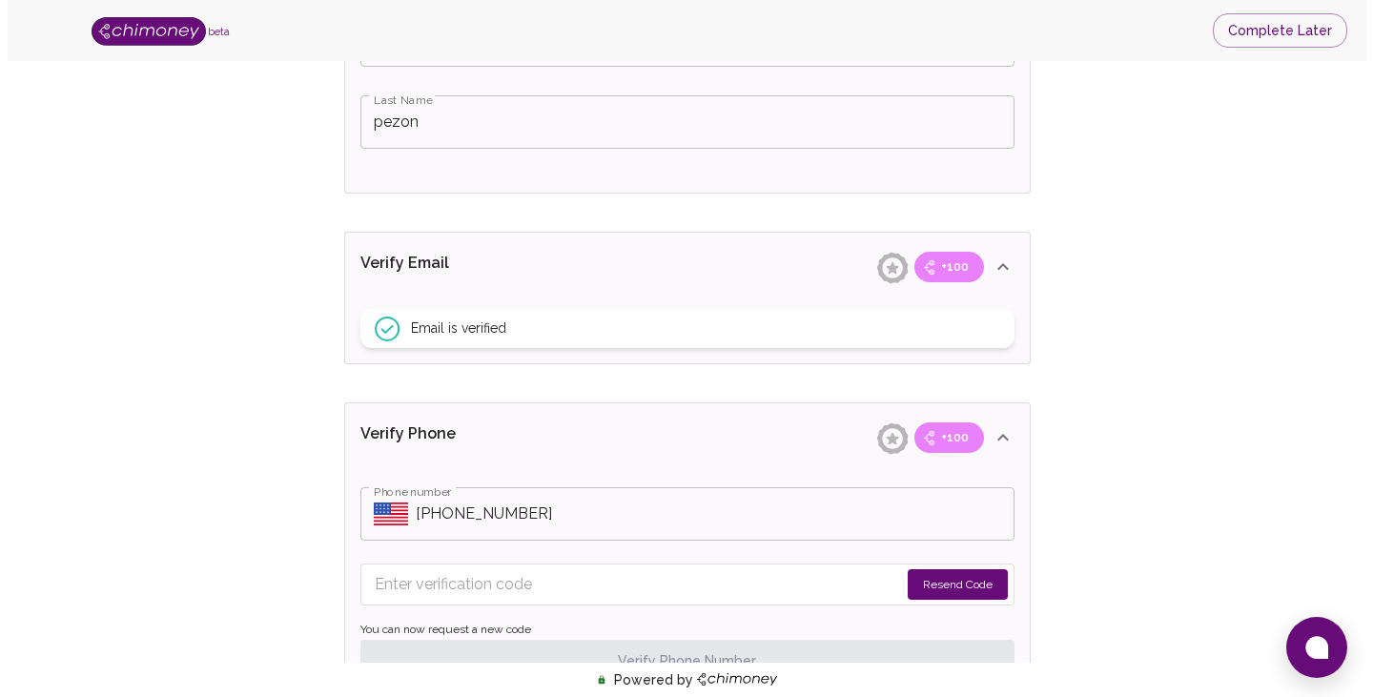
scroll to position [839, 0]
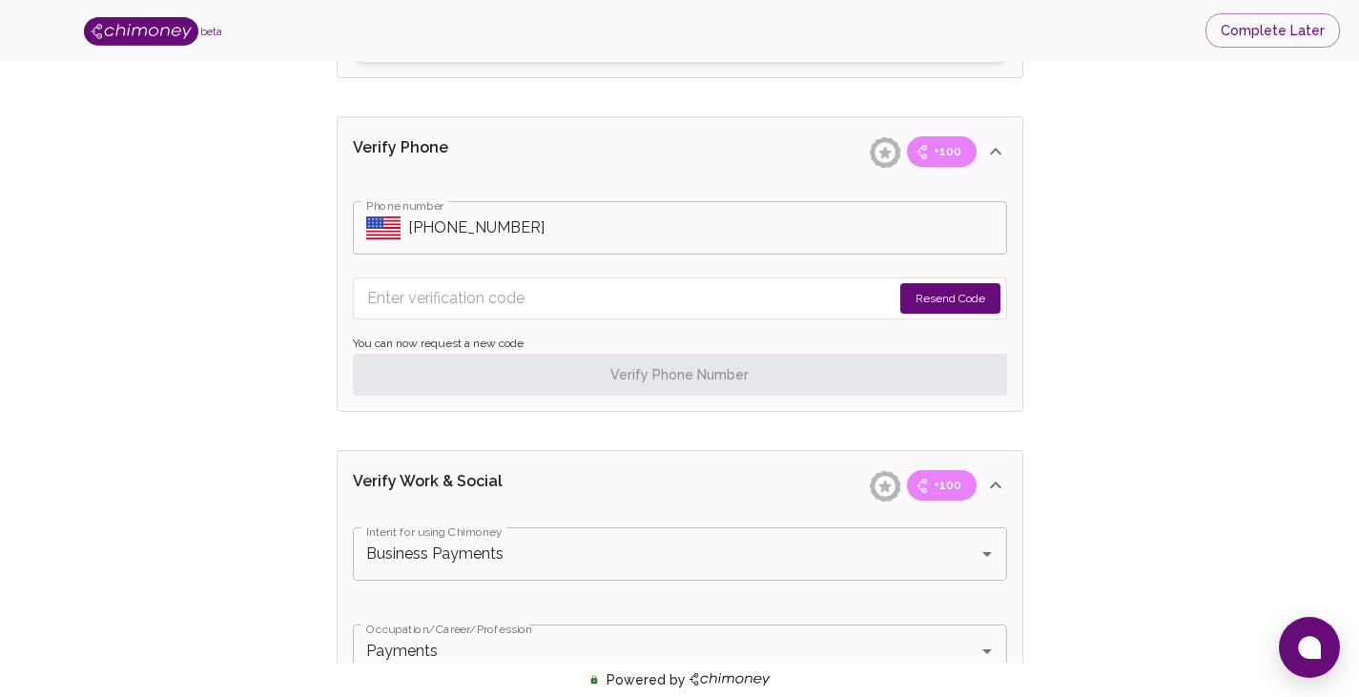
click at [544, 240] on input "Phone number" at bounding box center [707, 227] width 599 height 53
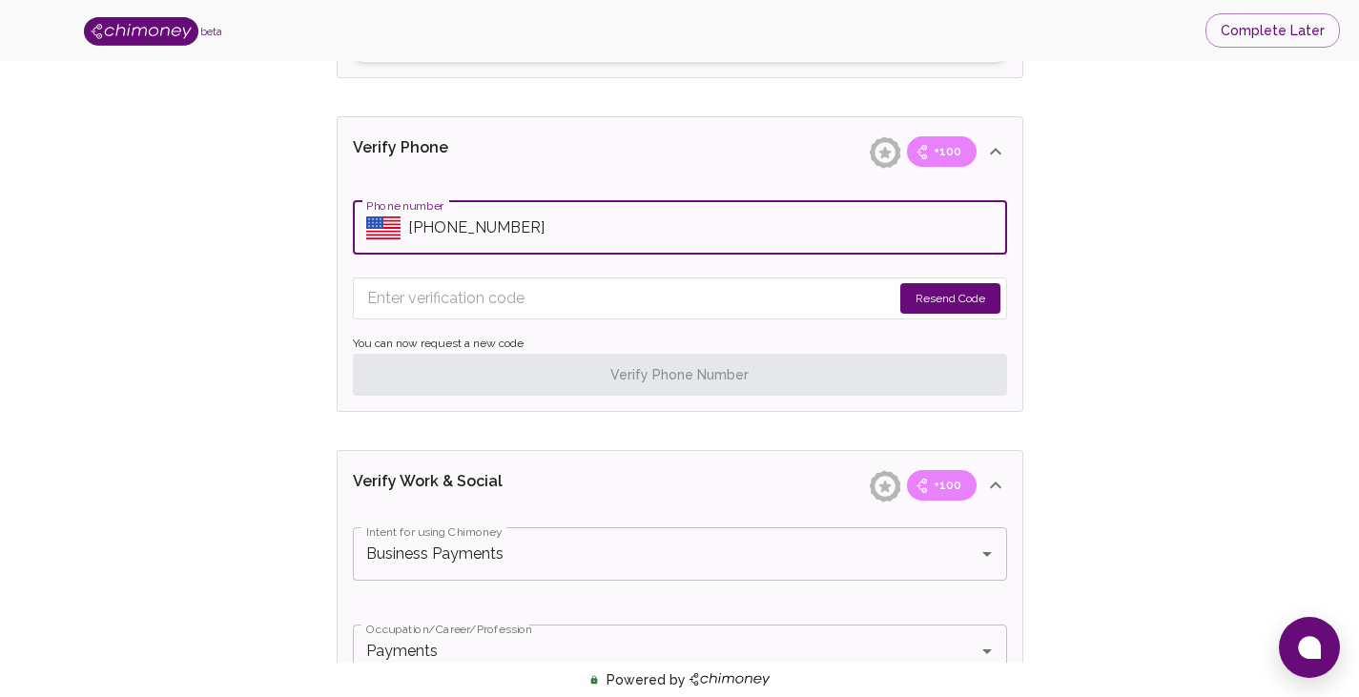
click at [544, 240] on input "Phone number" at bounding box center [707, 227] width 599 height 53
click at [386, 231] on icon "Select country" at bounding box center [383, 227] width 34 height 23
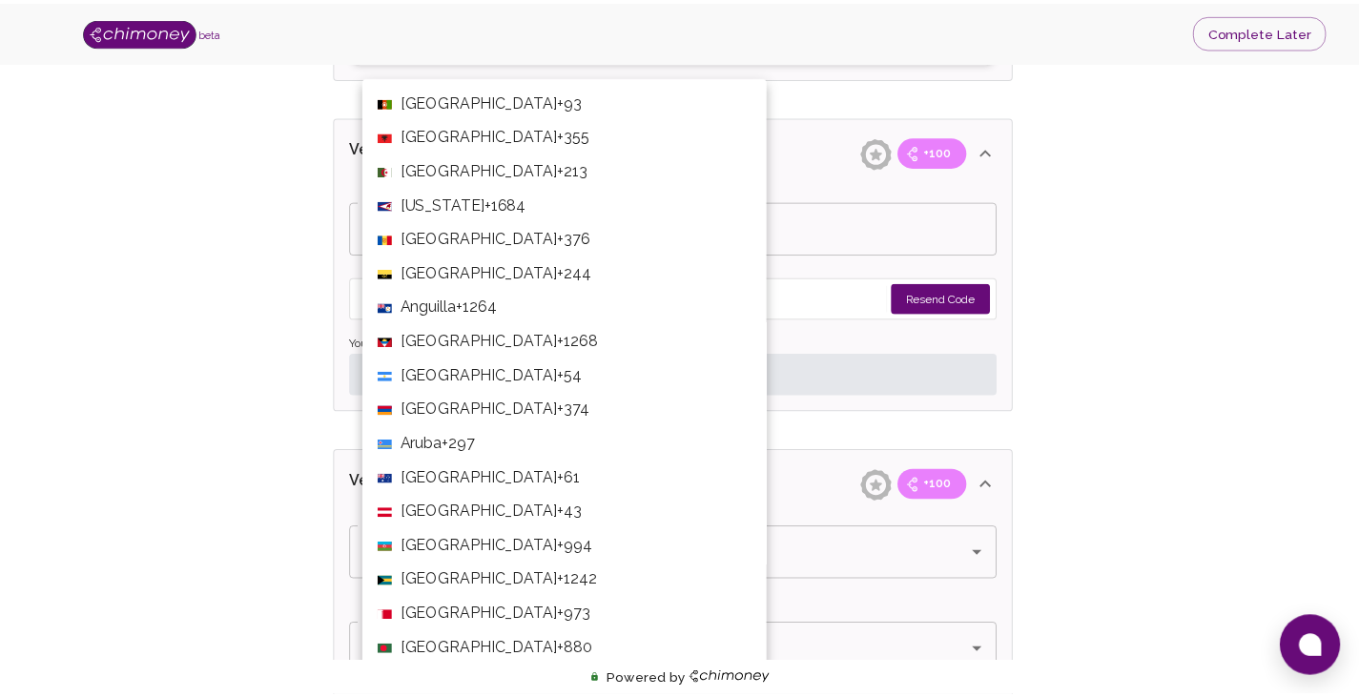
scroll to position [7378, 0]
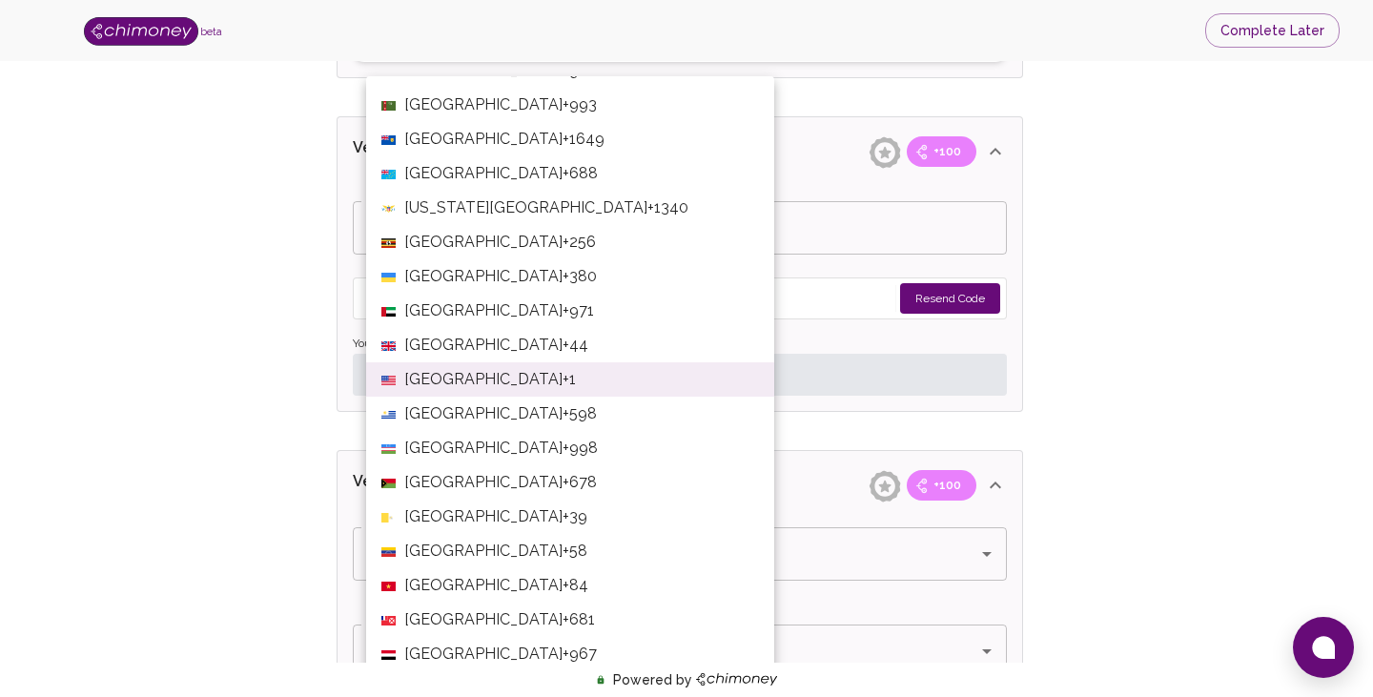
click at [504, 350] on span "United Kingdom" at bounding box center [483, 345] width 158 height 23
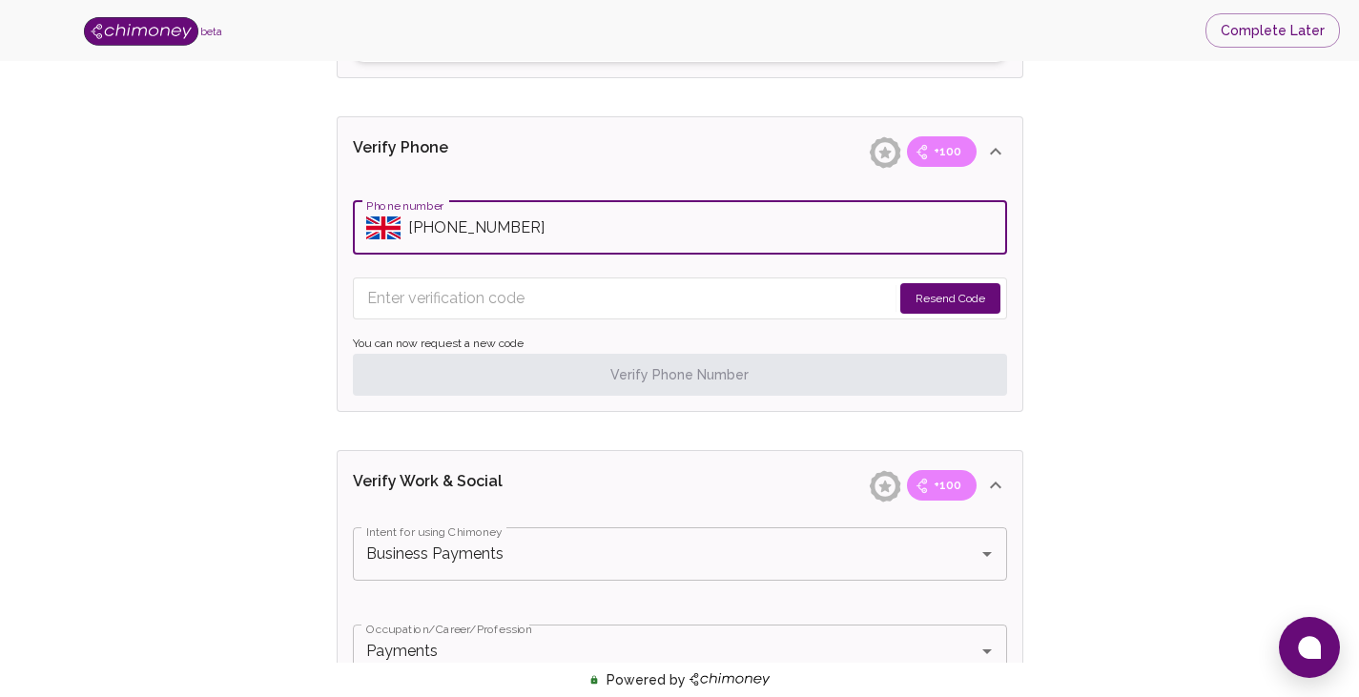
drag, startPoint x: 433, startPoint y: 226, endPoint x: 681, endPoint y: 226, distance: 248.0
click at [681, 226] on input "Phone number" at bounding box center [707, 227] width 599 height 53
type input "+44 7723 108061"
click at [933, 293] on button "Resend Code" at bounding box center [950, 298] width 100 height 31
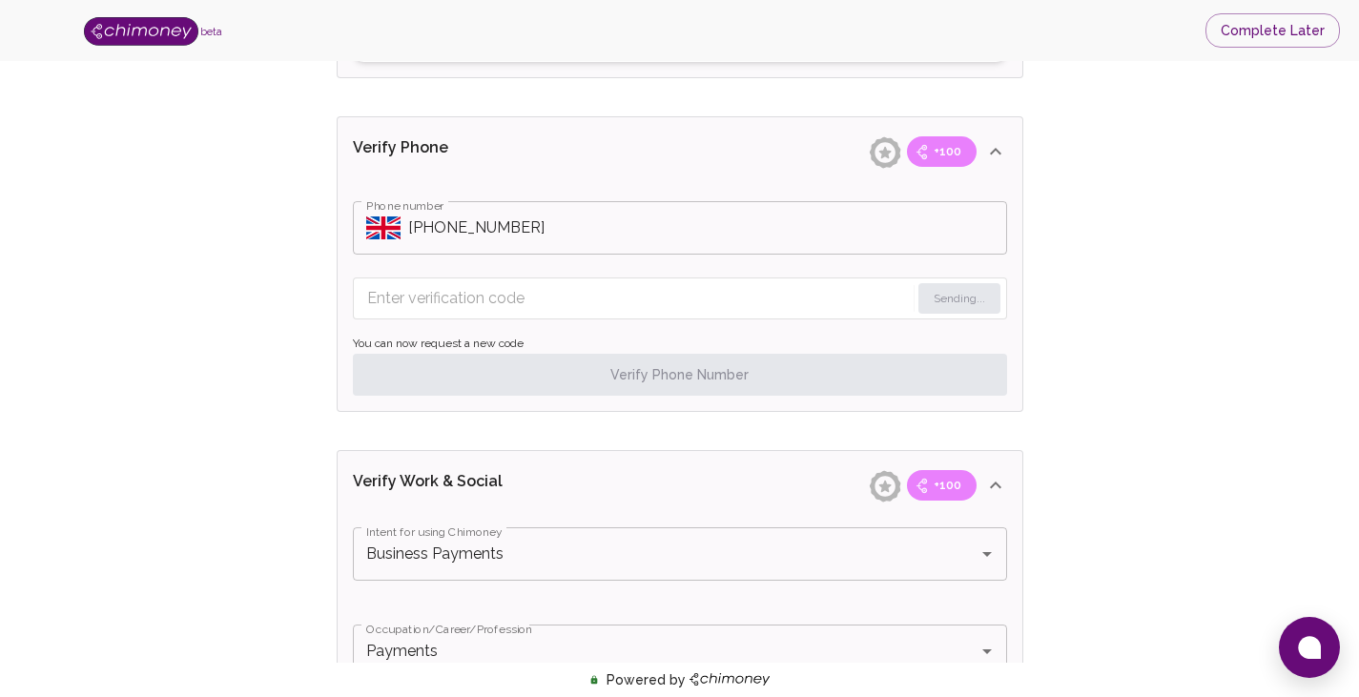
click at [654, 299] on input "Enter verification code" at bounding box center [638, 298] width 543 height 31
click at [654, 299] on input "Enter verification code" at bounding box center [615, 298] width 496 height 31
click at [949, 294] on button "Resend Code" at bounding box center [950, 298] width 100 height 31
click at [736, 298] on input "Enter verification code" at bounding box center [615, 298] width 496 height 31
click at [481, 299] on input "Enter verification code" at bounding box center [615, 298] width 496 height 31
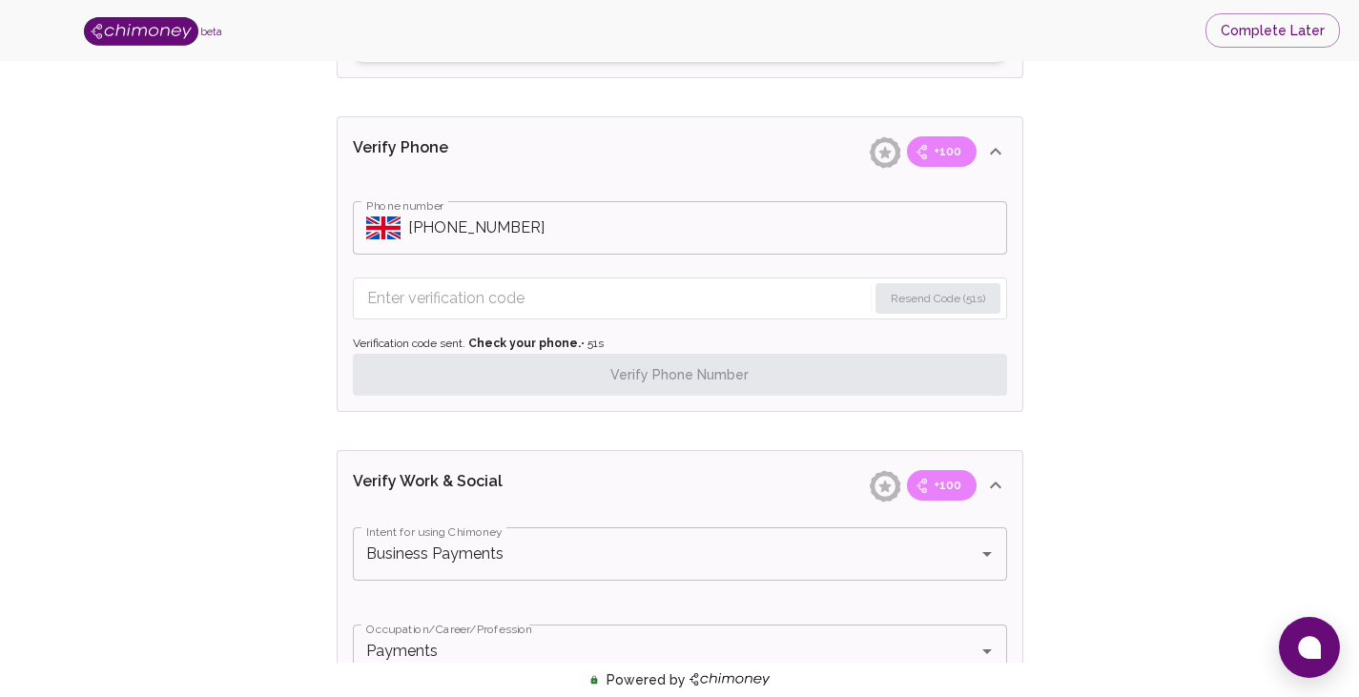
click at [930, 148] on span "+100" at bounding box center [947, 151] width 51 height 19
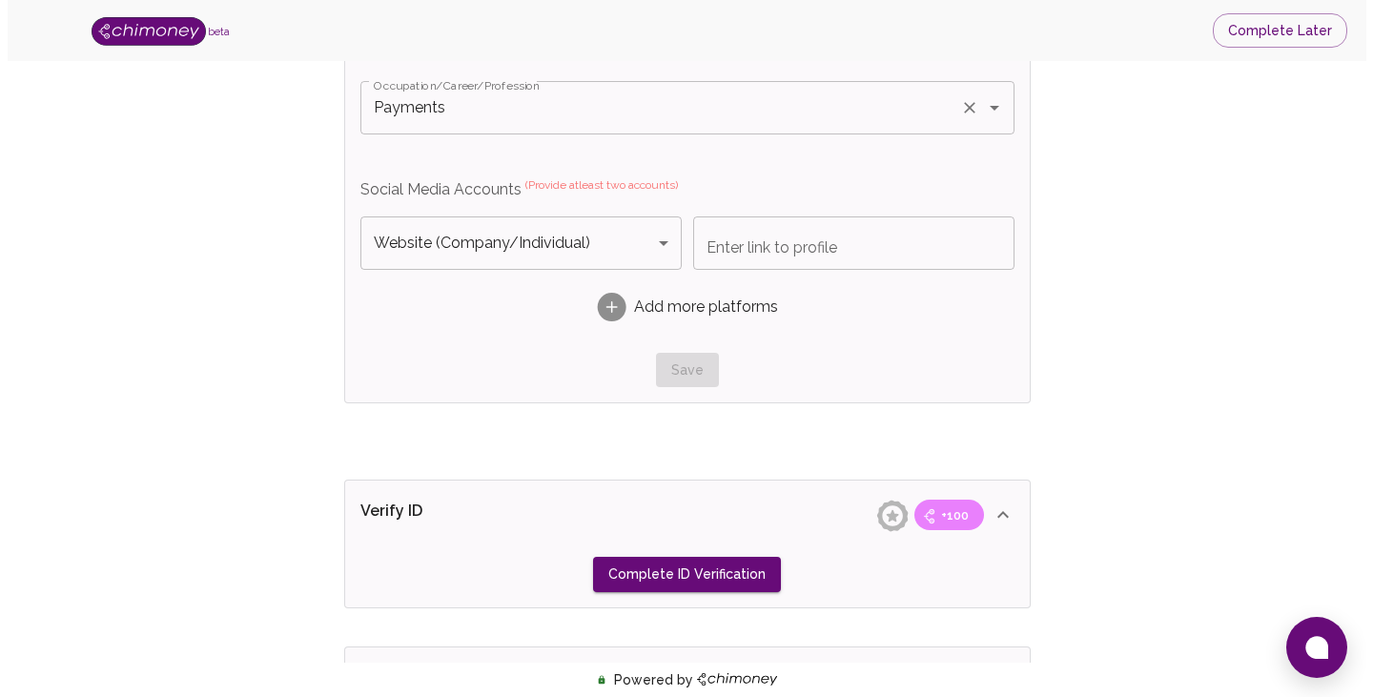
scroll to position [1221, 0]
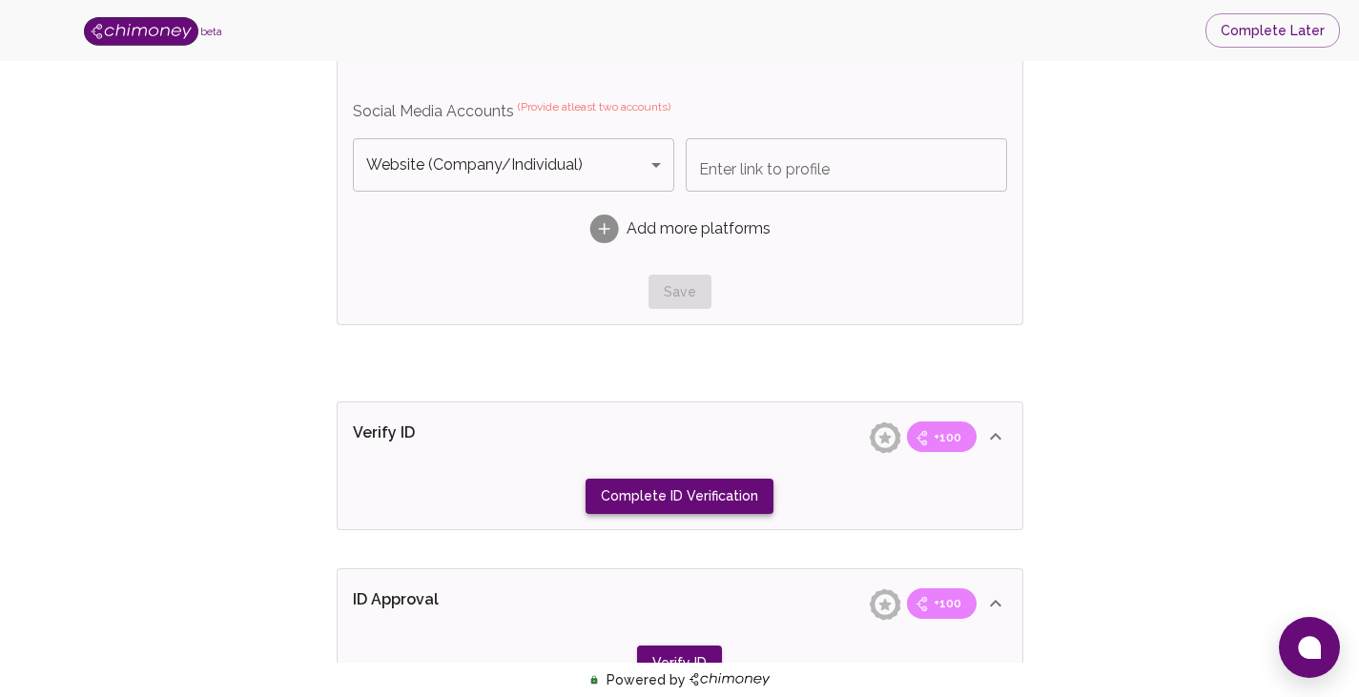
click at [664, 488] on button "Complete ID Verification" at bounding box center [680, 496] width 188 height 35
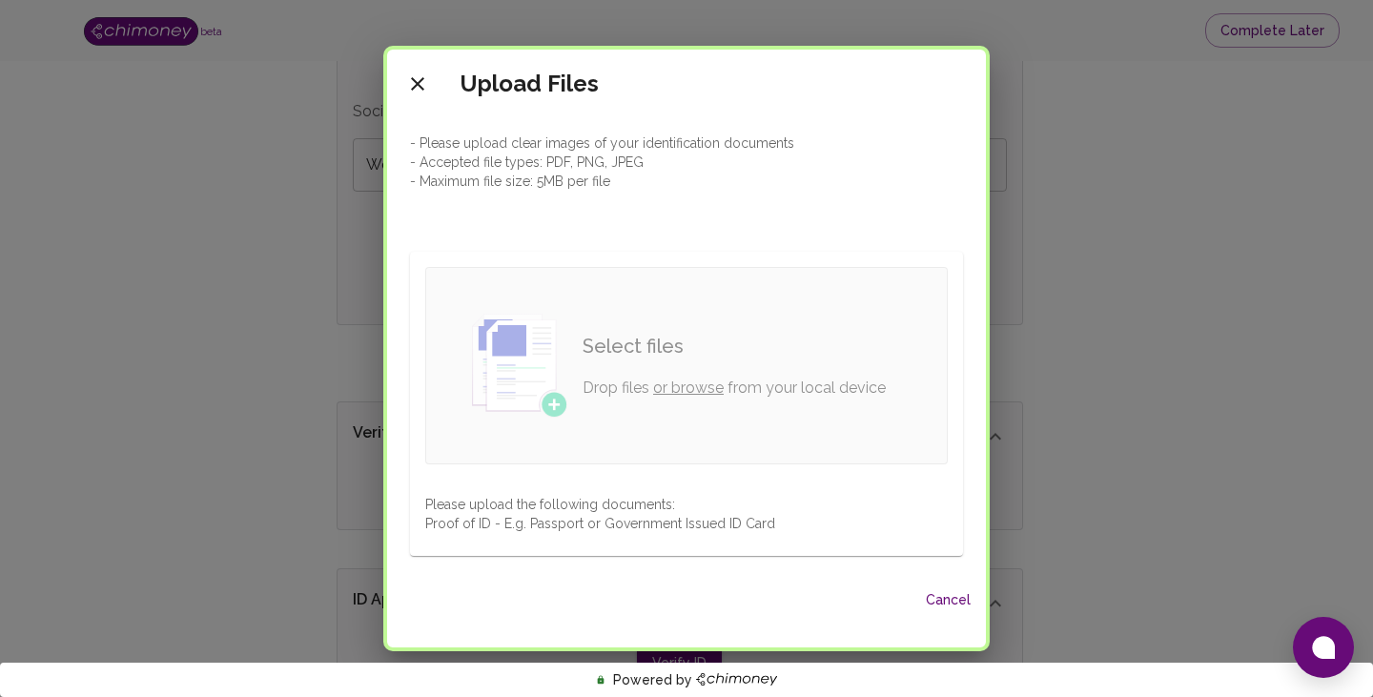
click at [670, 382] on link "or browse" at bounding box center [688, 388] width 71 height 18
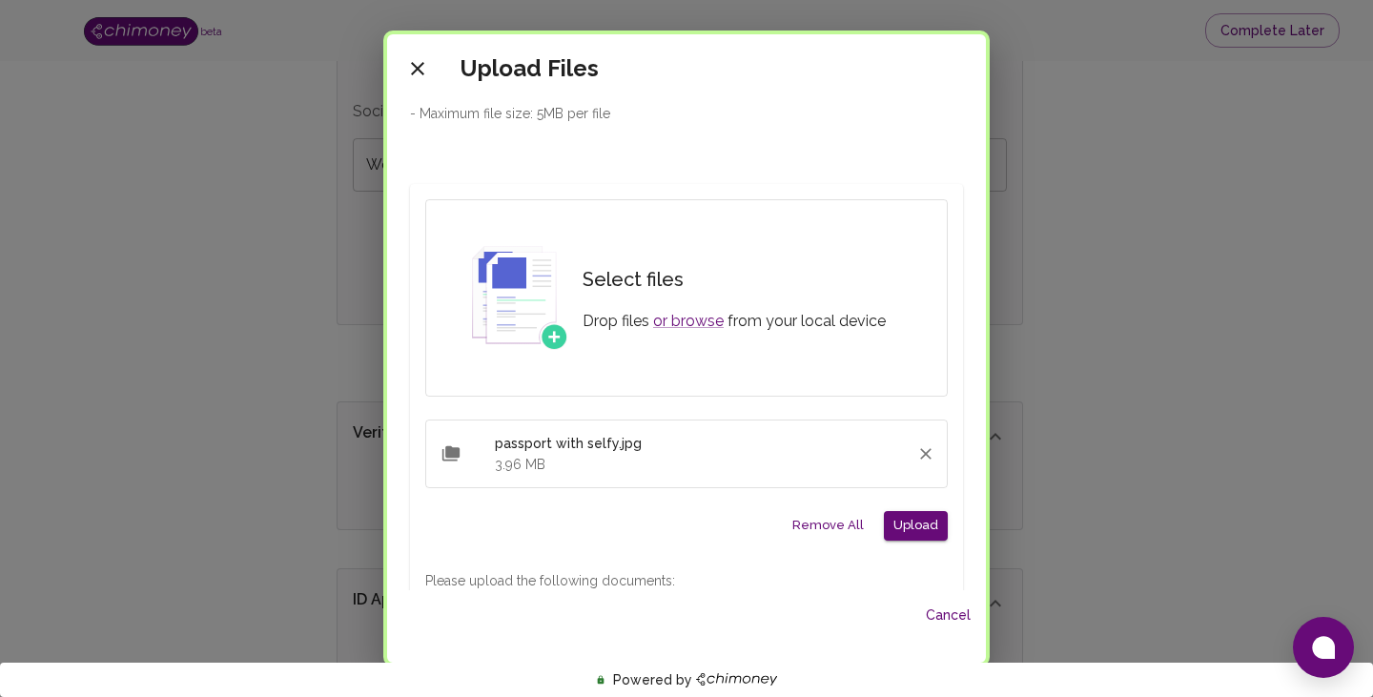
scroll to position [95, 0]
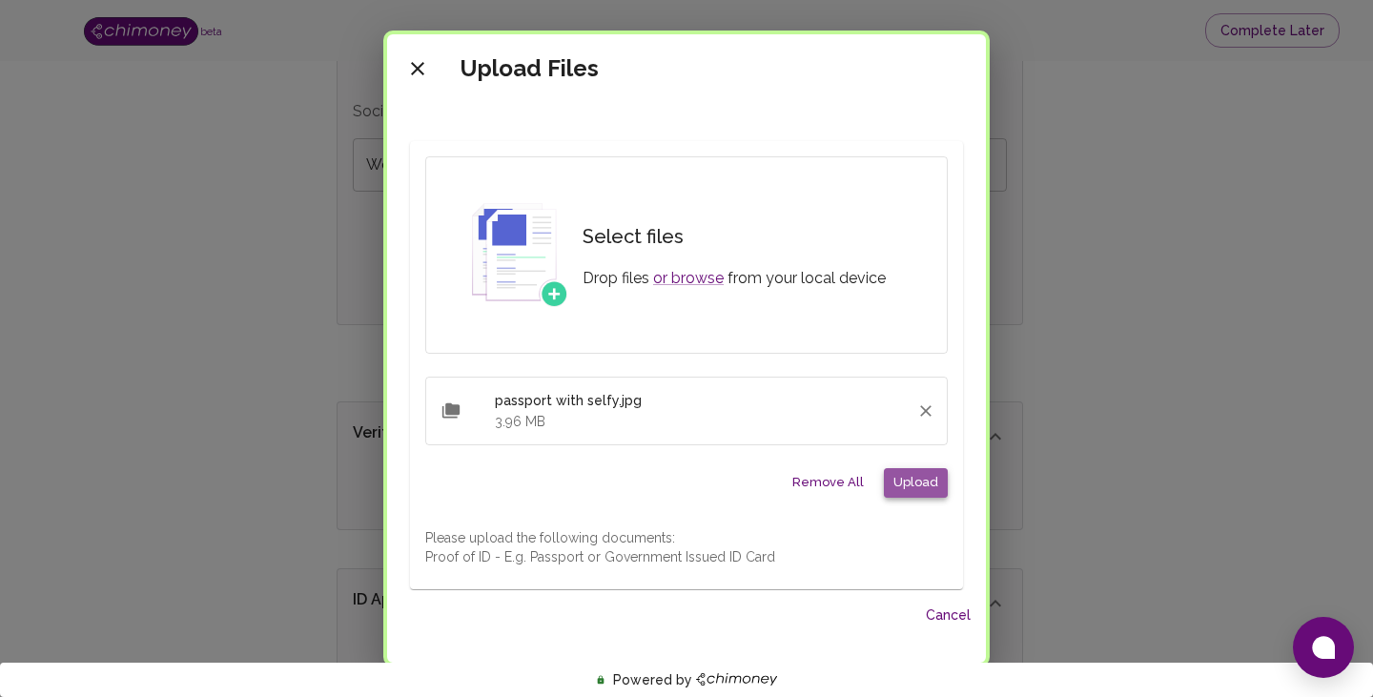
click at [902, 481] on button "Upload" at bounding box center [916, 483] width 64 height 30
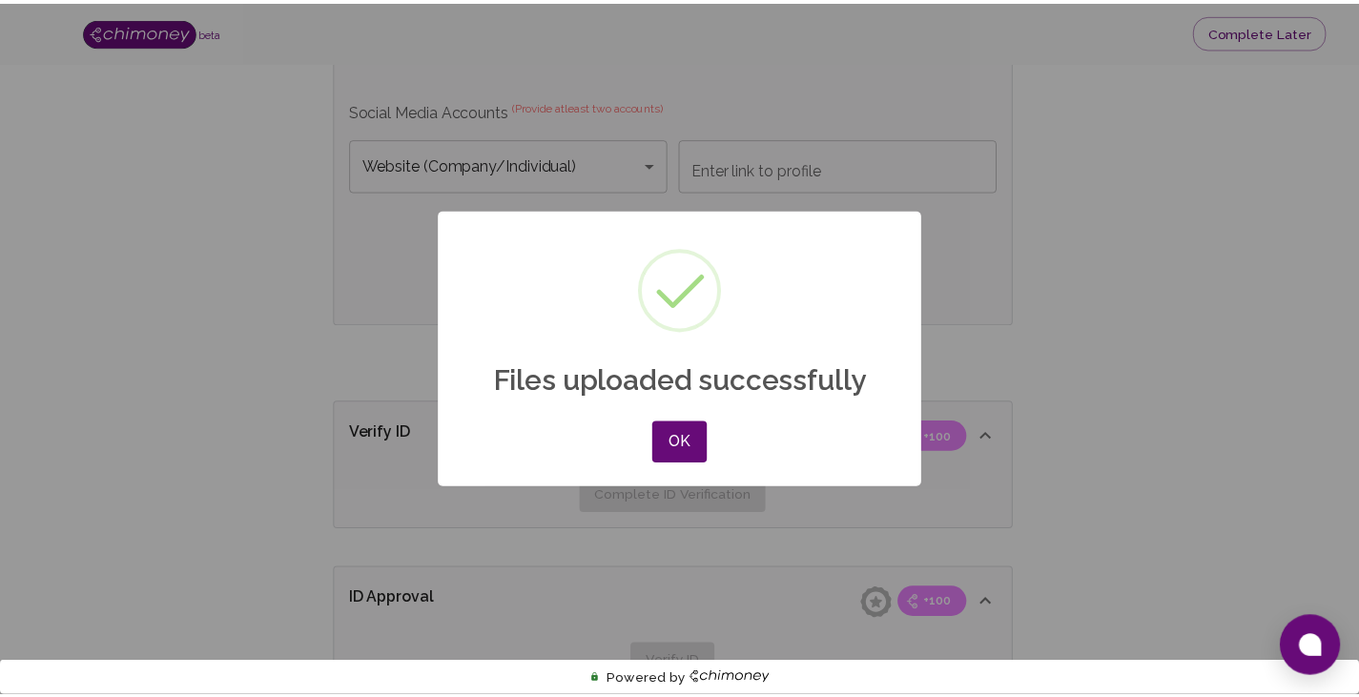
scroll to position [0, 0]
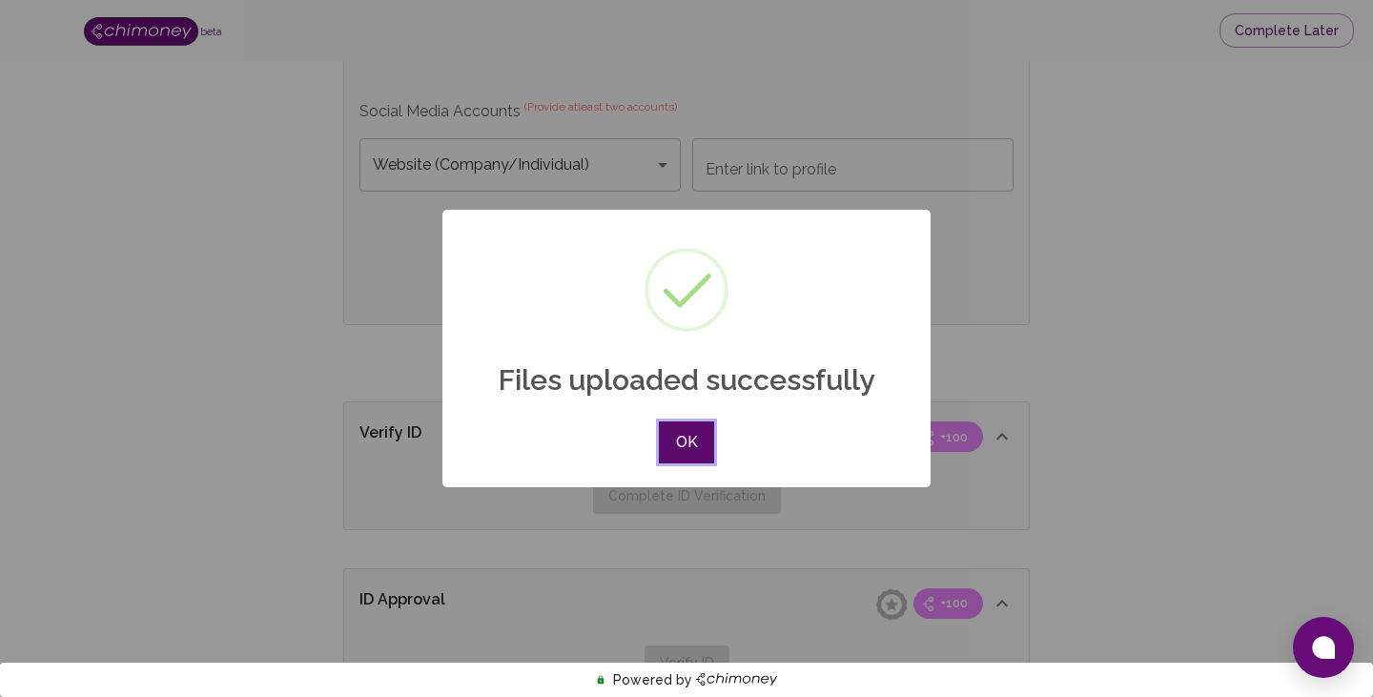
click at [683, 443] on button "OK" at bounding box center [686, 443] width 55 height 42
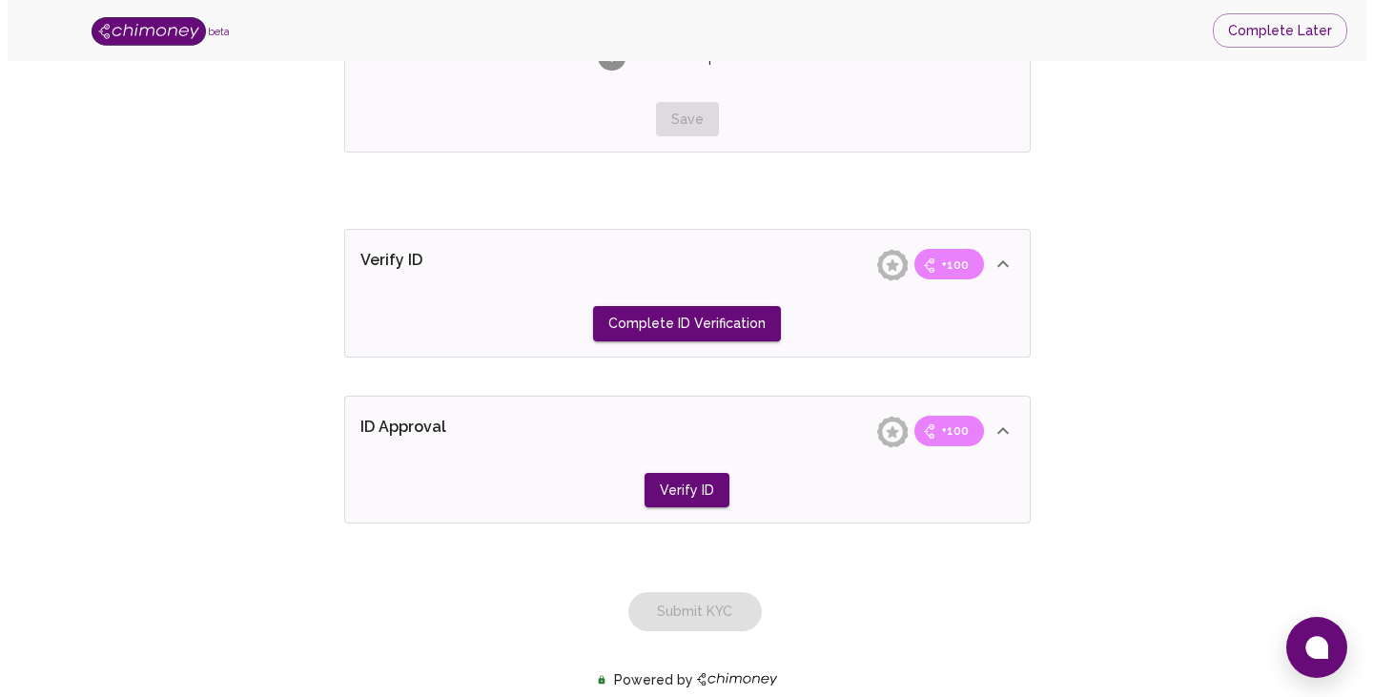
scroll to position [1457, 0]
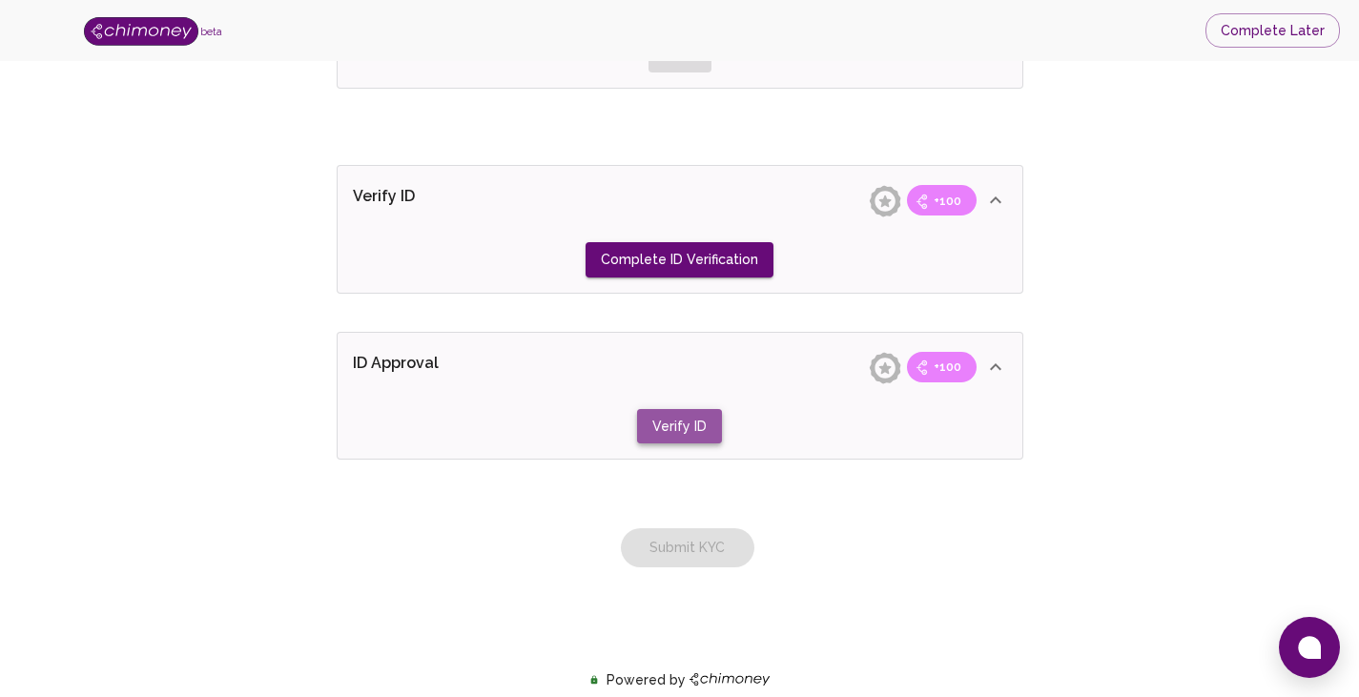
click at [689, 430] on button "Verify ID" at bounding box center [679, 426] width 85 height 35
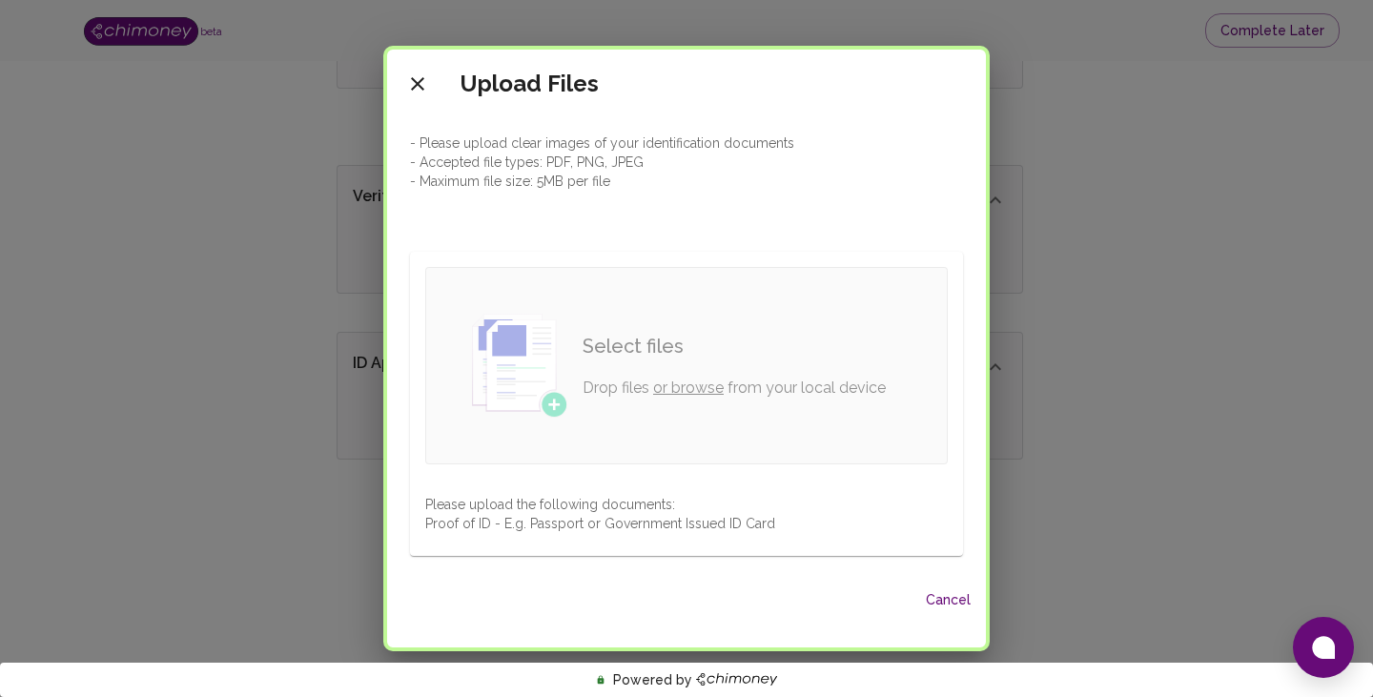
click at [691, 393] on link "or browse" at bounding box center [688, 388] width 71 height 18
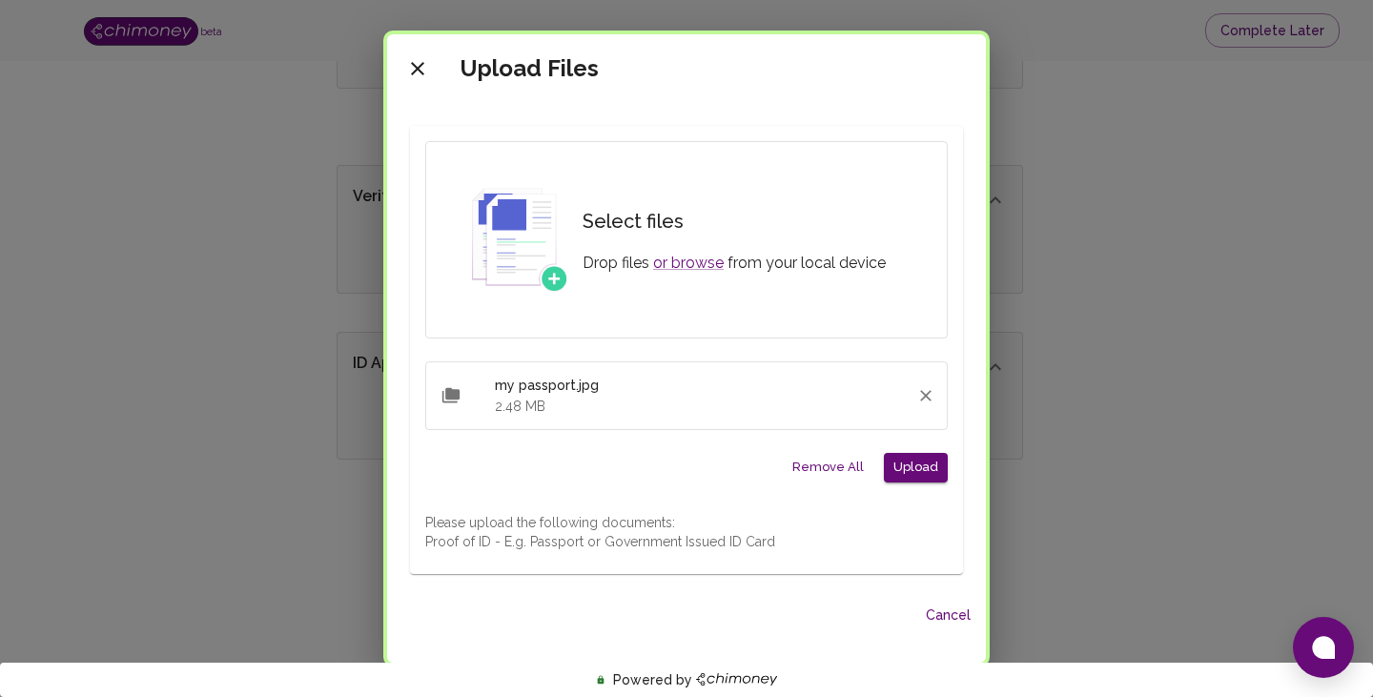
scroll to position [113, 0]
click at [917, 466] on button "Upload" at bounding box center [916, 465] width 64 height 30
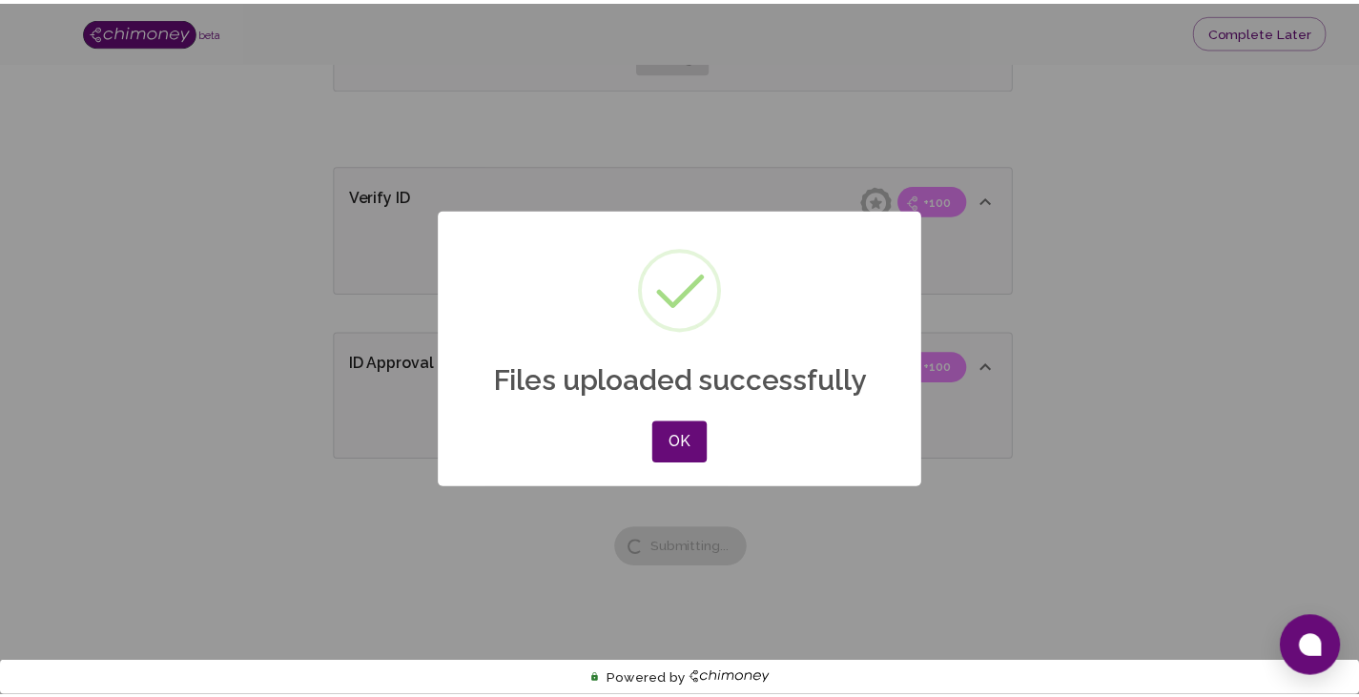
scroll to position [0, 0]
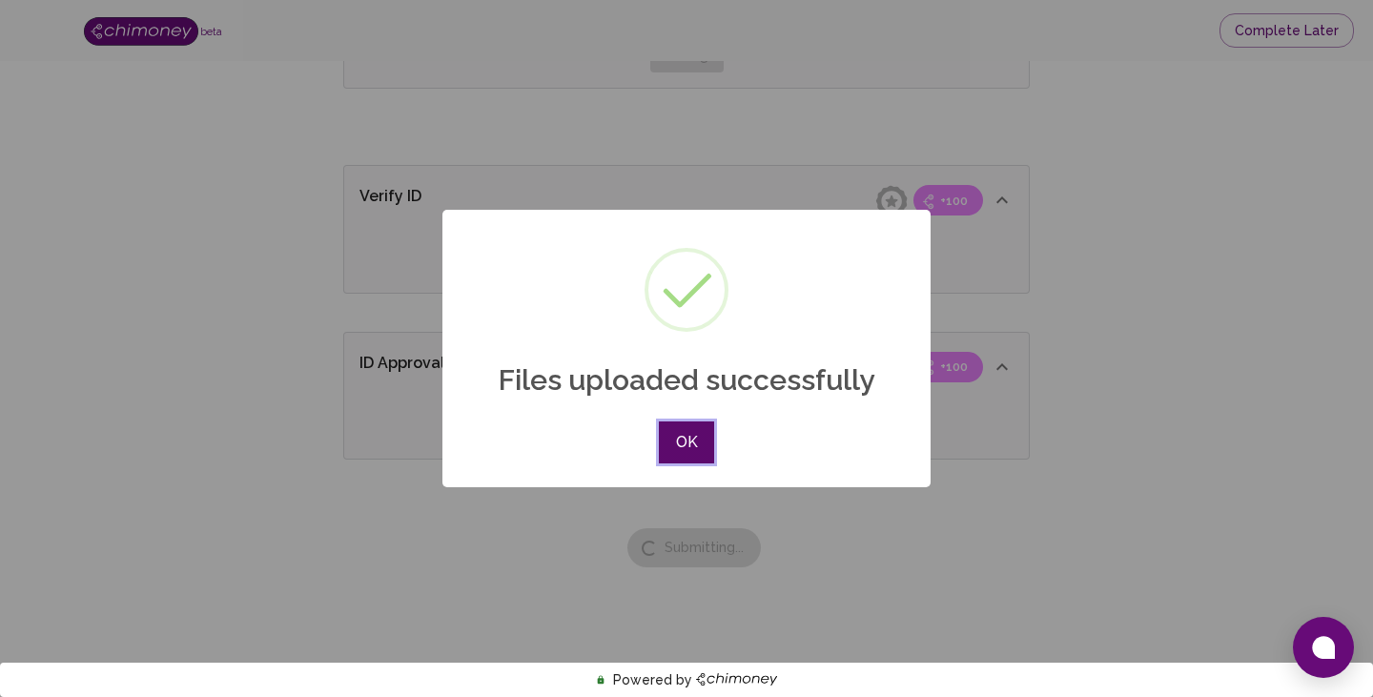
click at [685, 447] on button "OK" at bounding box center [686, 443] width 55 height 42
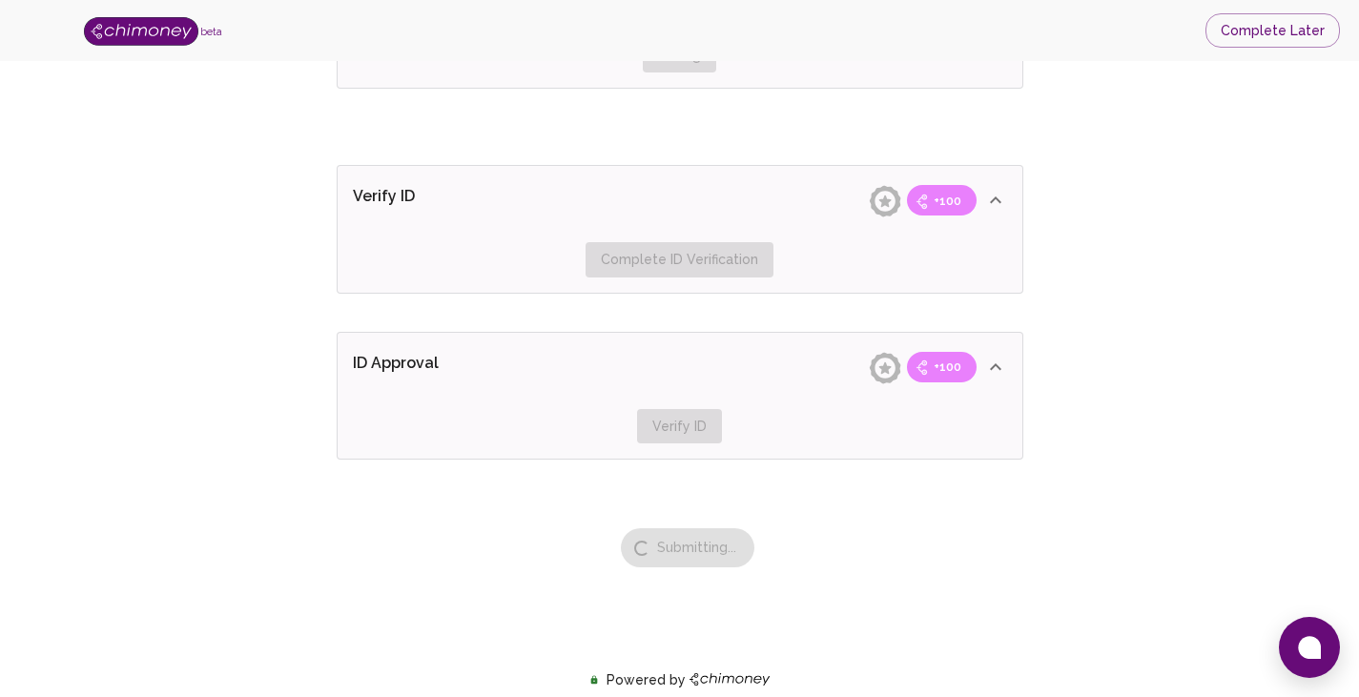
scroll to position [980, 0]
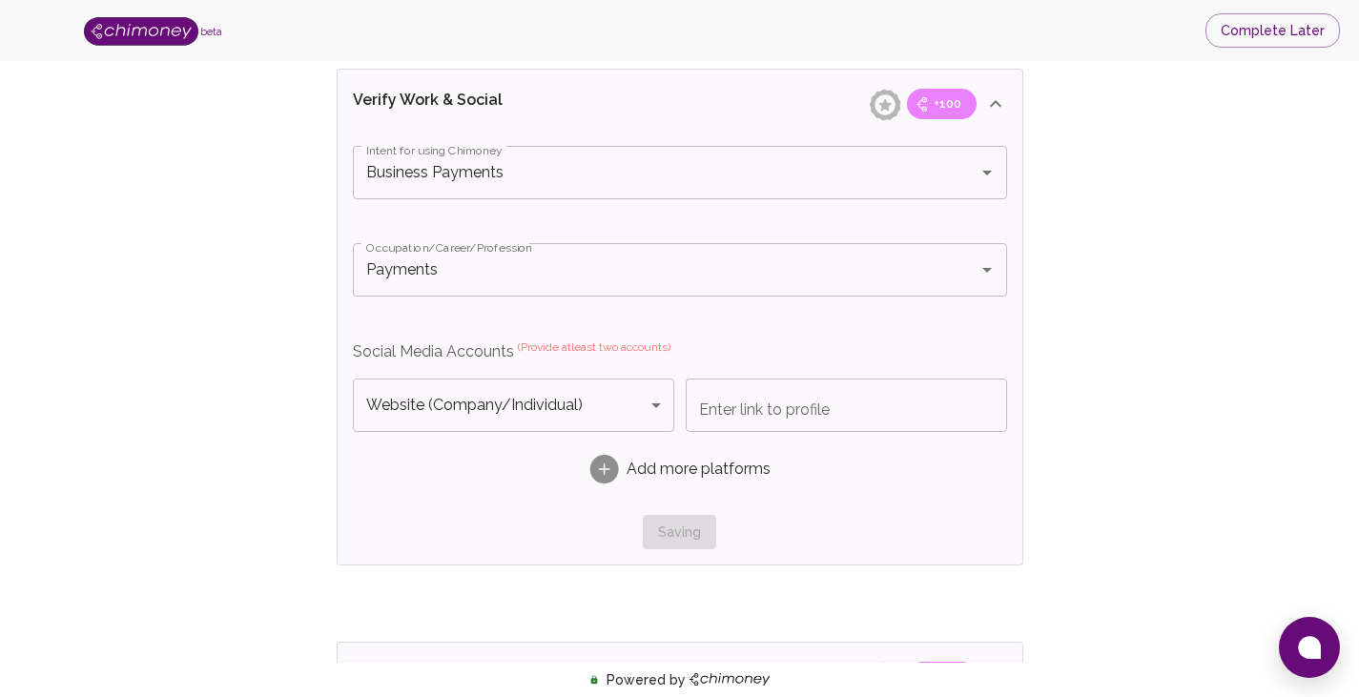
click at [766, 432] on div "Website (Company/Individual) Website (Company/Individual) Platform Enter link t…" at bounding box center [680, 439] width 654 height 121
click at [757, 411] on input "Enter link to profile" at bounding box center [846, 405] width 321 height 53
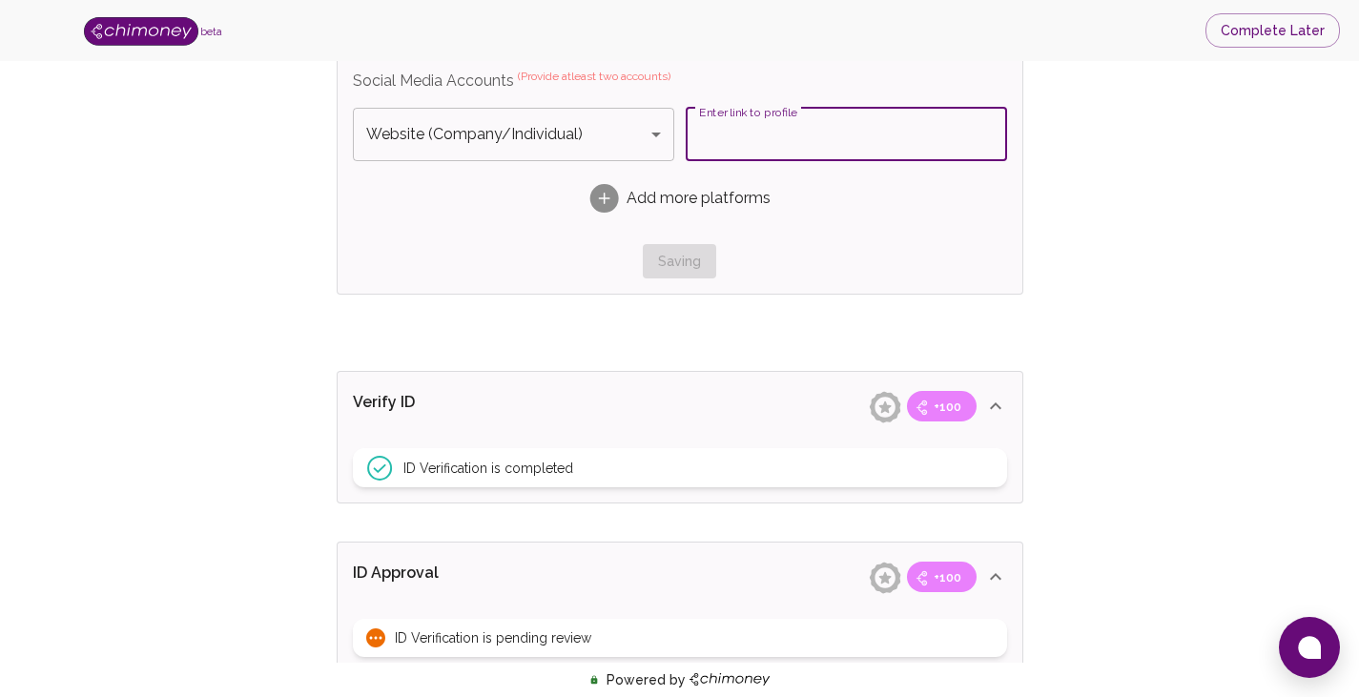
scroll to position [1457, 0]
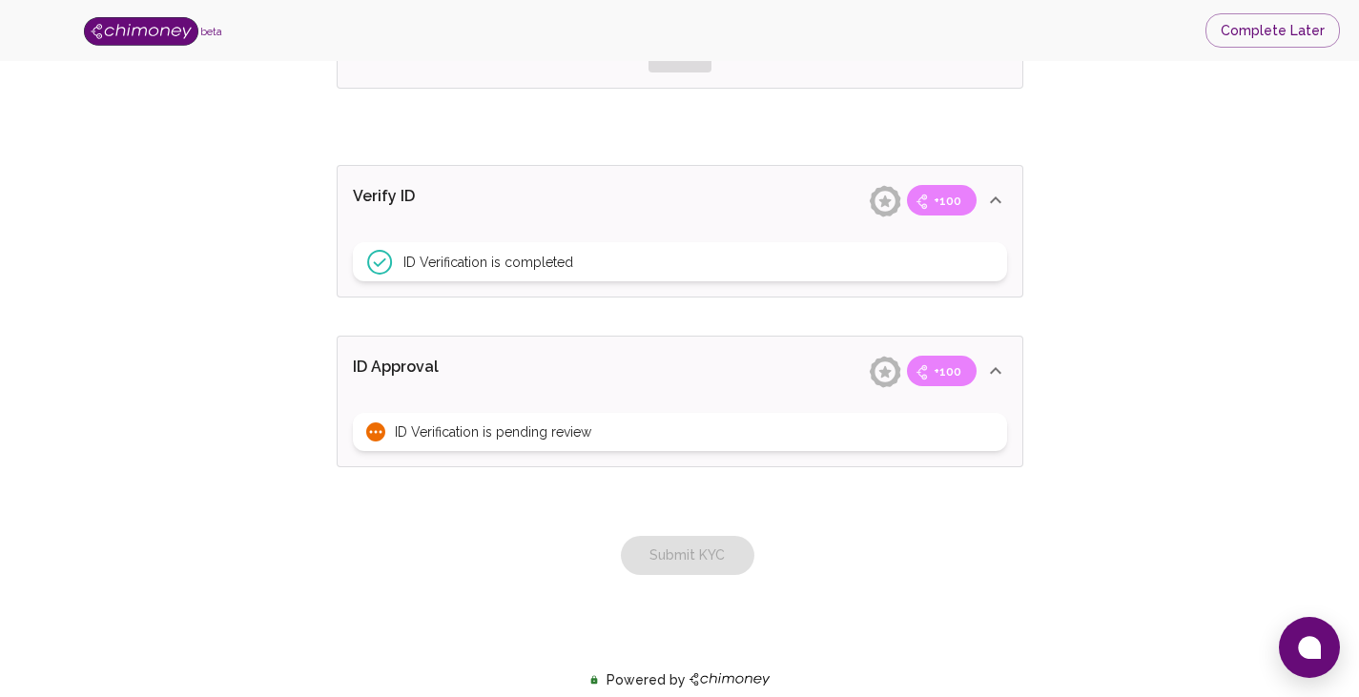
click at [754, 440] on div "ID Verification is pending review" at bounding box center [680, 432] width 654 height 38
click at [1004, 361] on icon at bounding box center [995, 371] width 23 height 23
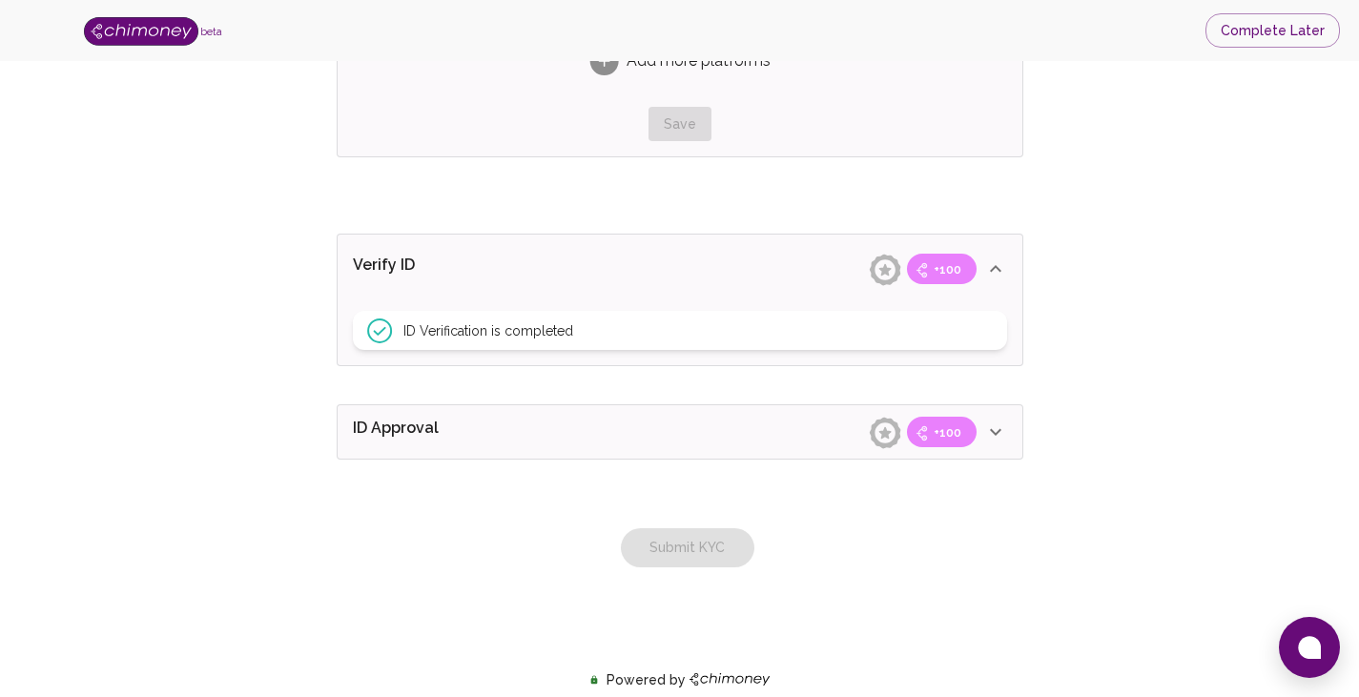
click at [995, 426] on icon at bounding box center [995, 432] width 23 height 23
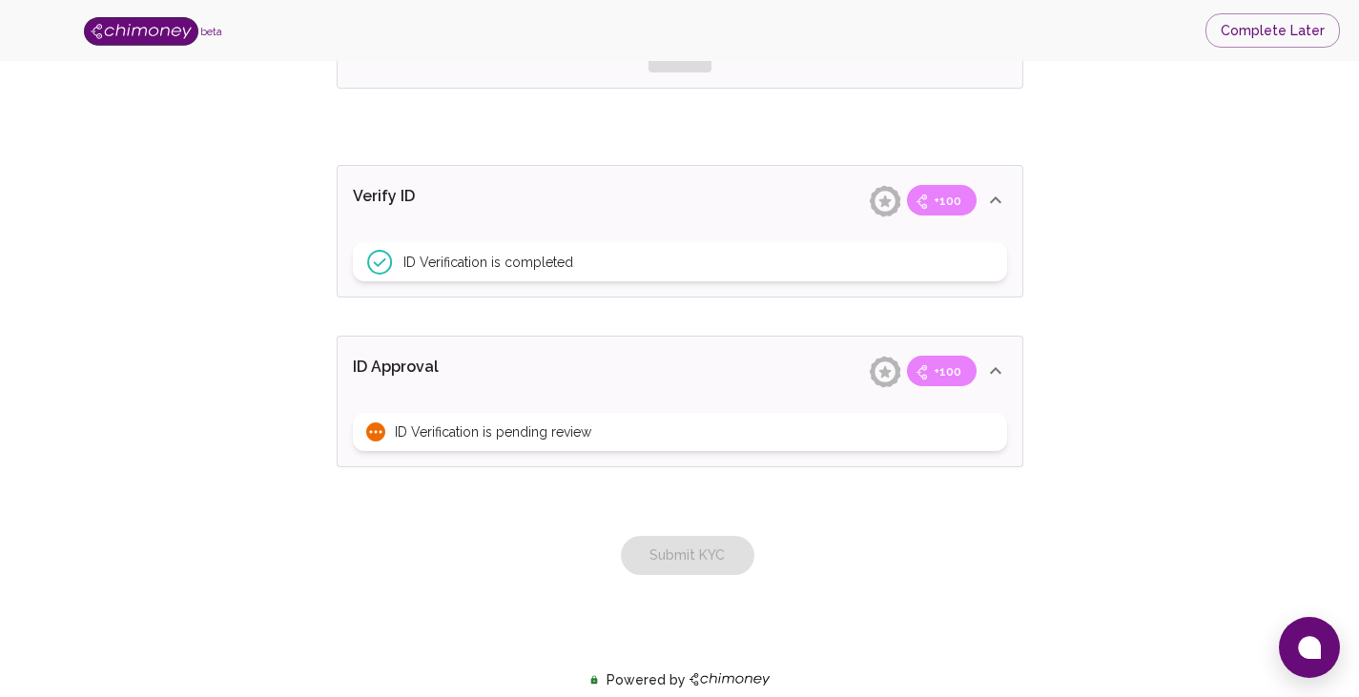
click at [994, 197] on icon at bounding box center [995, 200] width 23 height 23
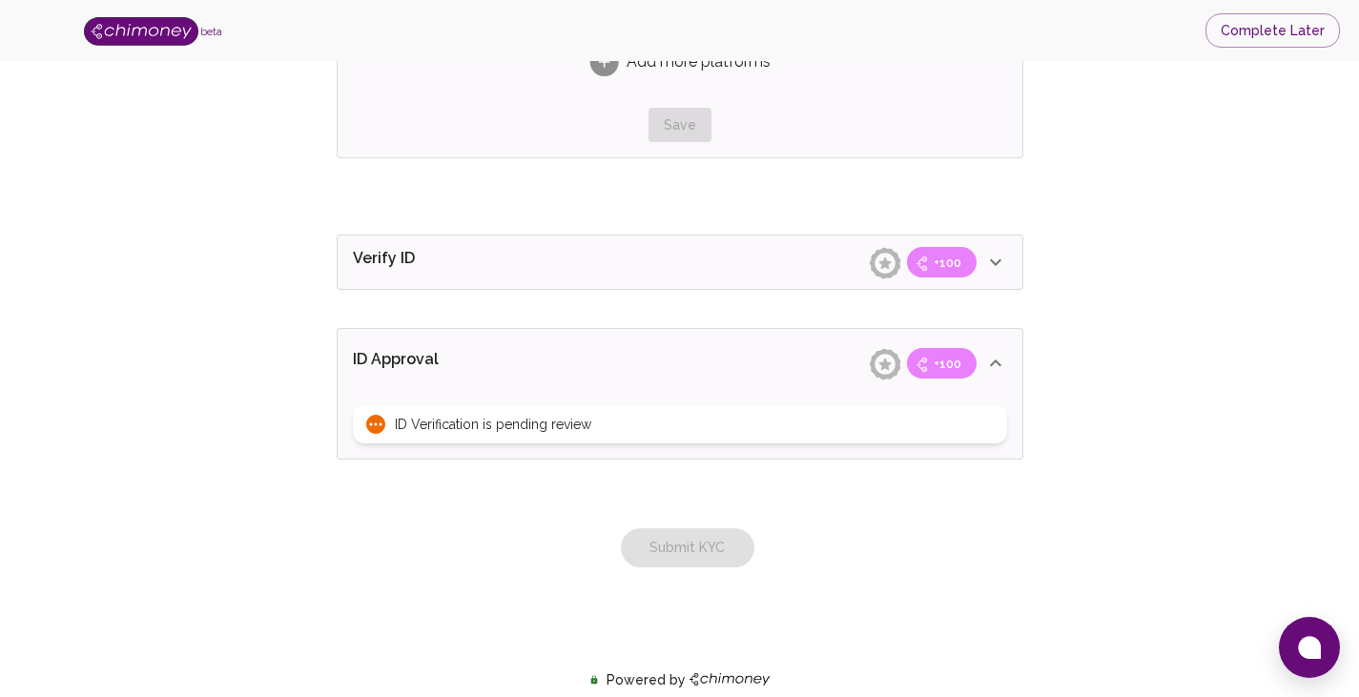
drag, startPoint x: 990, startPoint y: 249, endPoint x: 989, endPoint y: 258, distance: 9.6
click at [991, 249] on div "Verify ID +100" at bounding box center [680, 262] width 685 height 53
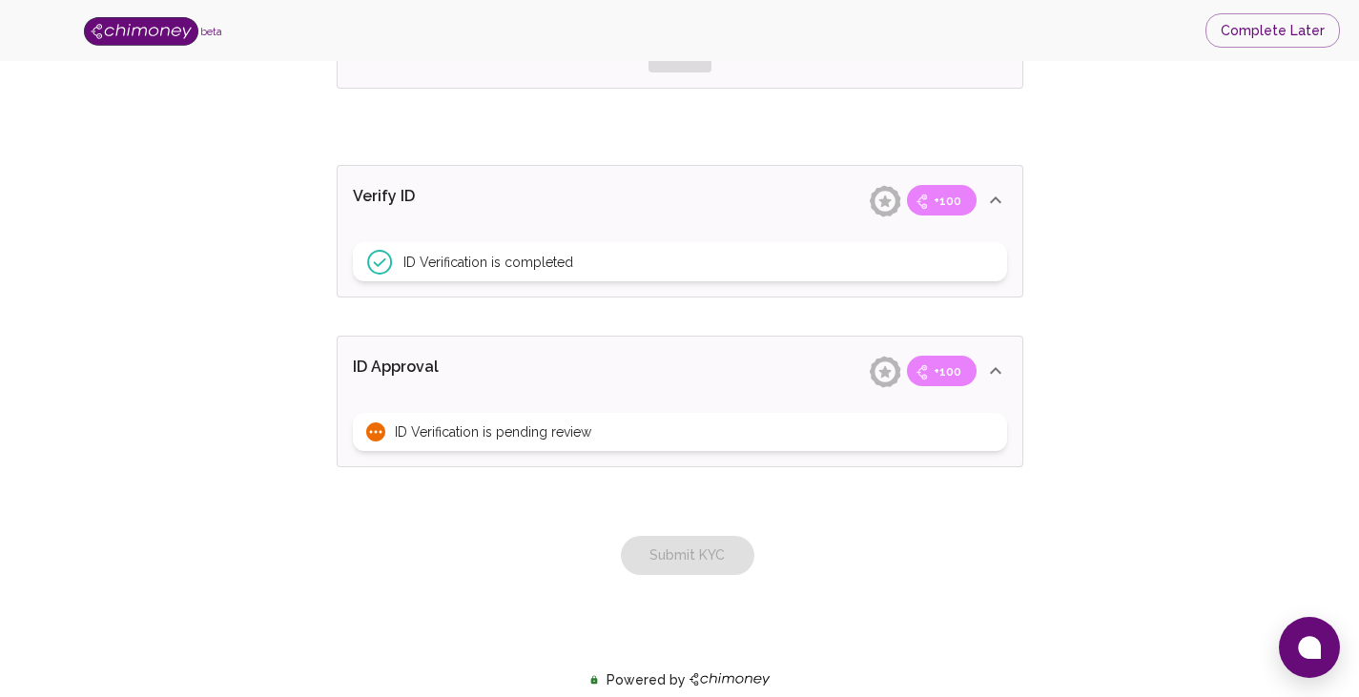
click at [725, 560] on div "Submit KYC" at bounding box center [680, 536] width 702 height 77
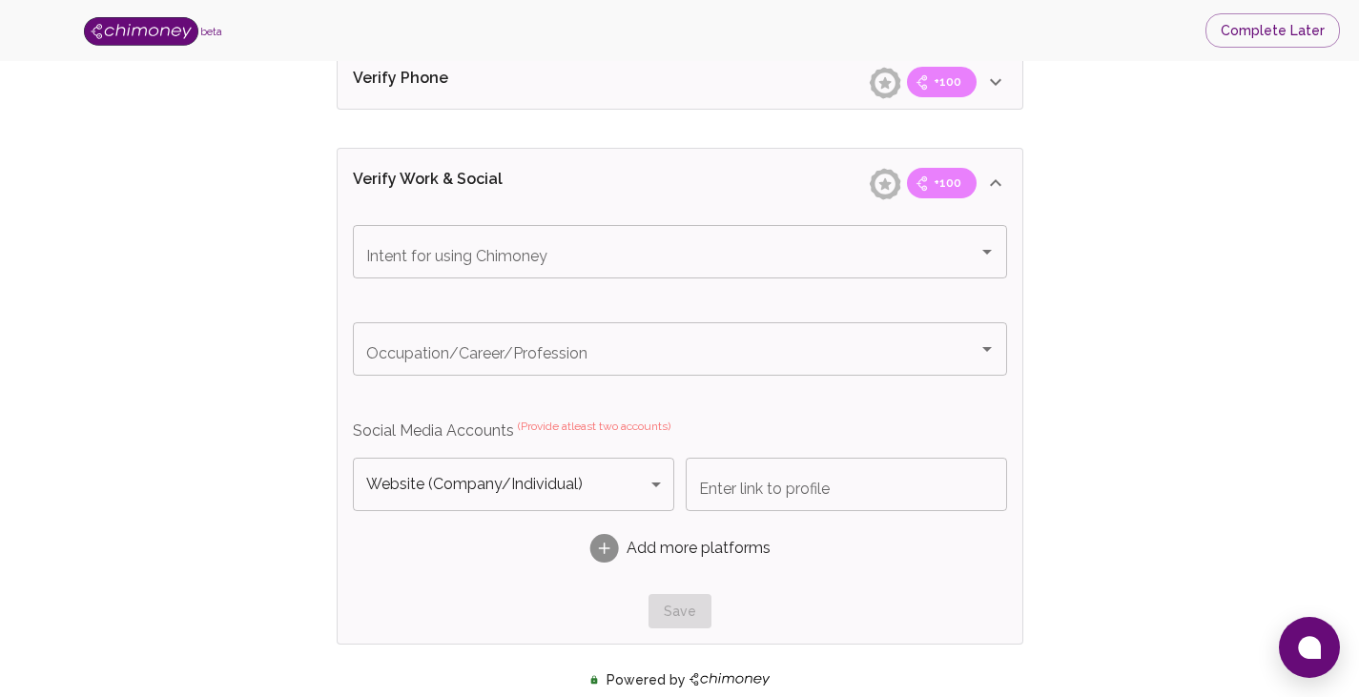
scroll to position [893, 0]
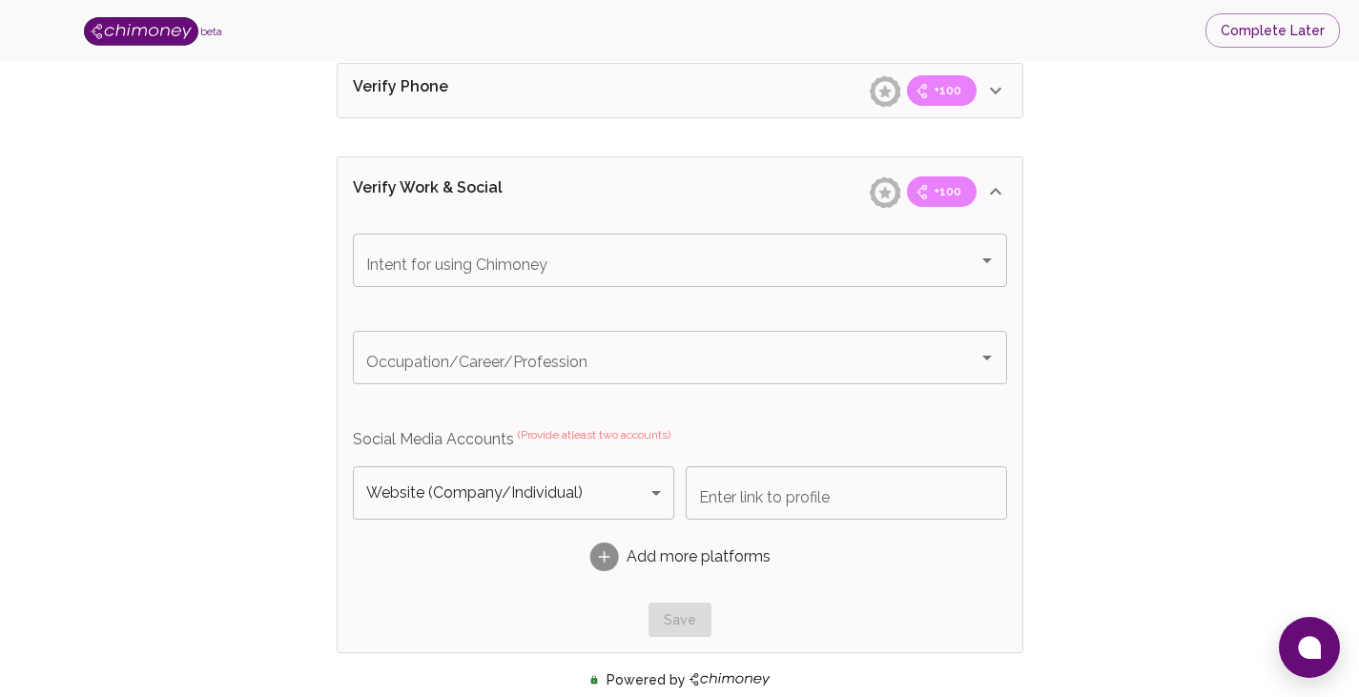
click at [814, 495] on input "Enter link to profile" at bounding box center [846, 492] width 321 height 53
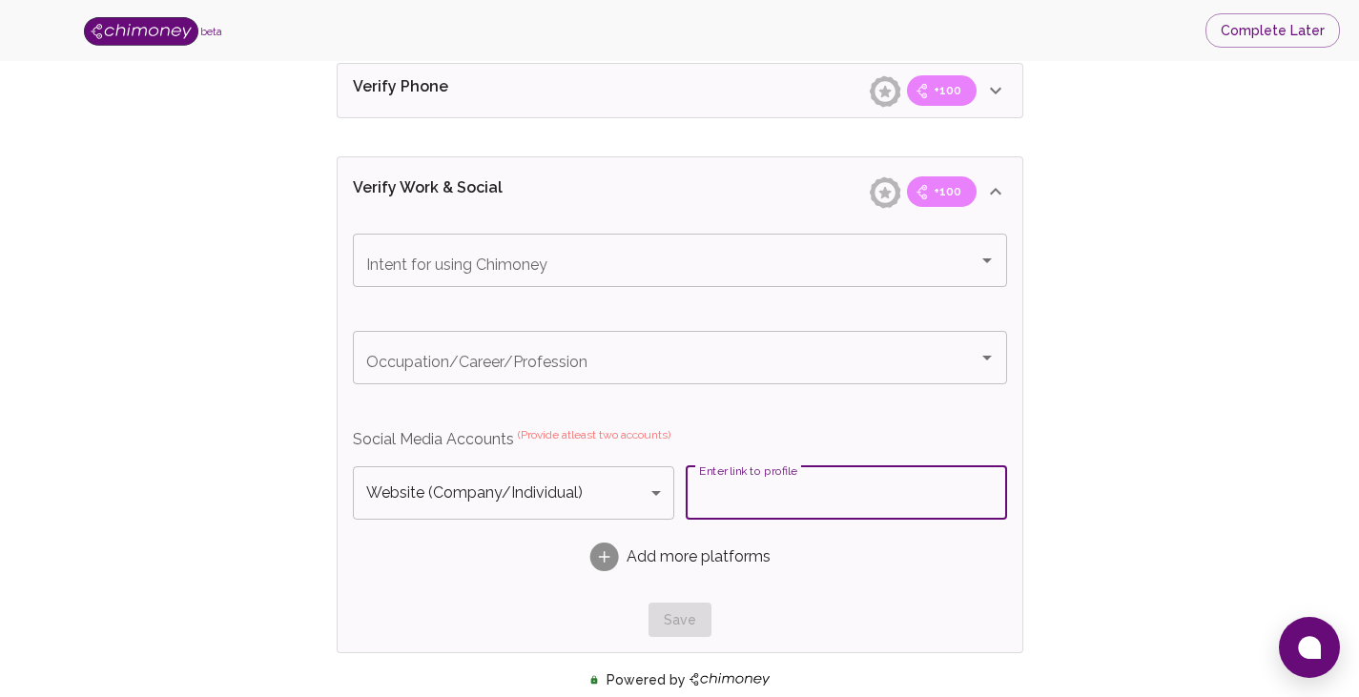
click at [814, 495] on input "Enter link to profile" at bounding box center [846, 492] width 321 height 53
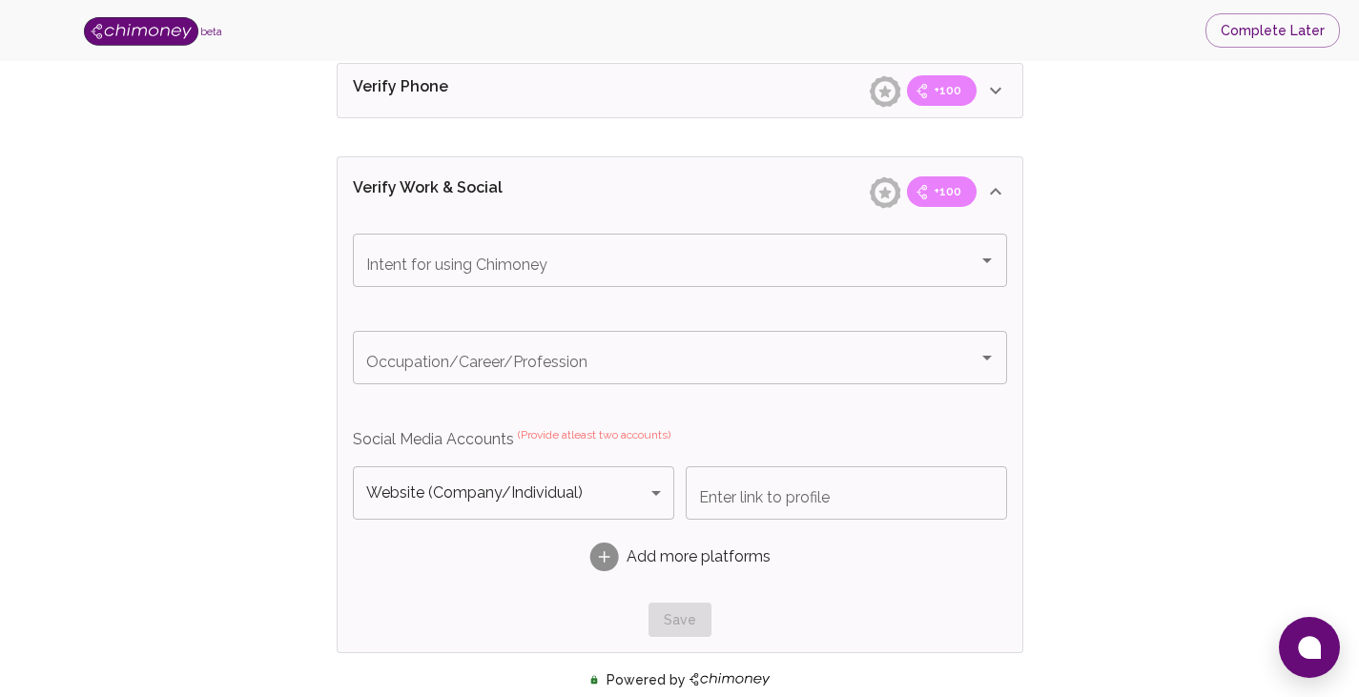
click at [690, 609] on div "Save" at bounding box center [680, 620] width 654 height 35
click at [753, 529] on div "Add more platforms" at bounding box center [680, 557] width 654 height 60
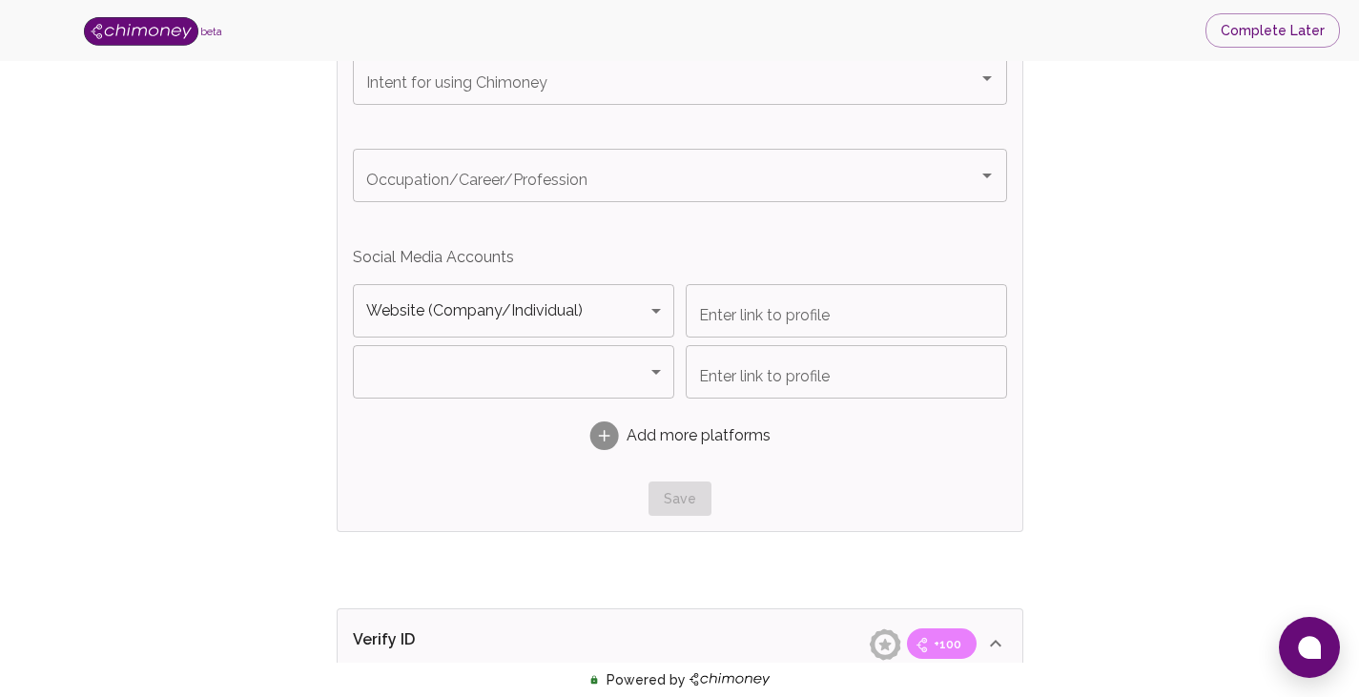
scroll to position [1465, 0]
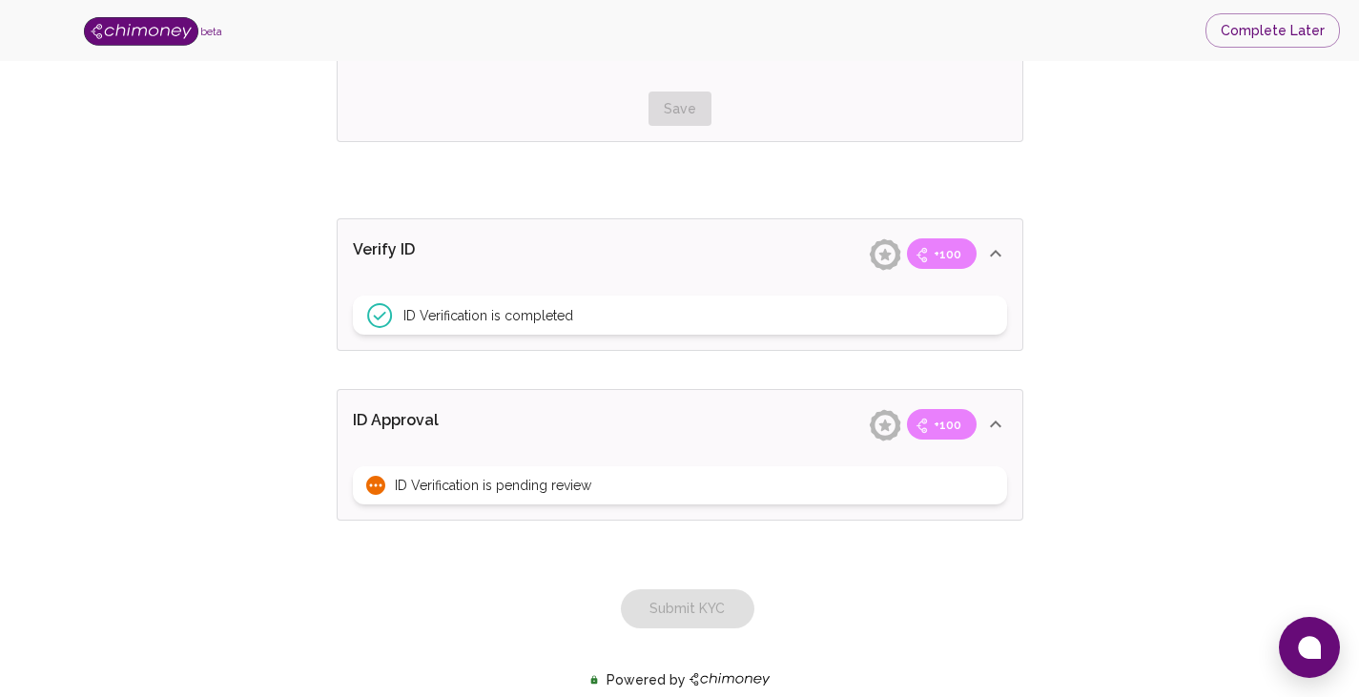
click at [754, 499] on div "ID Verification is pending review" at bounding box center [680, 485] width 654 height 38
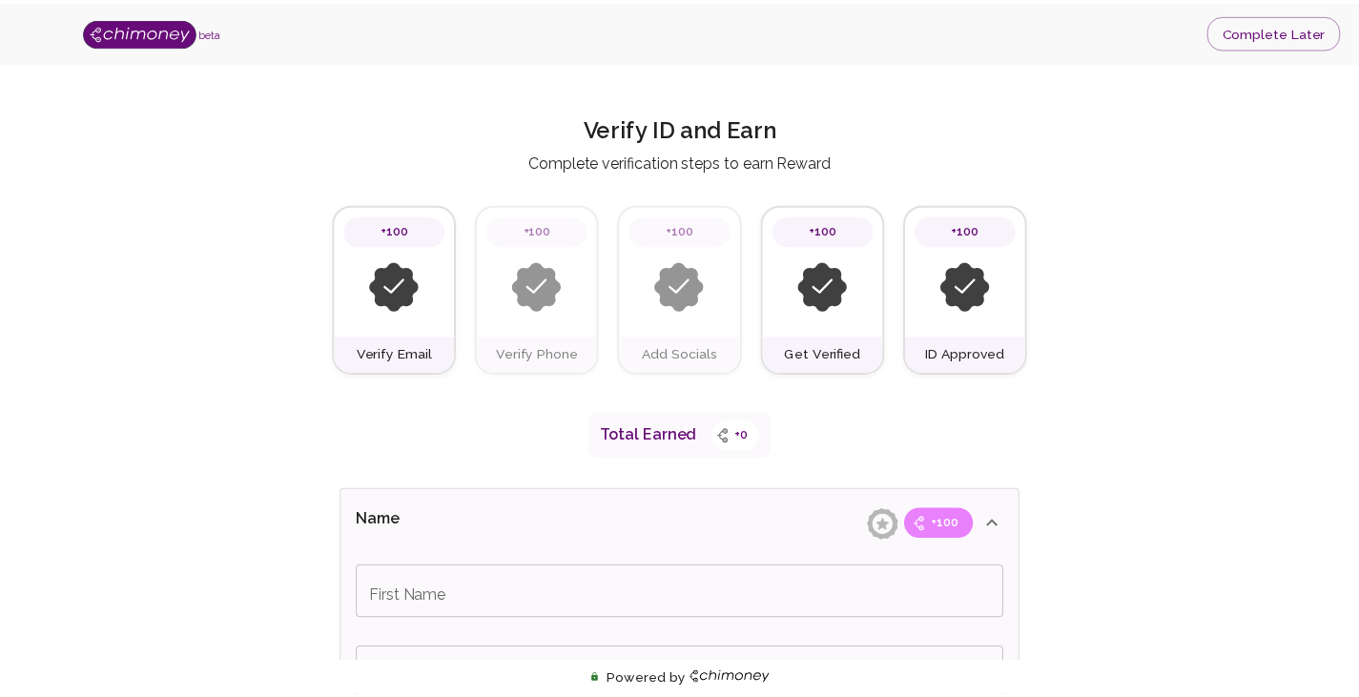
scroll to position [1637, 0]
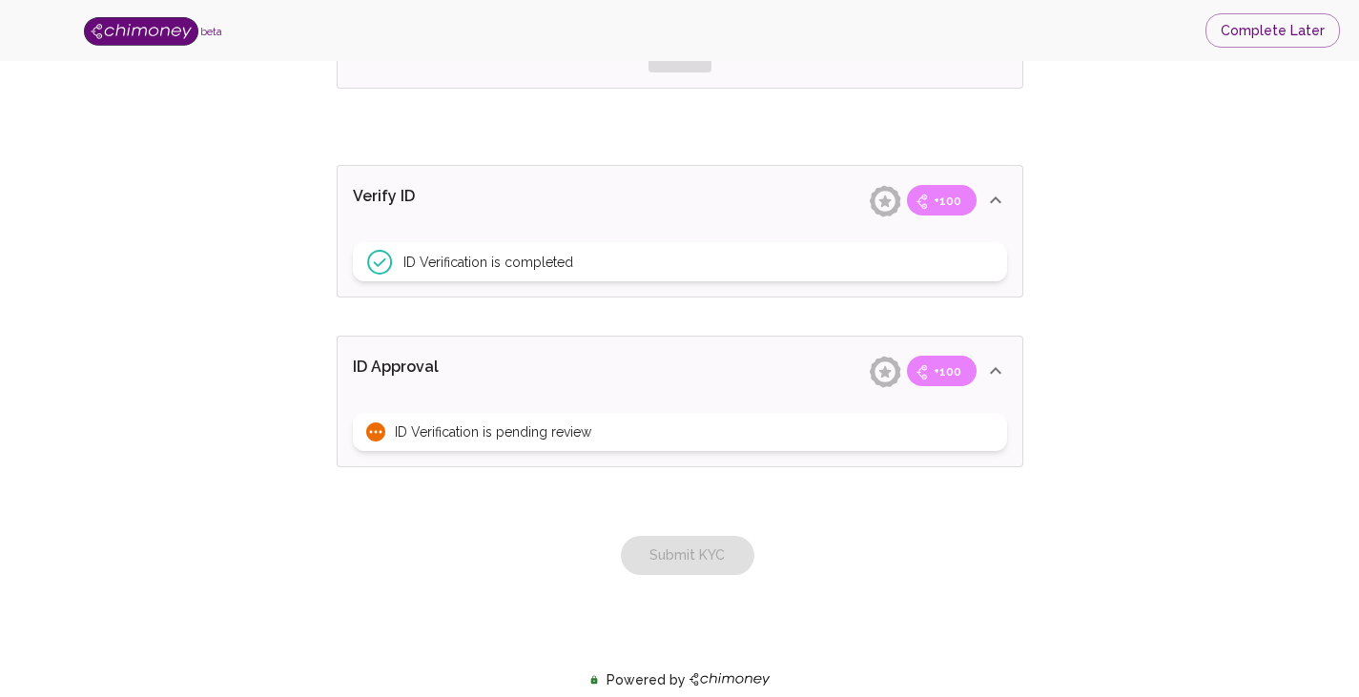
click at [705, 552] on div "Submit KYC" at bounding box center [680, 536] width 702 height 77
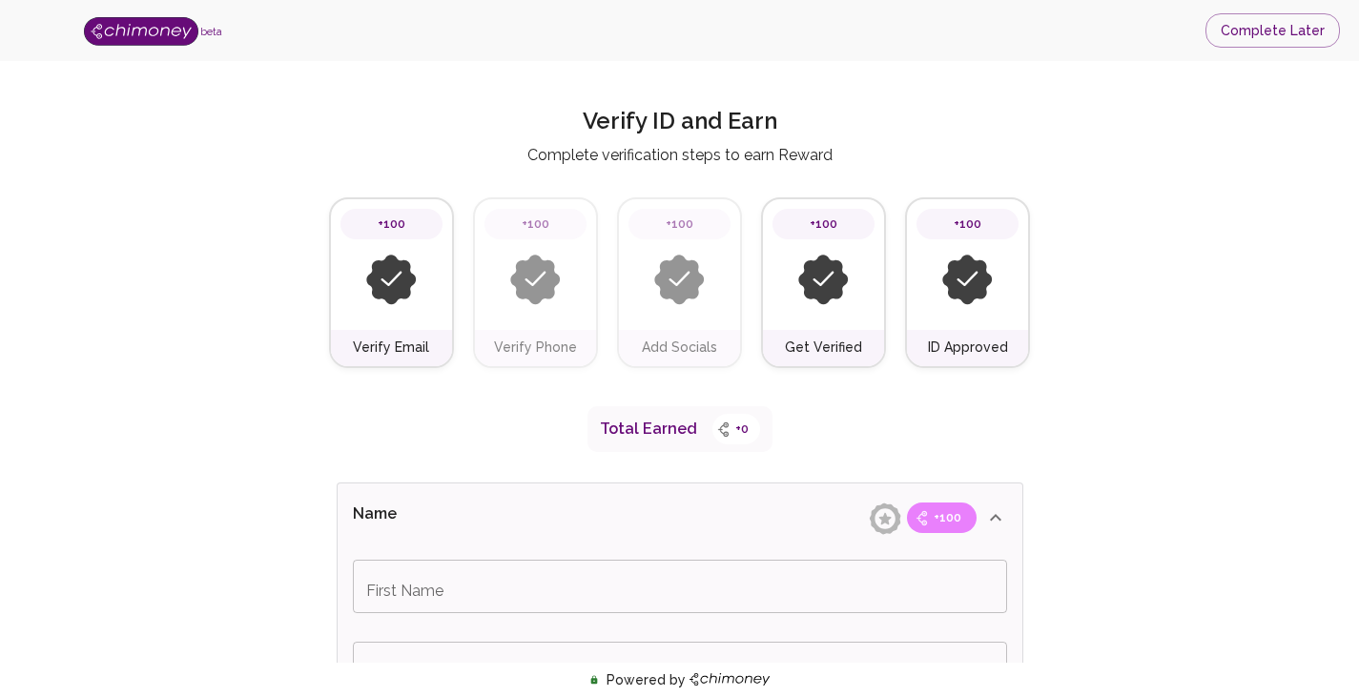
scroll to position [0, 0]
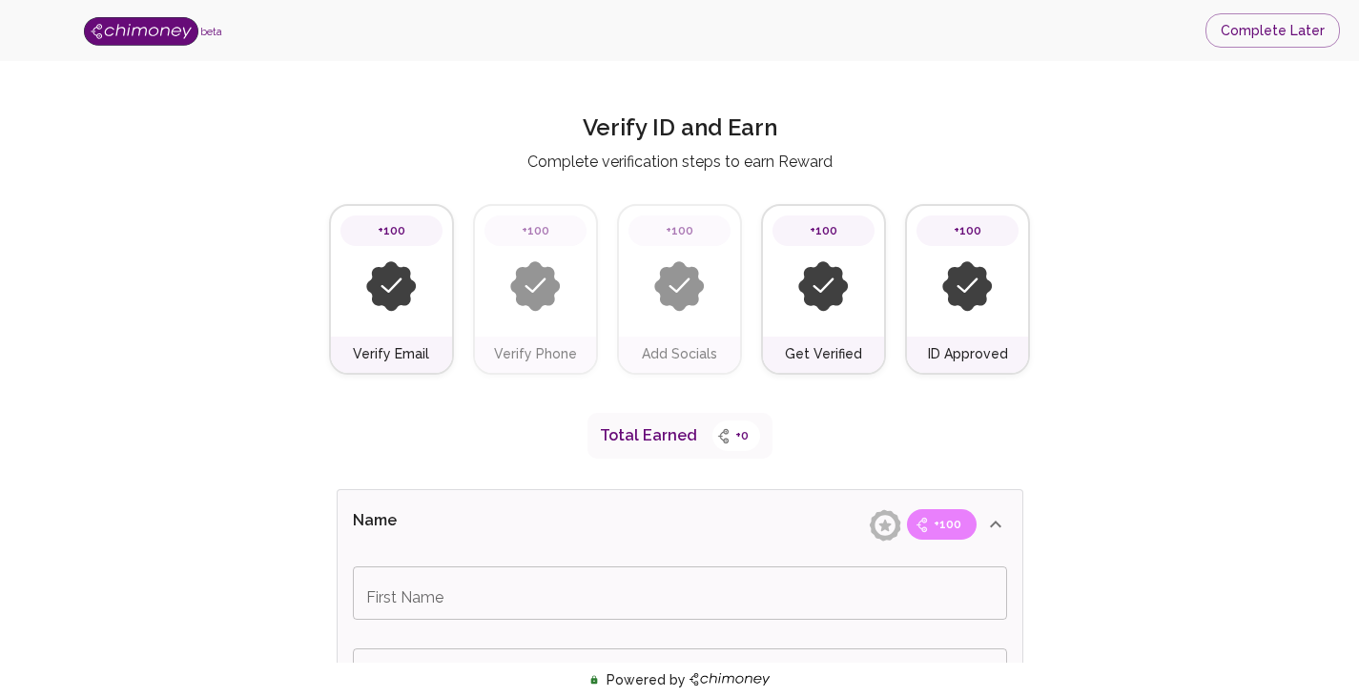
click at [722, 357] on div "Add Socials" at bounding box center [679, 355] width 121 height 36
click at [1252, 24] on button "Complete Later" at bounding box center [1273, 30] width 134 height 35
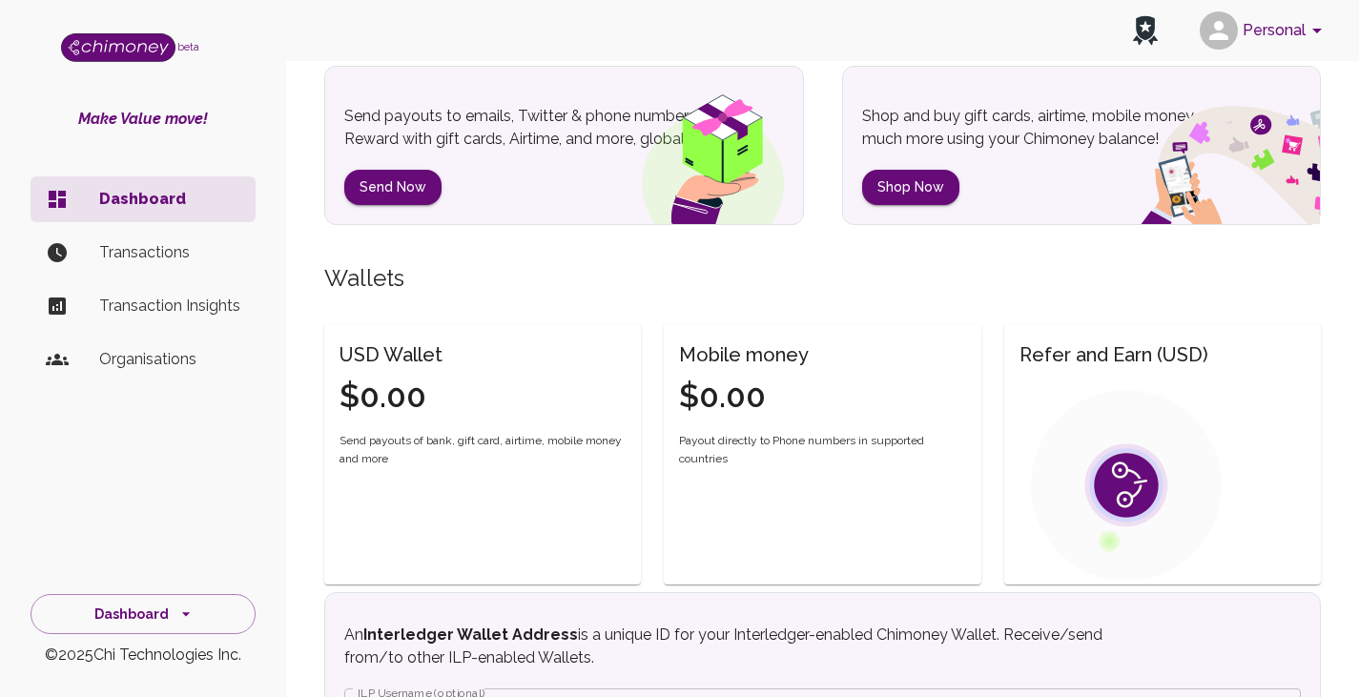
scroll to position [477, 0]
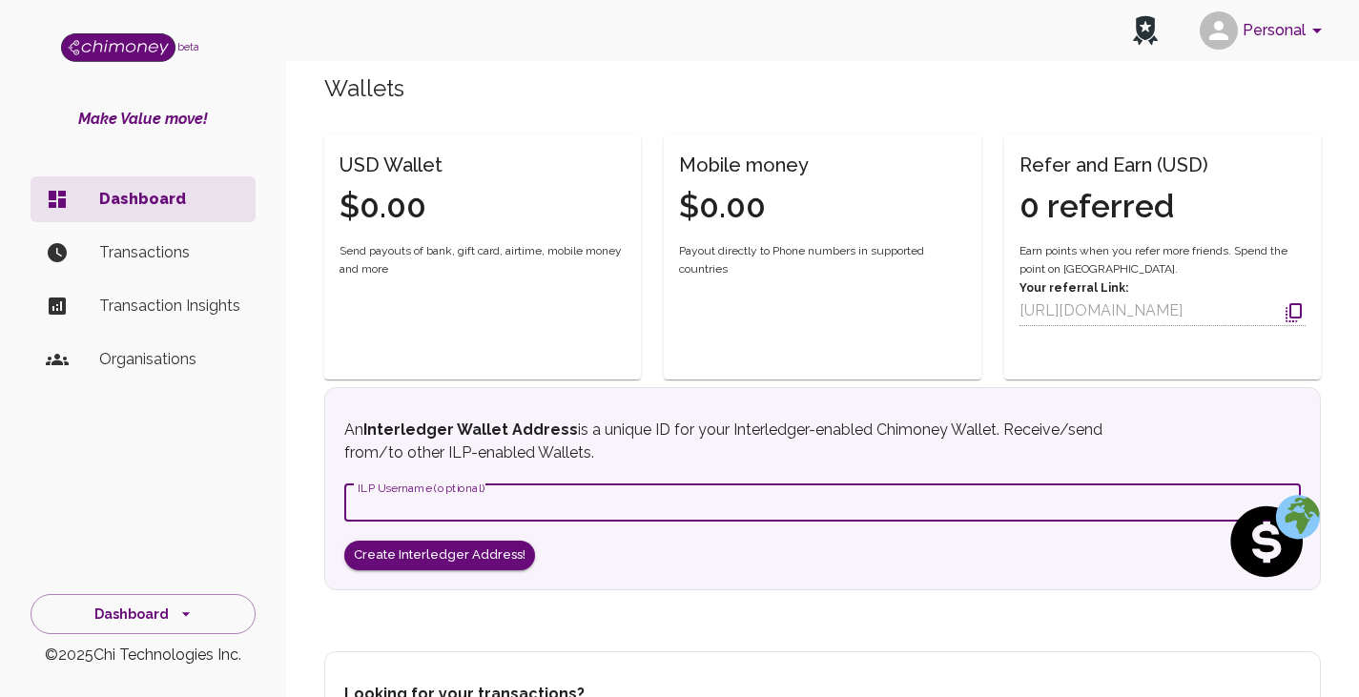
click at [477, 500] on input "ILP Username (optional)" at bounding box center [822, 503] width 957 height 38
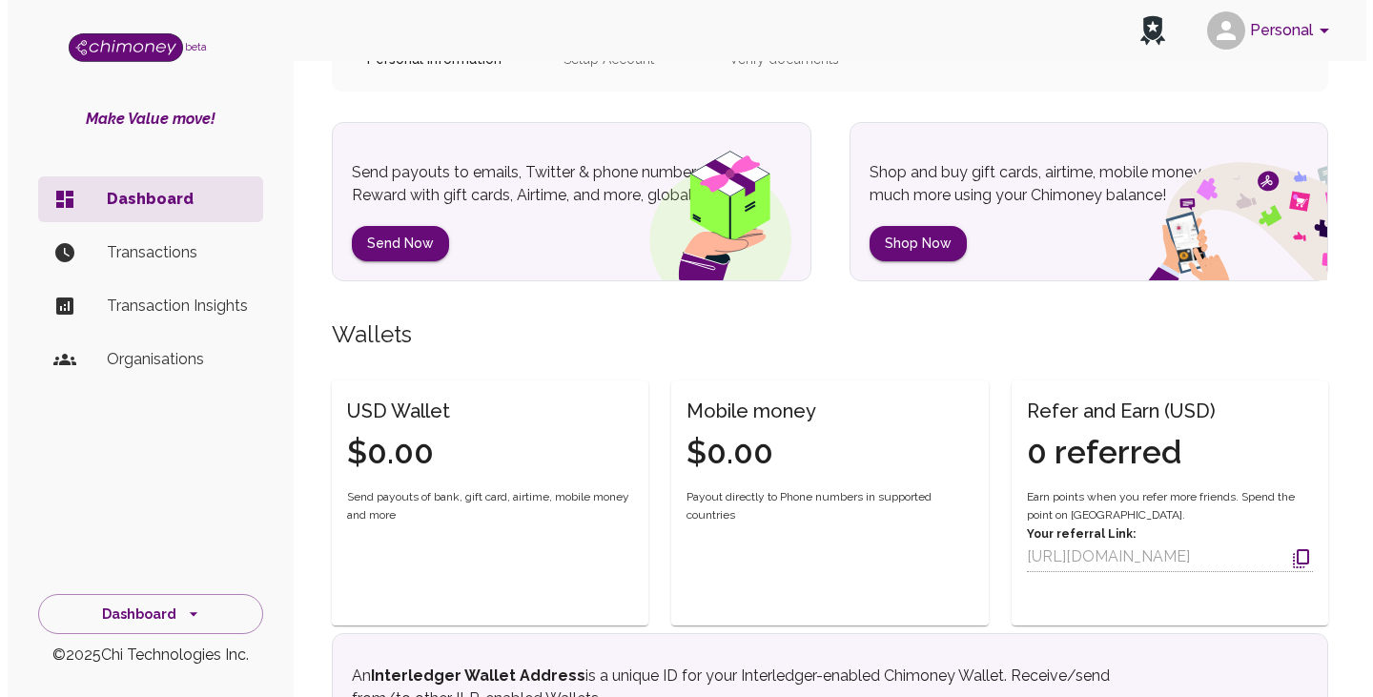
scroll to position [226, 0]
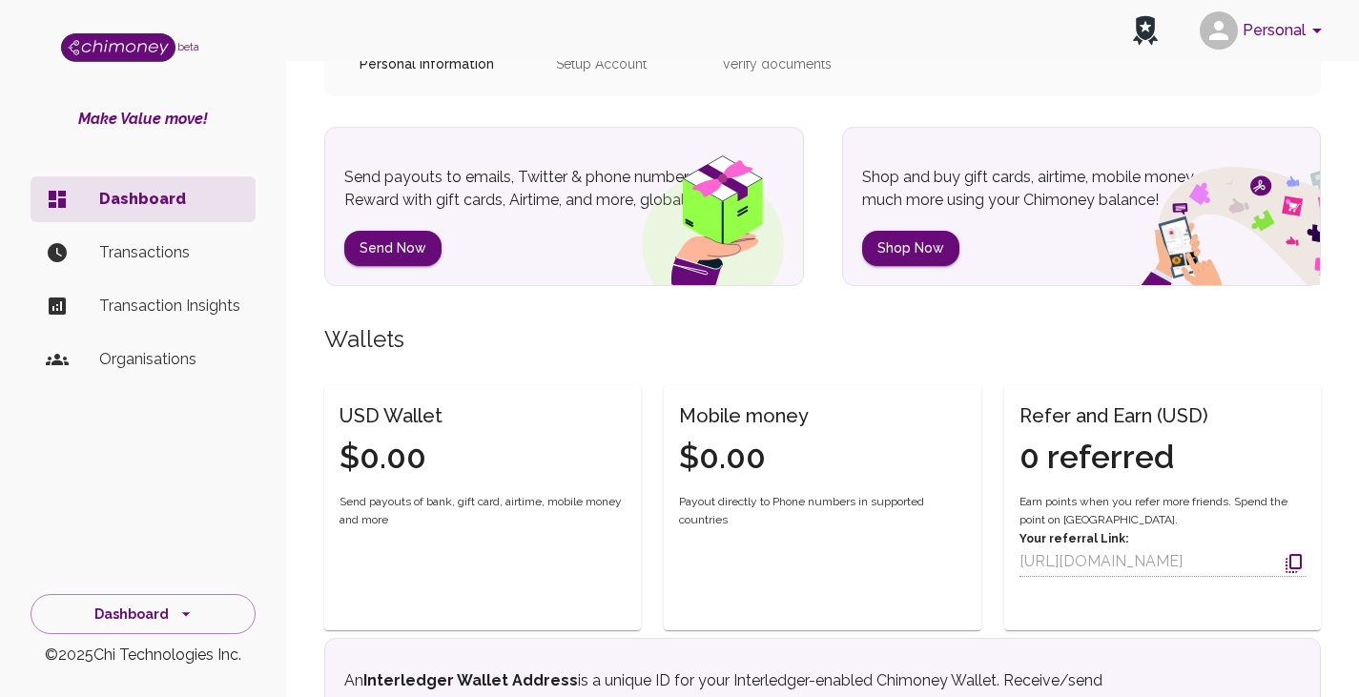
click at [457, 408] on div "USD Wallet $0.00" at bounding box center [471, 428] width 309 height 100
click at [416, 248] on button "Send Now" at bounding box center [392, 248] width 97 height 35
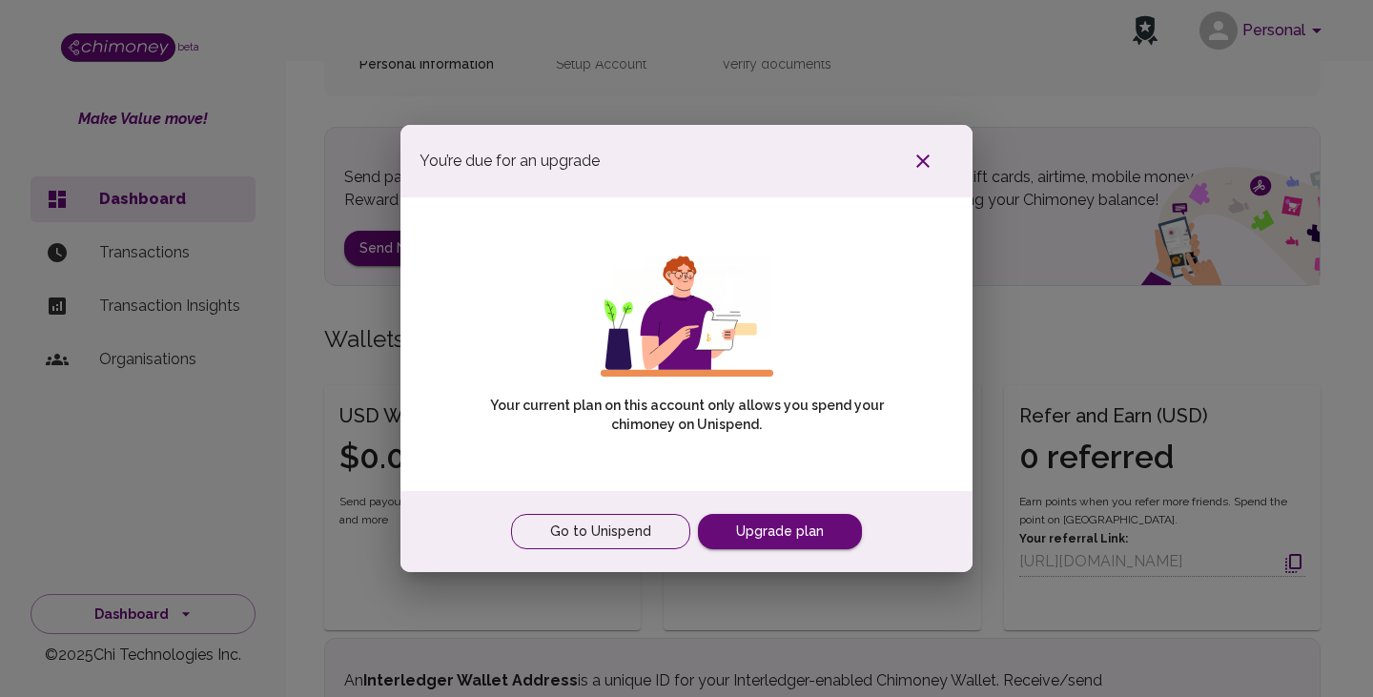
click at [630, 531] on link "Go to Unispend" at bounding box center [600, 531] width 179 height 35
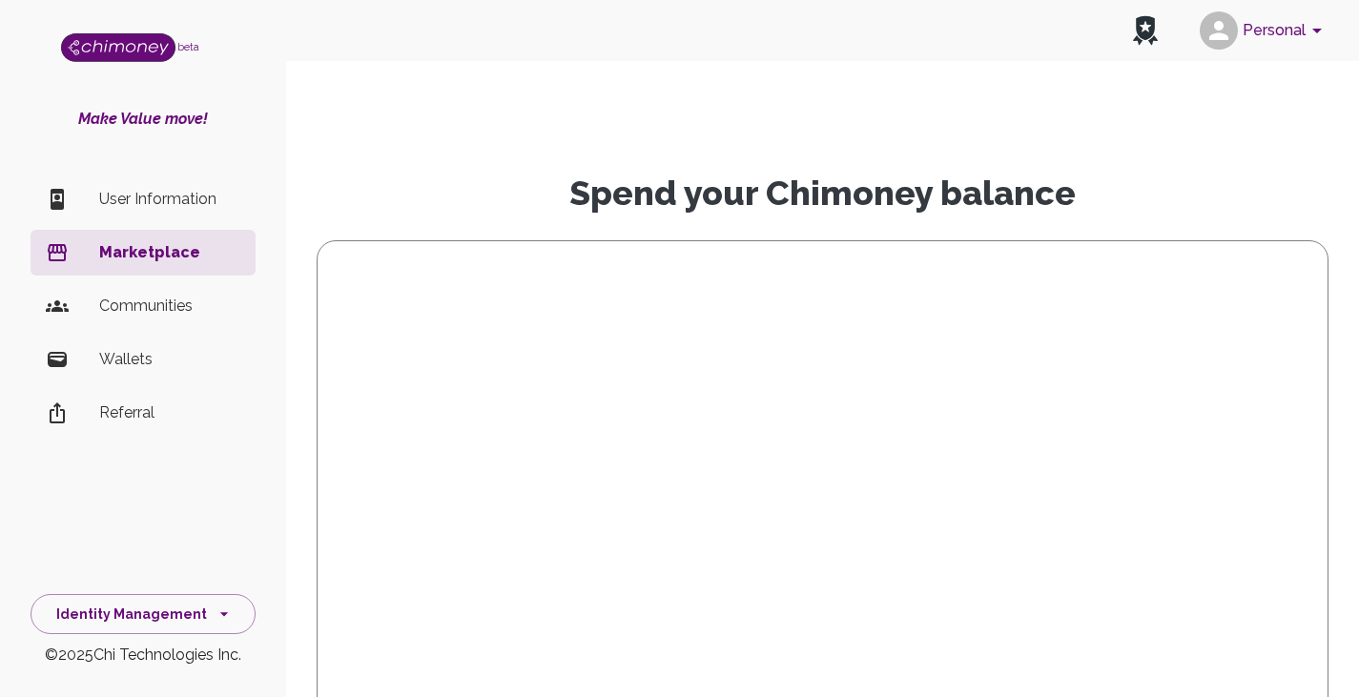
click at [161, 197] on p "User Information" at bounding box center [169, 199] width 141 height 23
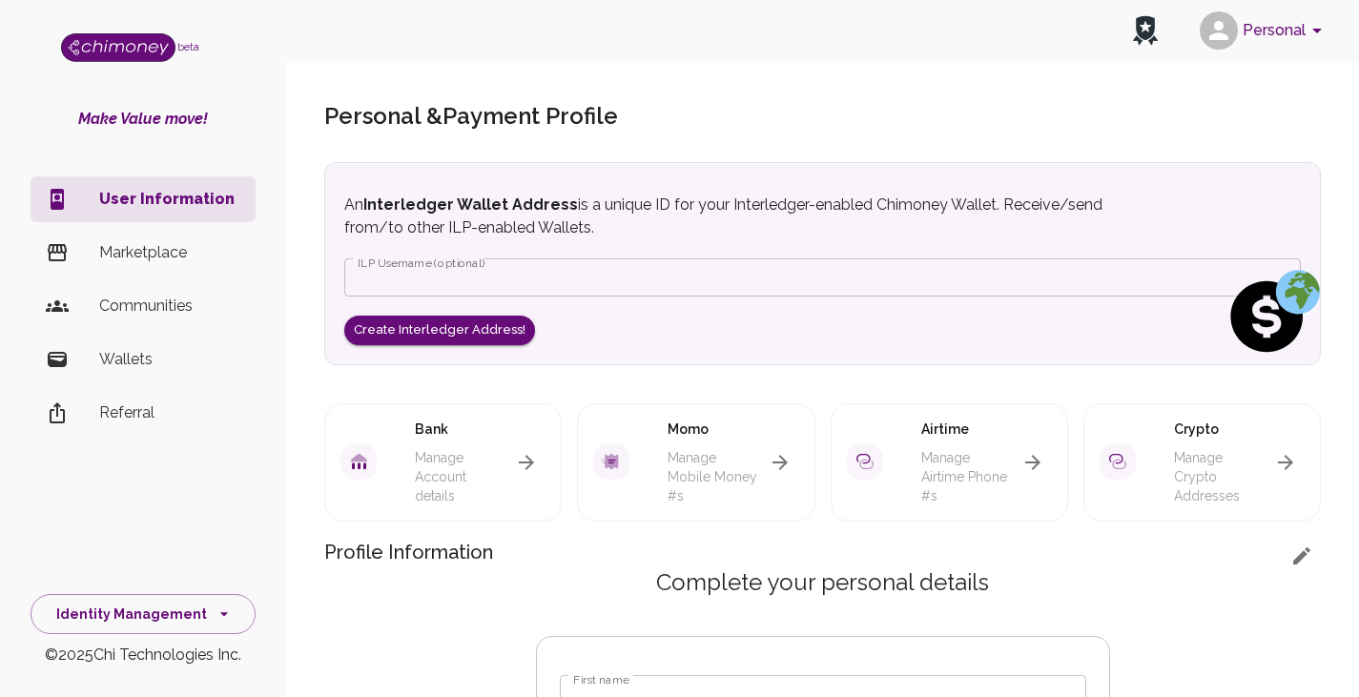
click at [147, 368] on p "Wallets" at bounding box center [169, 359] width 141 height 23
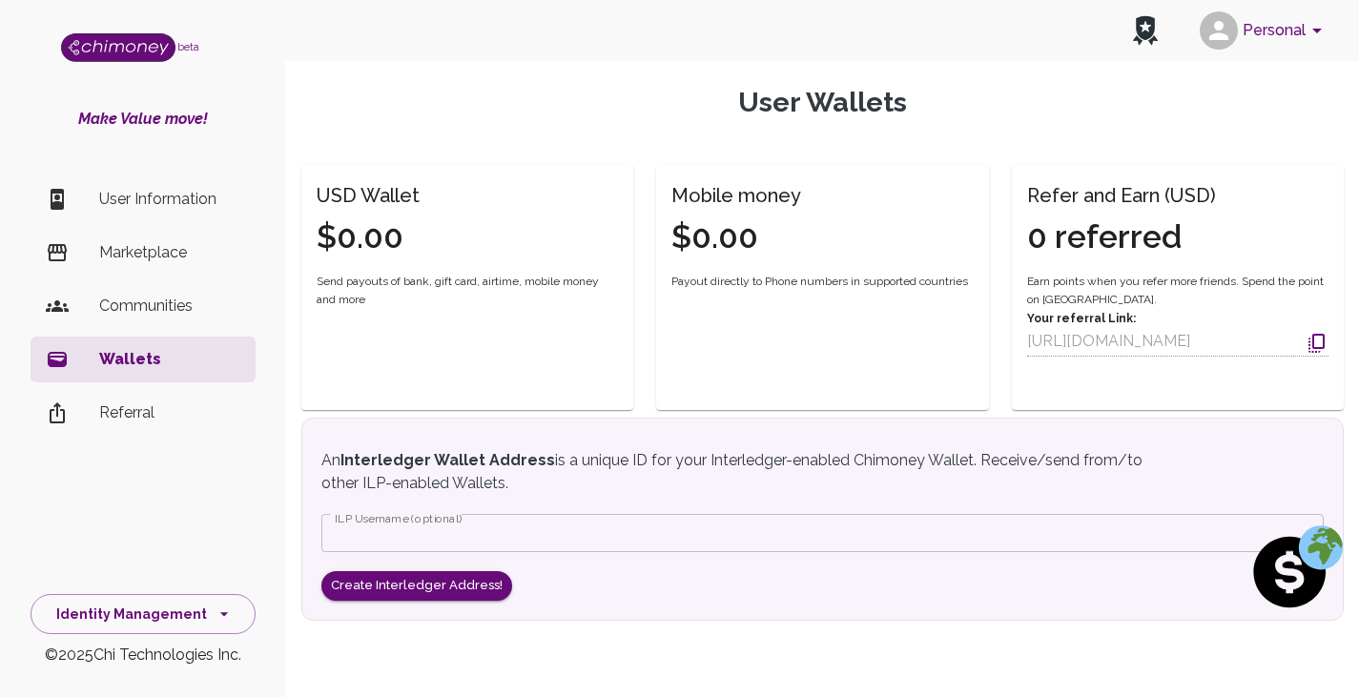
scroll to position [153, 0]
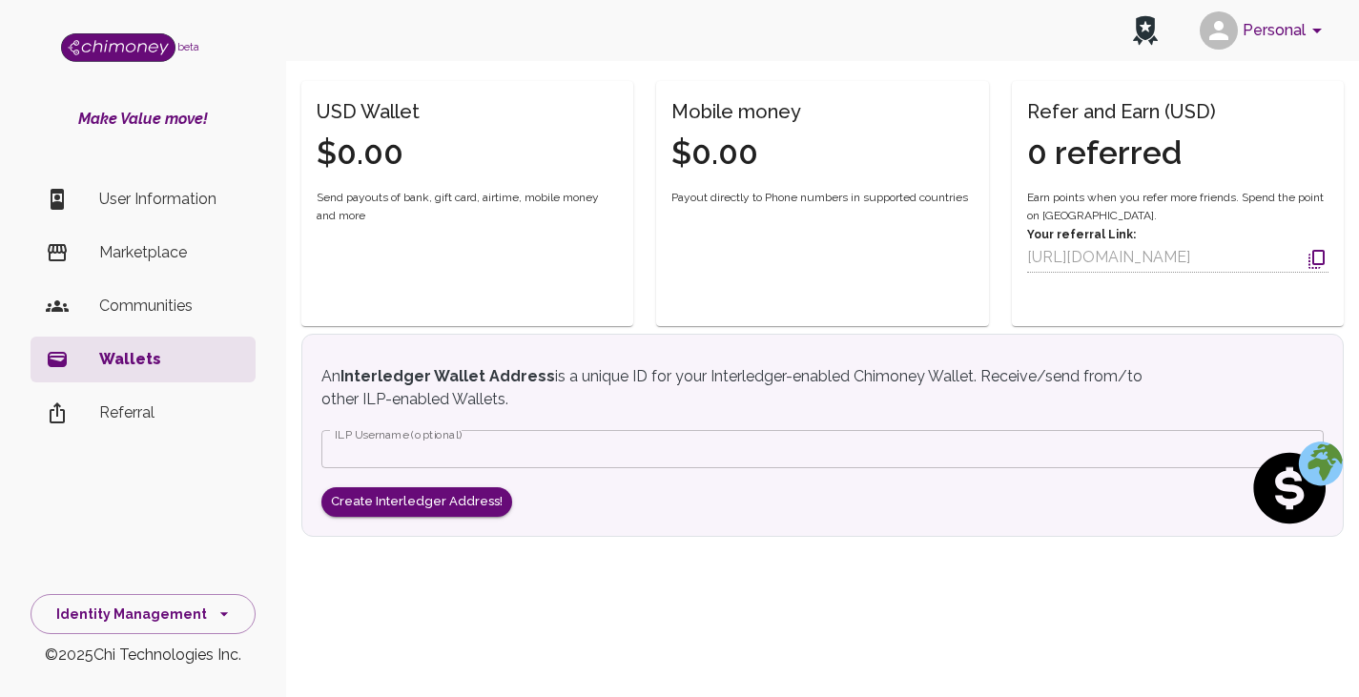
click at [1107, 585] on section "USD Wallet $0.00 Send payouts of bank, gift card, airtime, mobile money and mor…" at bounding box center [822, 312] width 1042 height 555
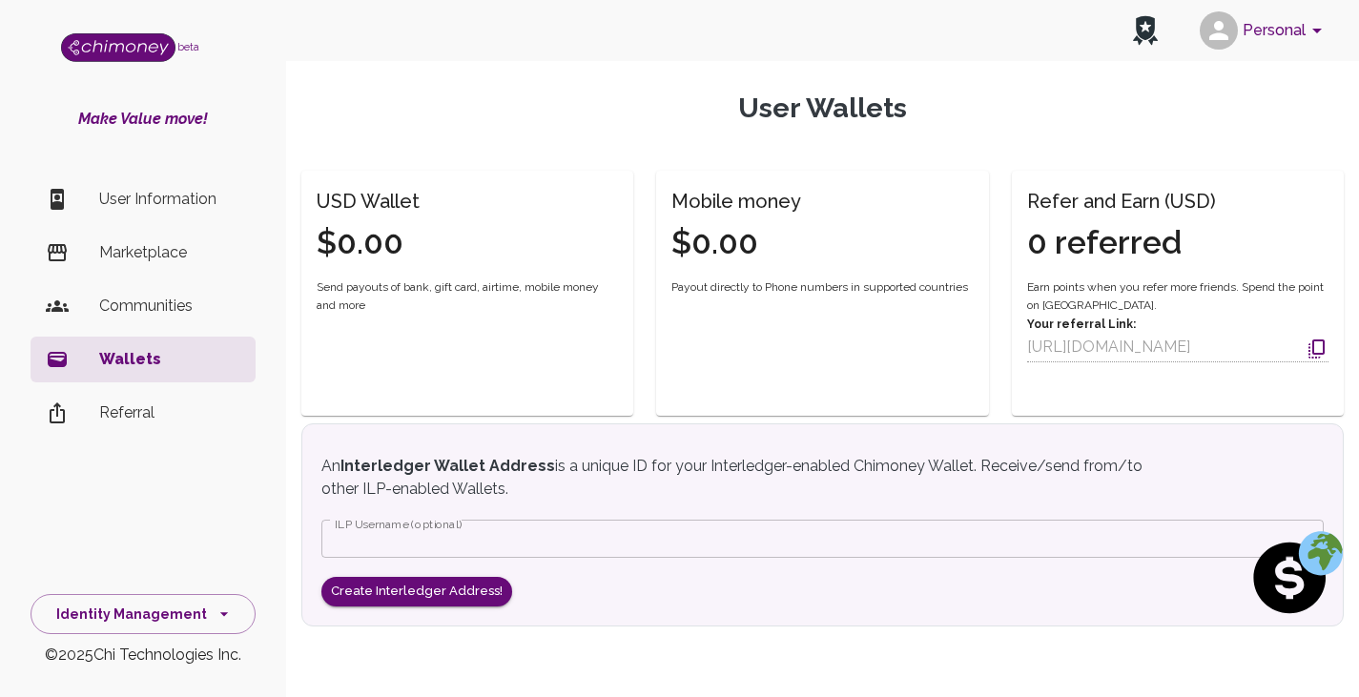
scroll to position [0, 0]
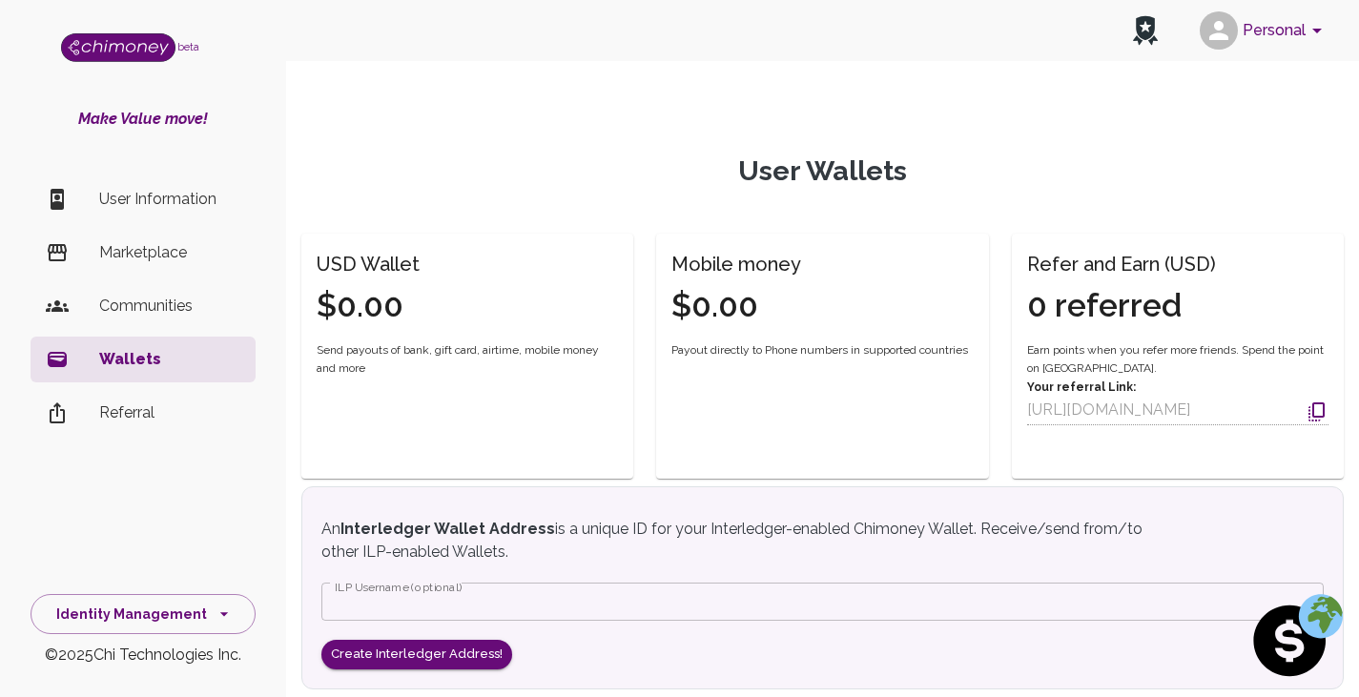
click at [158, 361] on p "Wallets" at bounding box center [169, 359] width 141 height 23
